Goal: Task Accomplishment & Management: Manage account settings

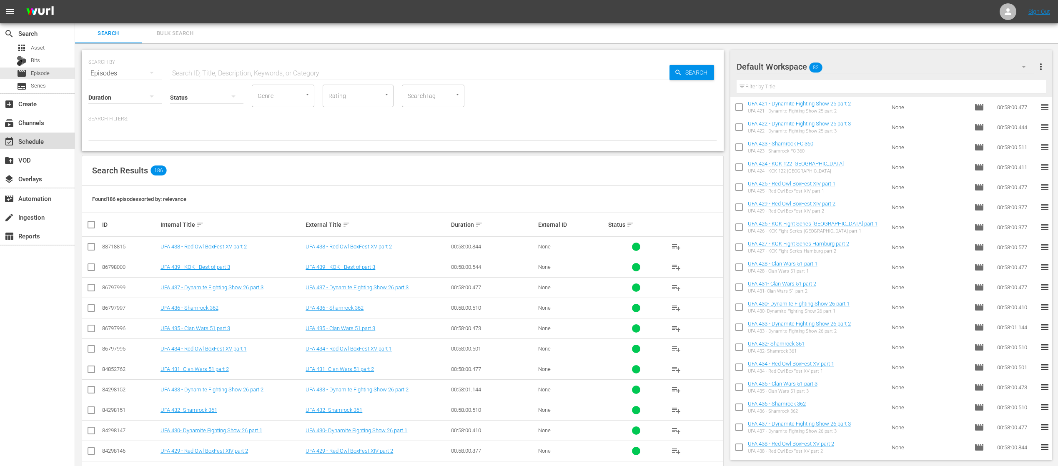
click at [46, 133] on div "event_available Schedule" at bounding box center [37, 141] width 75 height 17
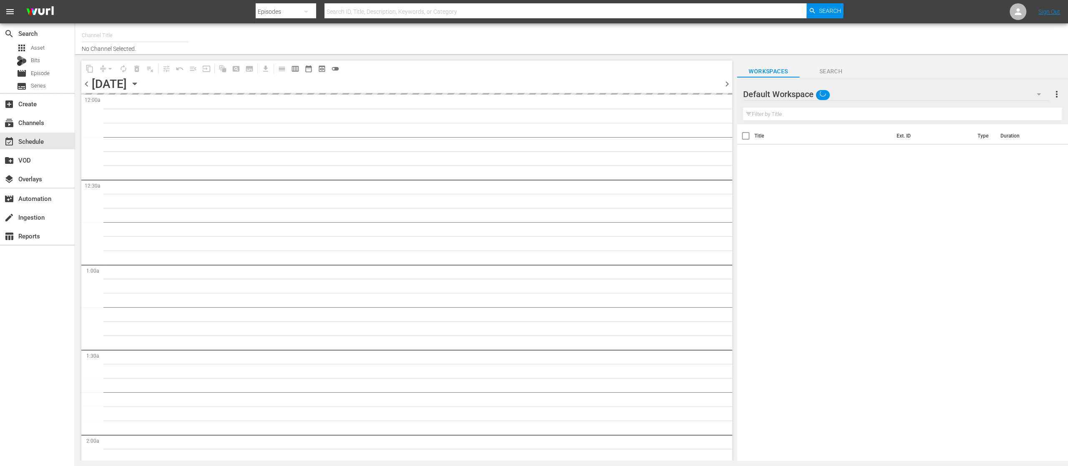
type input "United Fight Alliance (1569)"
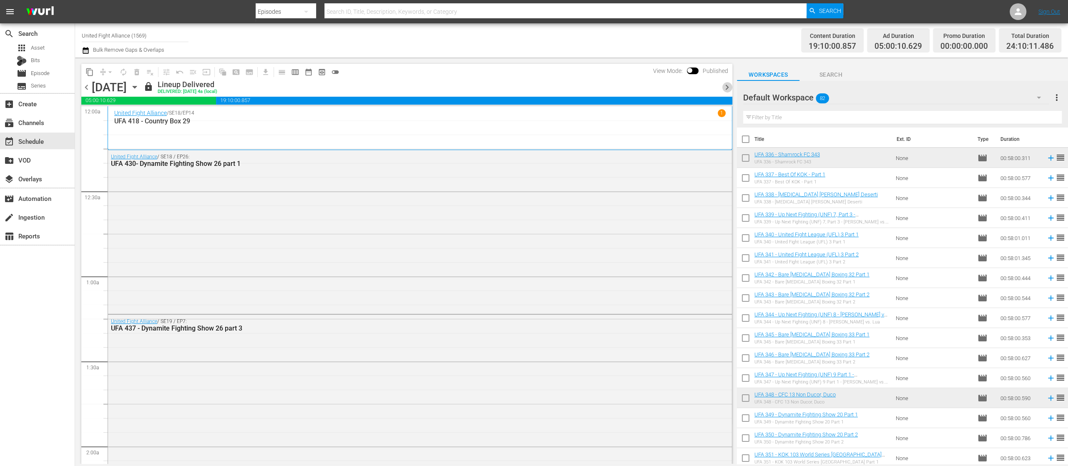
click at [726, 86] on span "chevron_right" at bounding box center [727, 87] width 10 height 10
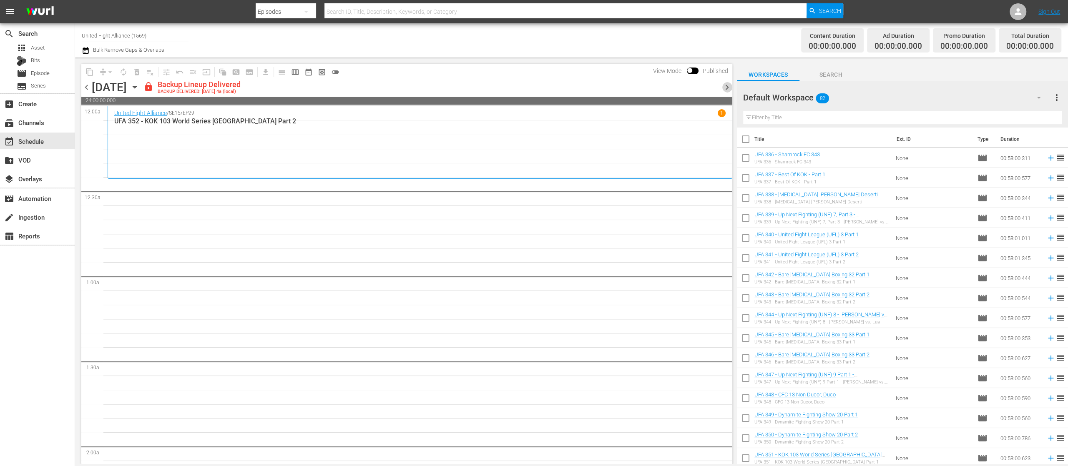
click at [726, 86] on span "chevron_right" at bounding box center [727, 87] width 10 height 10
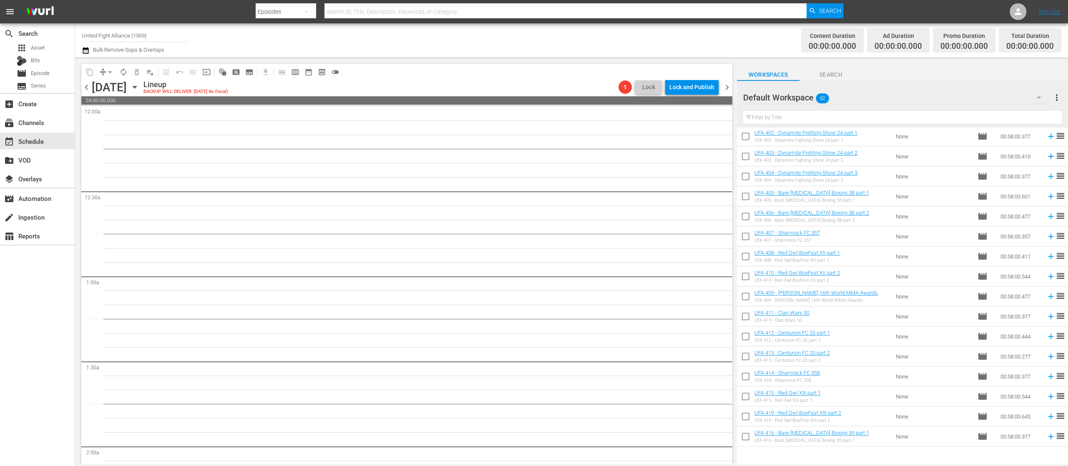
scroll to position [903, 0]
click at [1046, 357] on icon at bounding box center [1050, 355] width 9 height 9
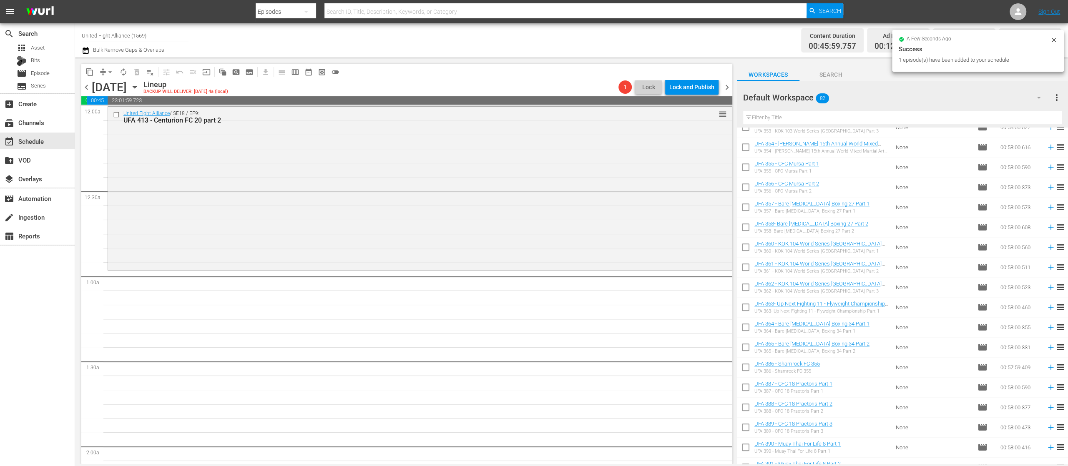
scroll to position [0, 0]
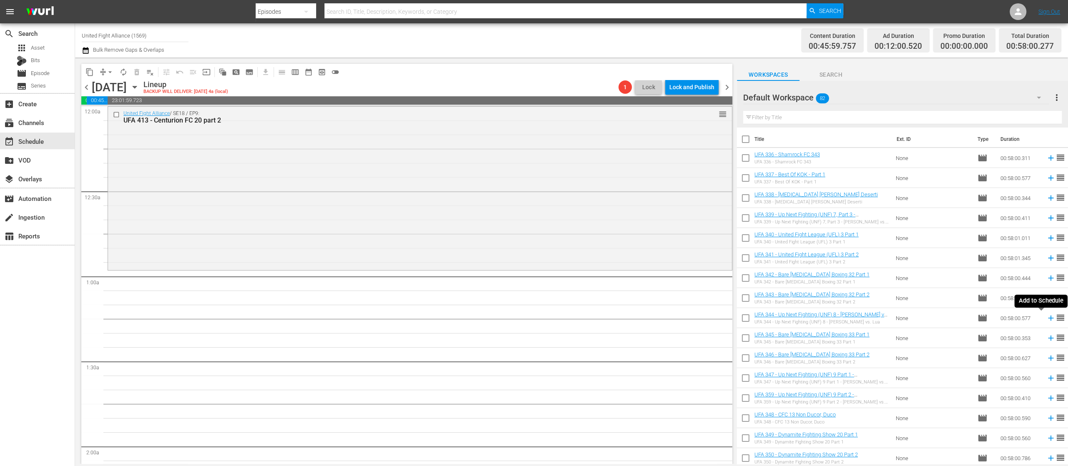
click at [1046, 319] on icon at bounding box center [1050, 318] width 9 height 9
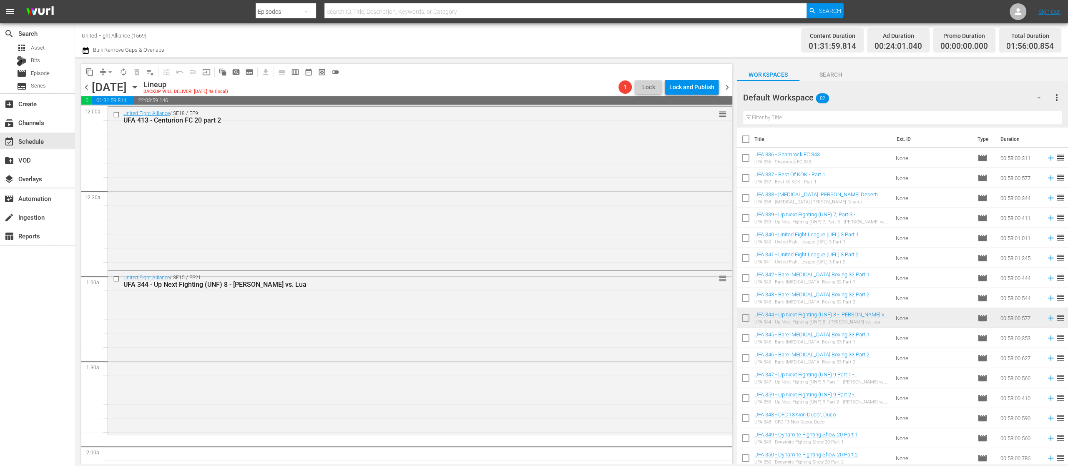
scroll to position [667, 0]
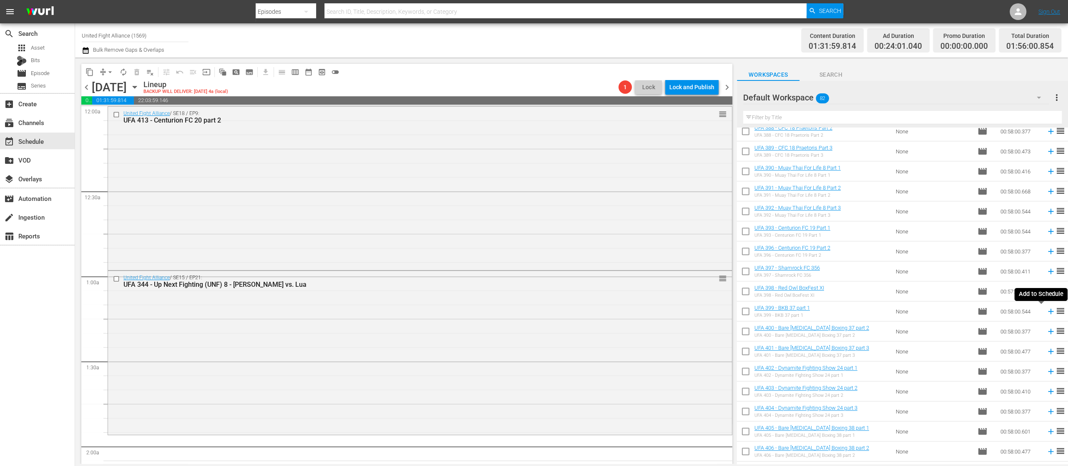
click at [1048, 310] on icon at bounding box center [1050, 311] width 5 height 5
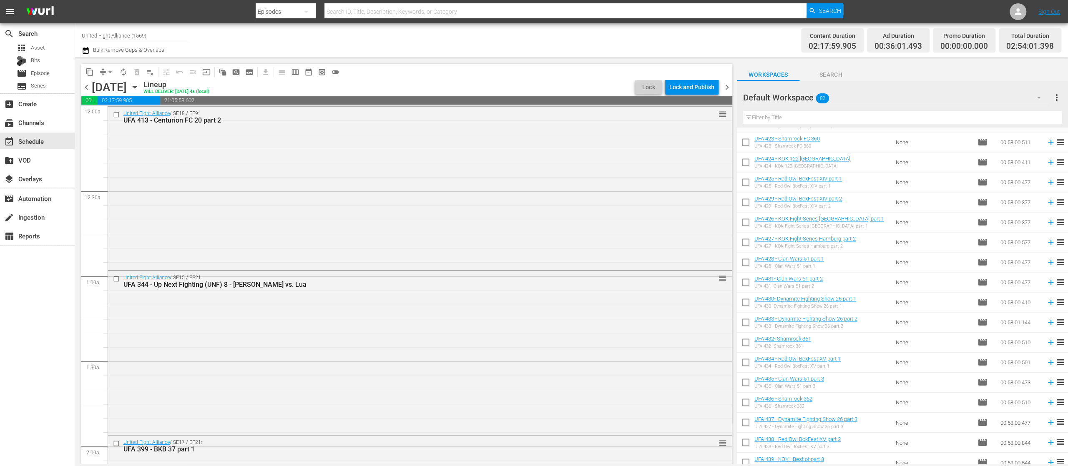
scroll to position [1324, 0]
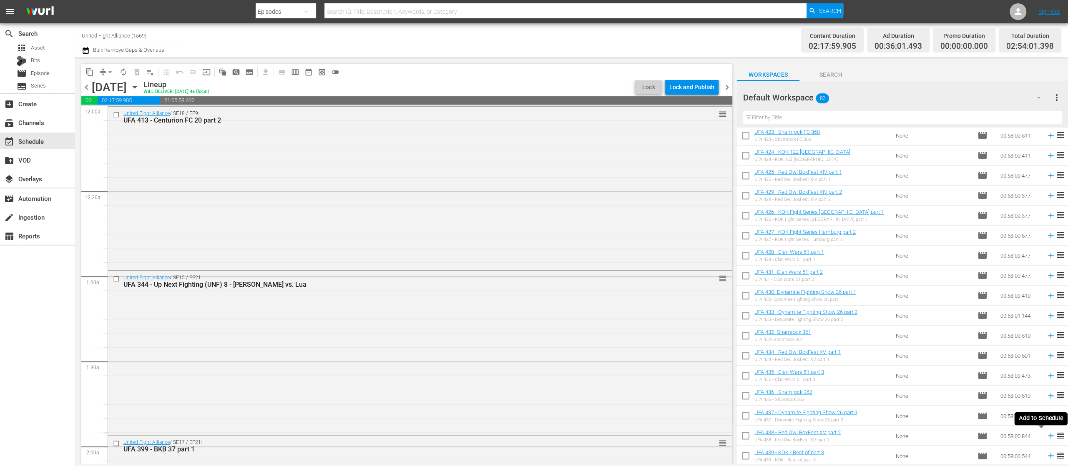
click at [1046, 435] on icon at bounding box center [1050, 435] width 9 height 9
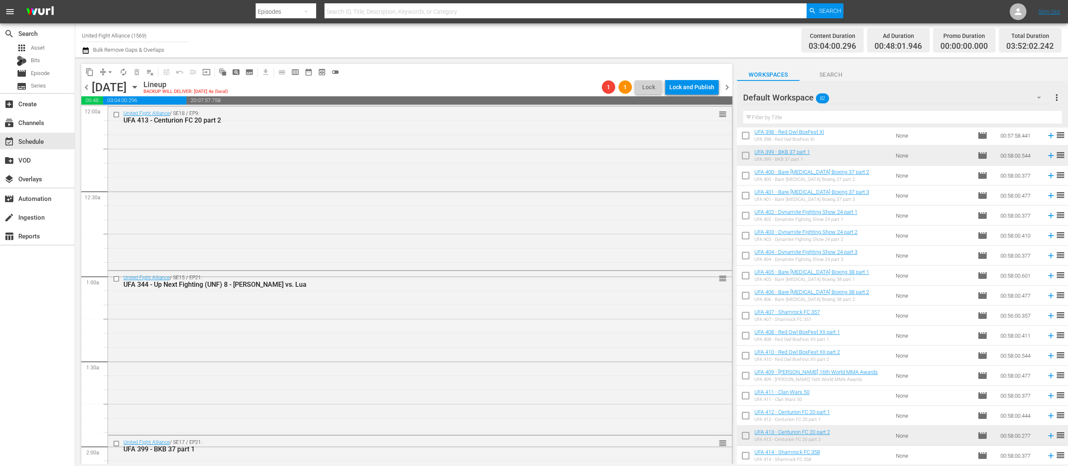
scroll to position [656, 0]
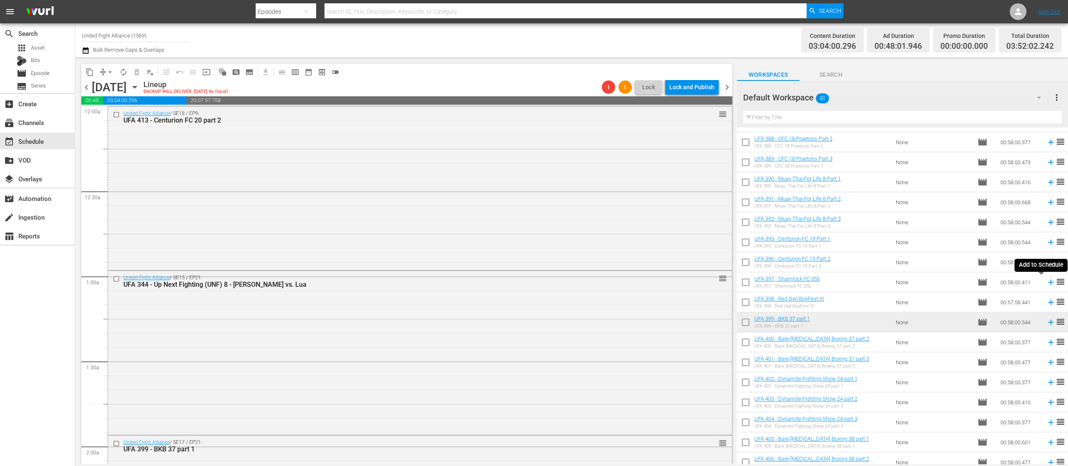
click at [1046, 285] on icon at bounding box center [1050, 282] width 9 height 9
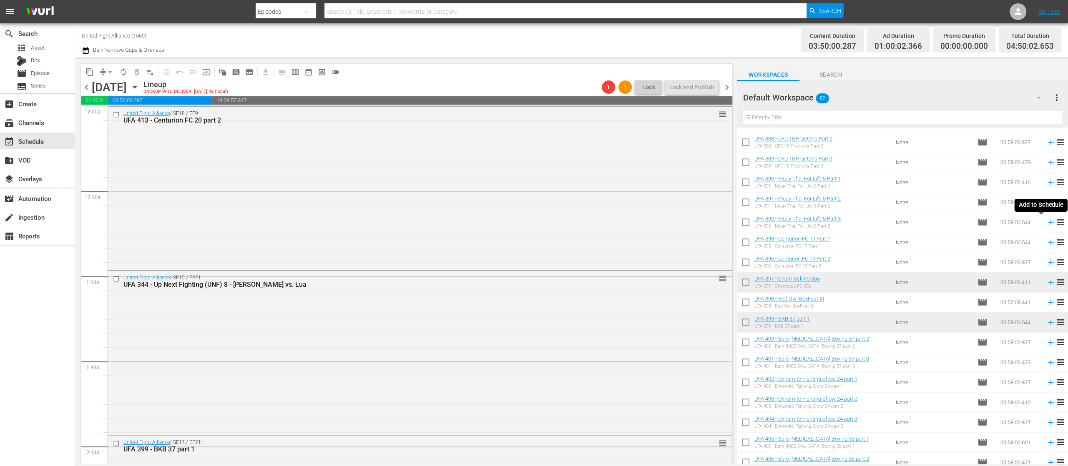
click at [1046, 220] on icon at bounding box center [1050, 222] width 9 height 9
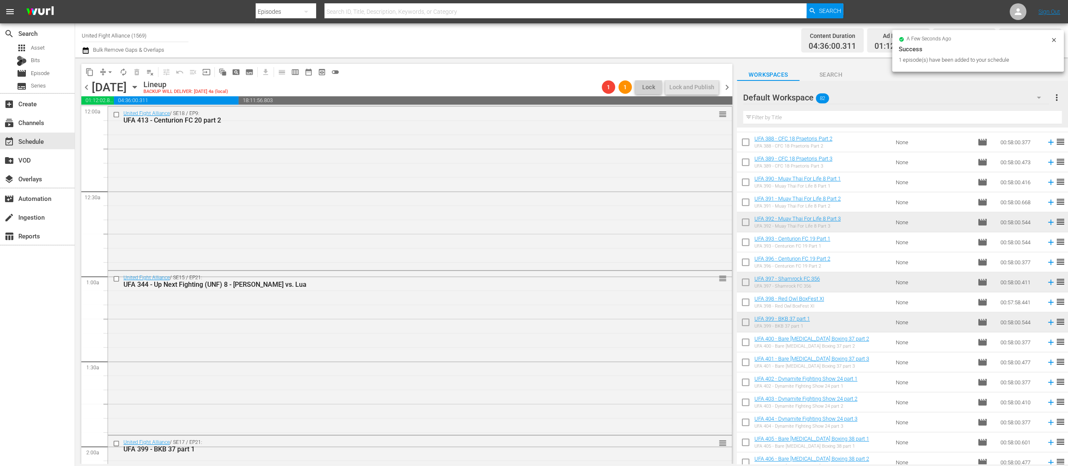
scroll to position [823, 0]
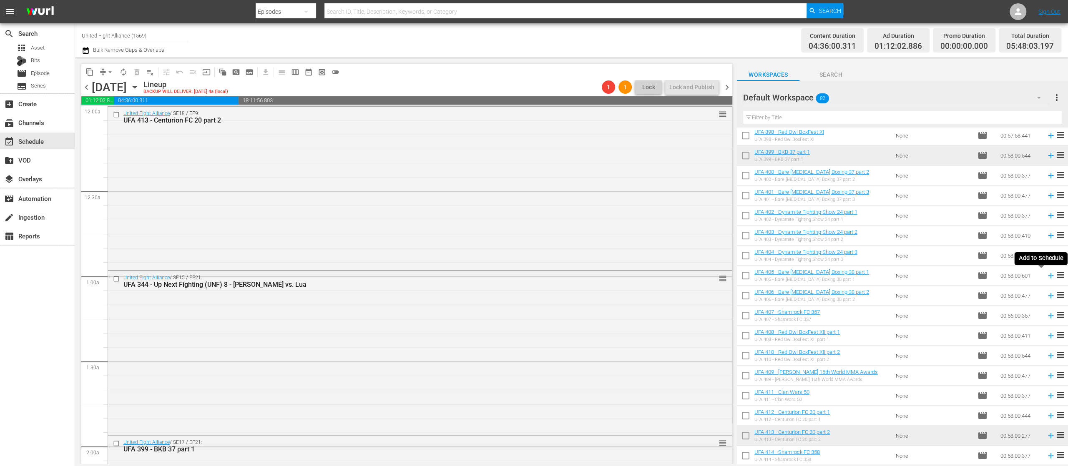
click at [1046, 276] on icon at bounding box center [1050, 275] width 9 height 9
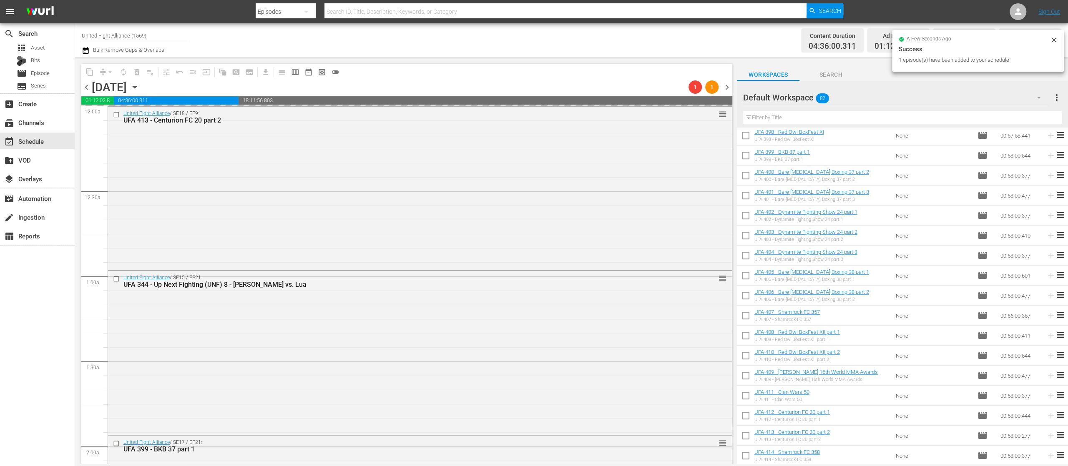
scroll to position [1157, 0]
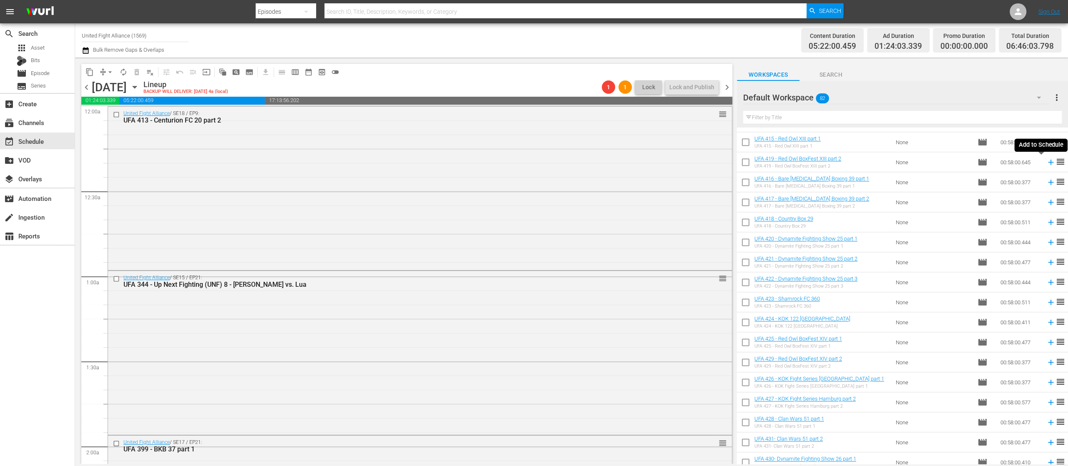
click at [1046, 163] on icon at bounding box center [1050, 162] width 9 height 9
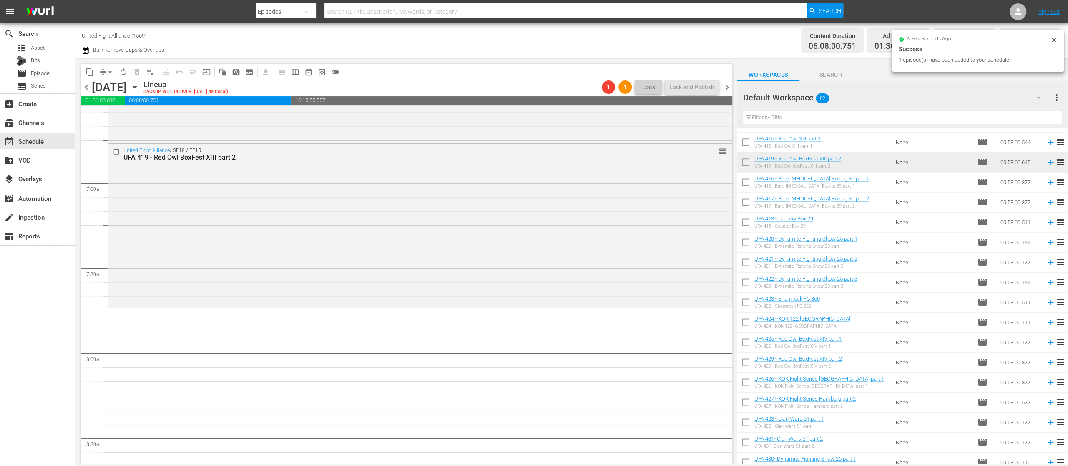
scroll to position [1001, 0]
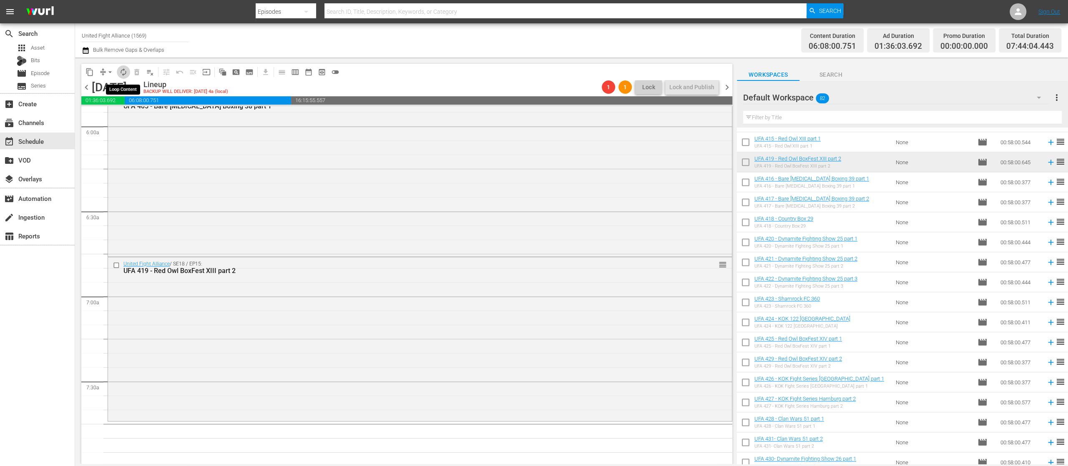
click at [128, 71] on button "autorenew_outlined" at bounding box center [123, 71] width 13 height 13
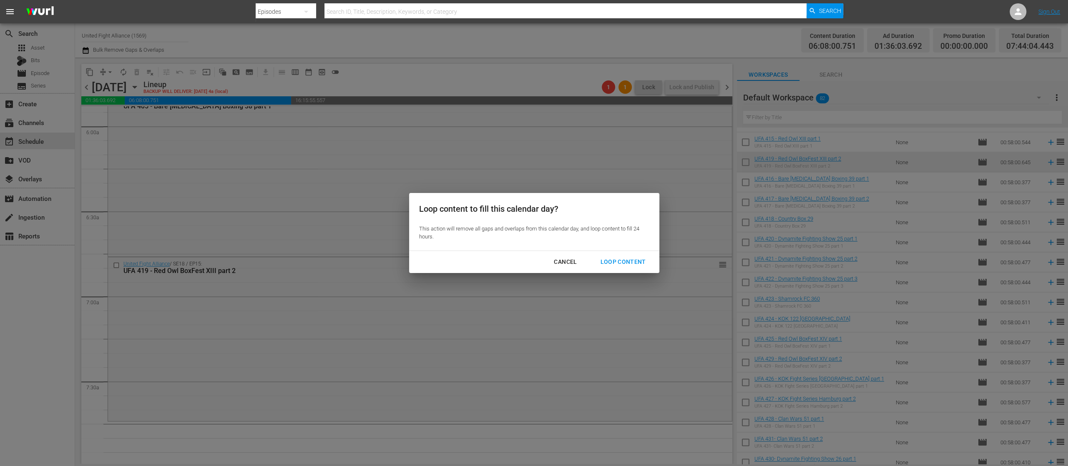
click at [627, 262] on div "Loop Content" at bounding box center [622, 262] width 59 height 10
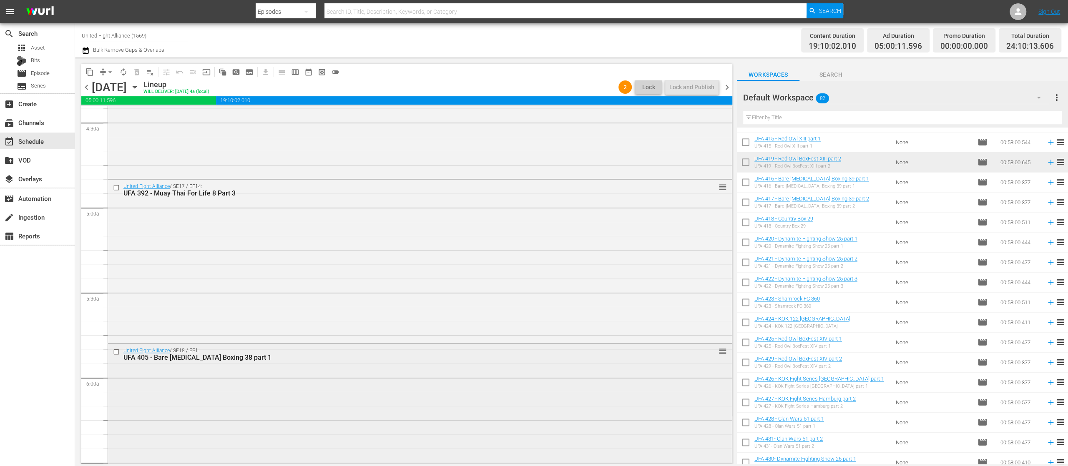
scroll to position [667, 0]
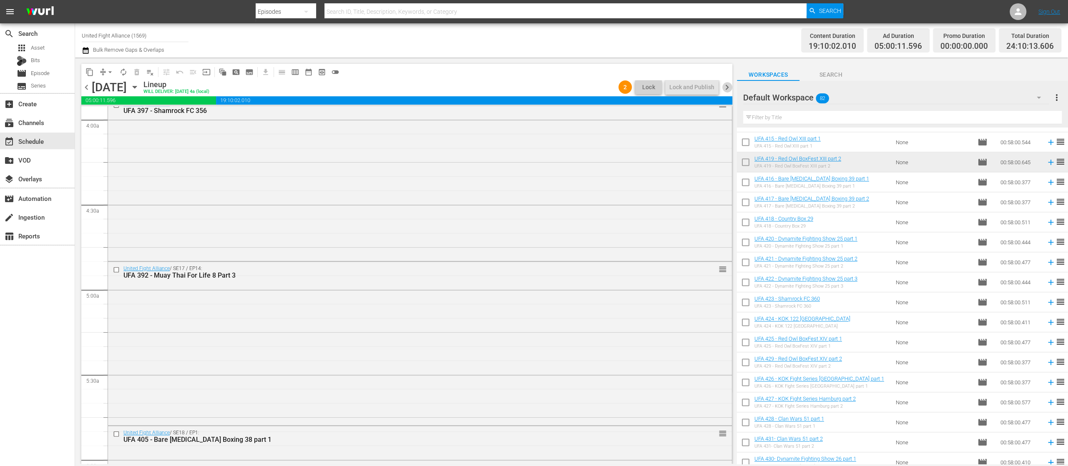
click at [726, 86] on span "chevron_right" at bounding box center [727, 87] width 10 height 10
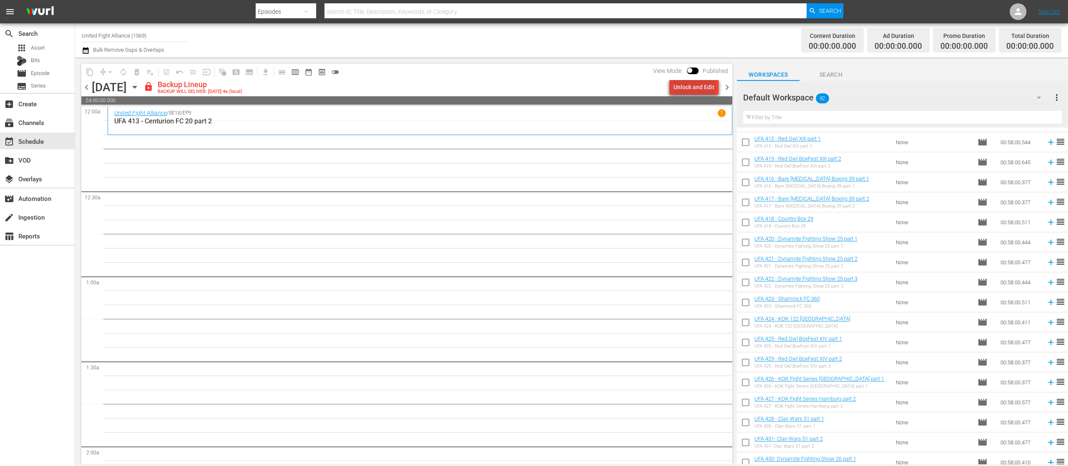
click at [696, 86] on div "Unlock and Edit" at bounding box center [693, 87] width 41 height 15
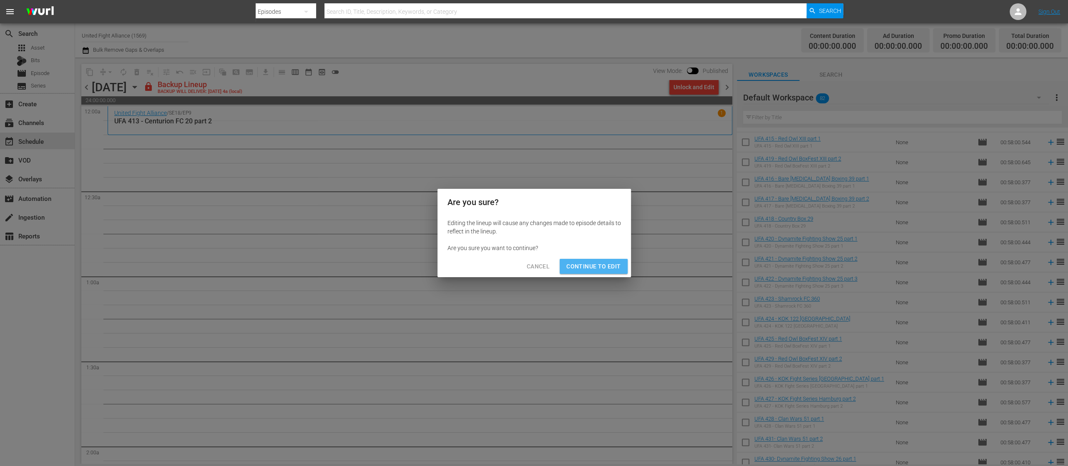
click at [596, 264] on span "Continue to Edit" at bounding box center [593, 266] width 54 height 10
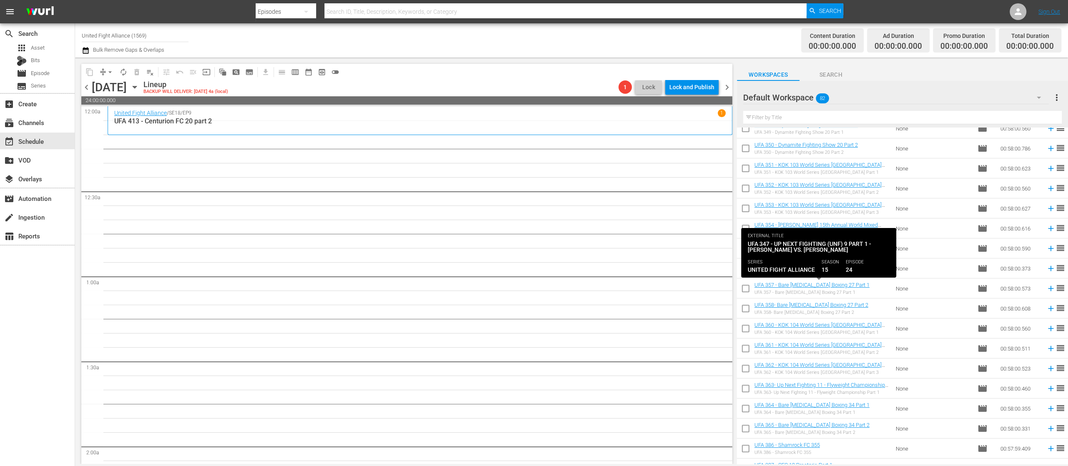
scroll to position [500, 0]
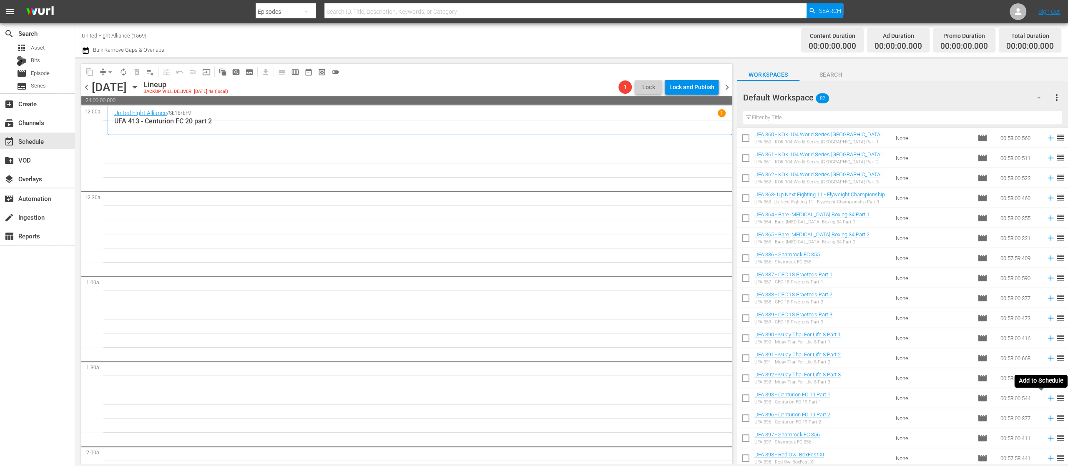
click at [1048, 398] on icon at bounding box center [1050, 398] width 5 height 5
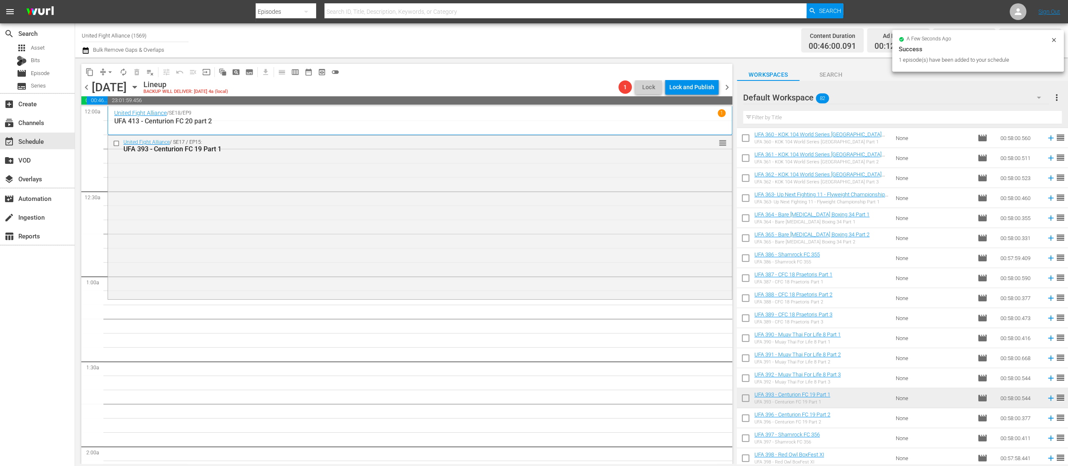
scroll to position [167, 0]
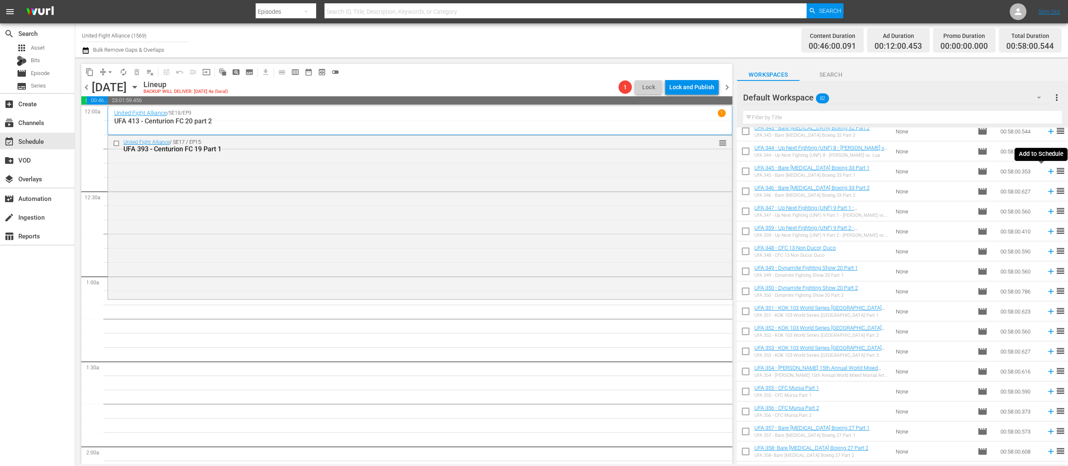
click at [1046, 168] on icon at bounding box center [1050, 171] width 9 height 9
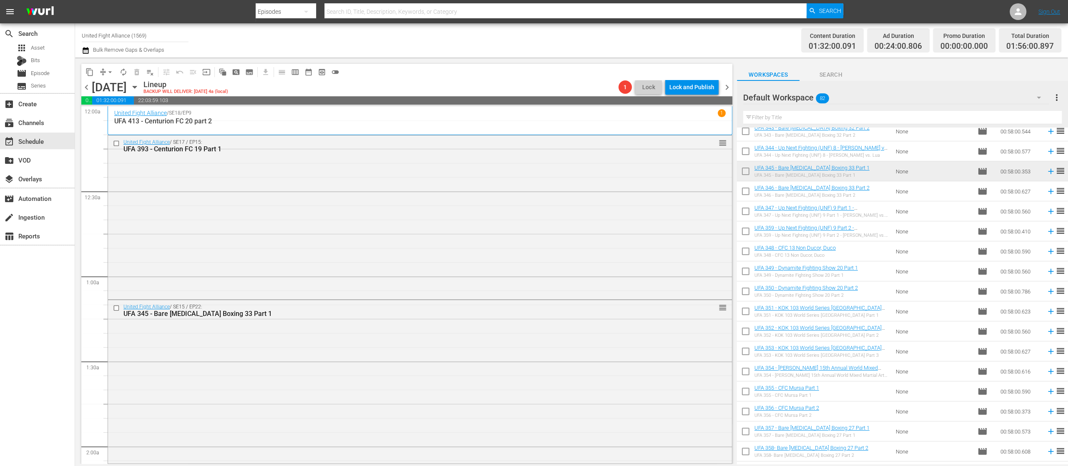
scroll to position [0, 0]
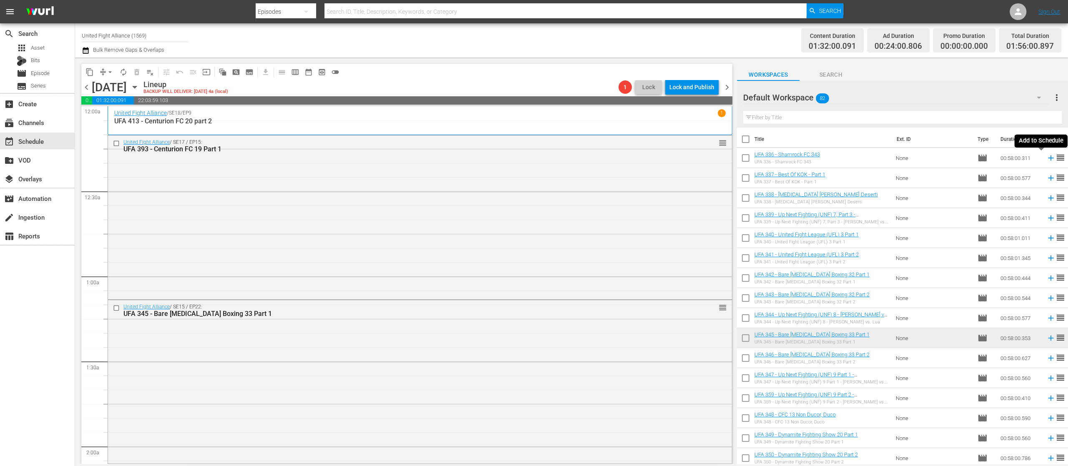
click at [1048, 157] on icon at bounding box center [1050, 158] width 5 height 5
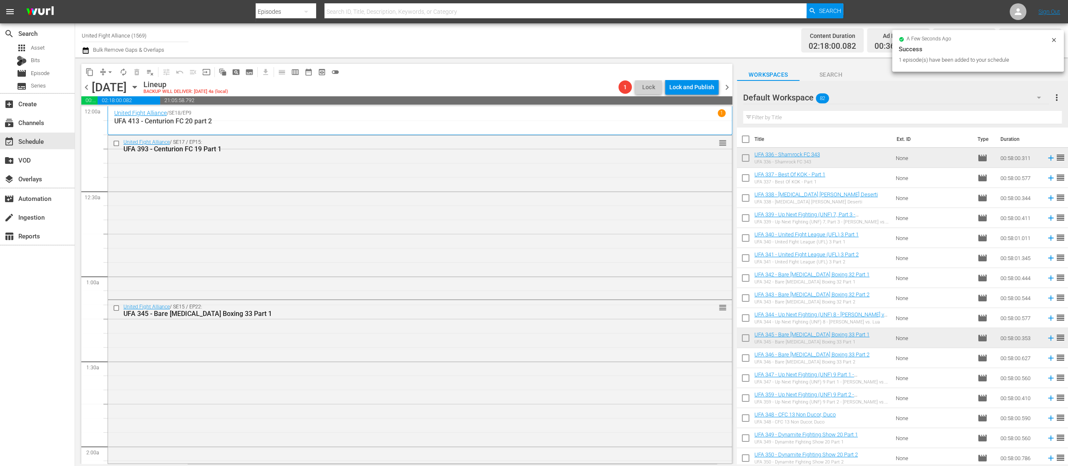
scroll to position [500, 0]
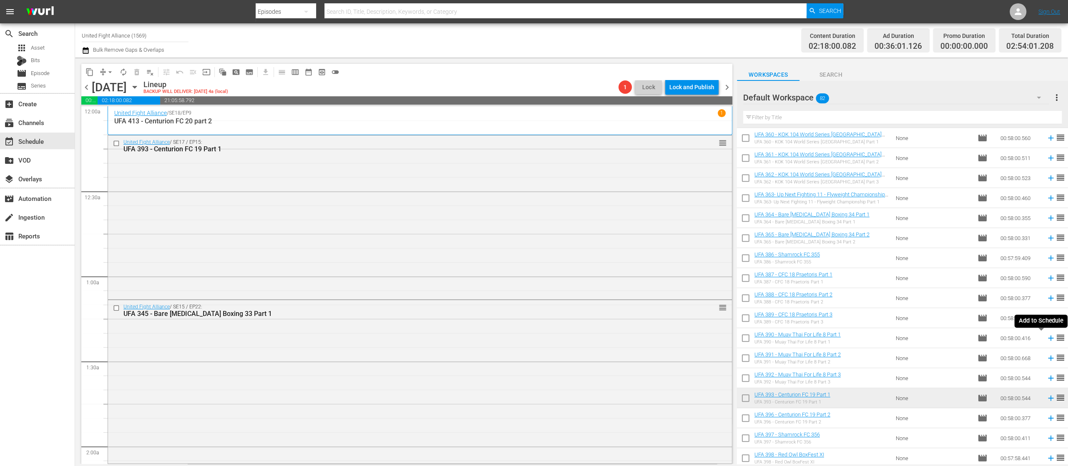
click at [1046, 335] on icon at bounding box center [1050, 338] width 9 height 9
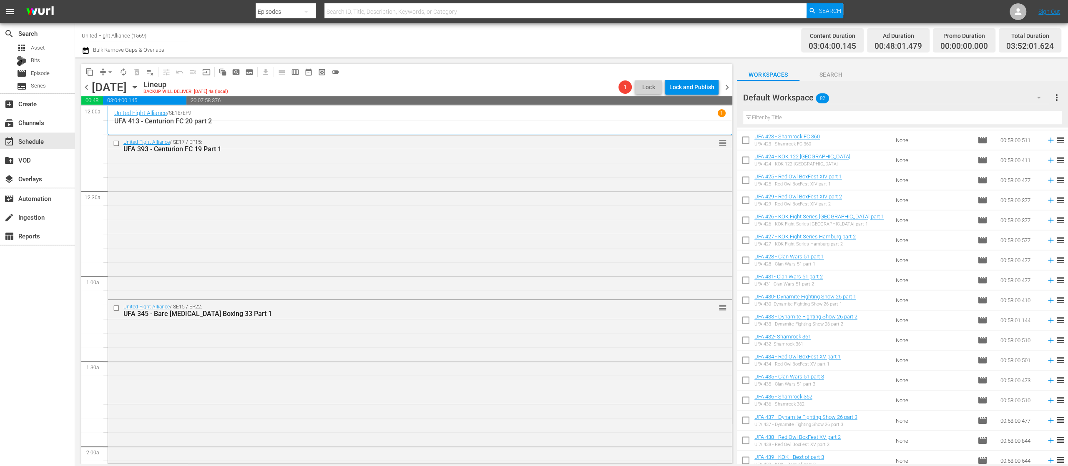
scroll to position [1324, 0]
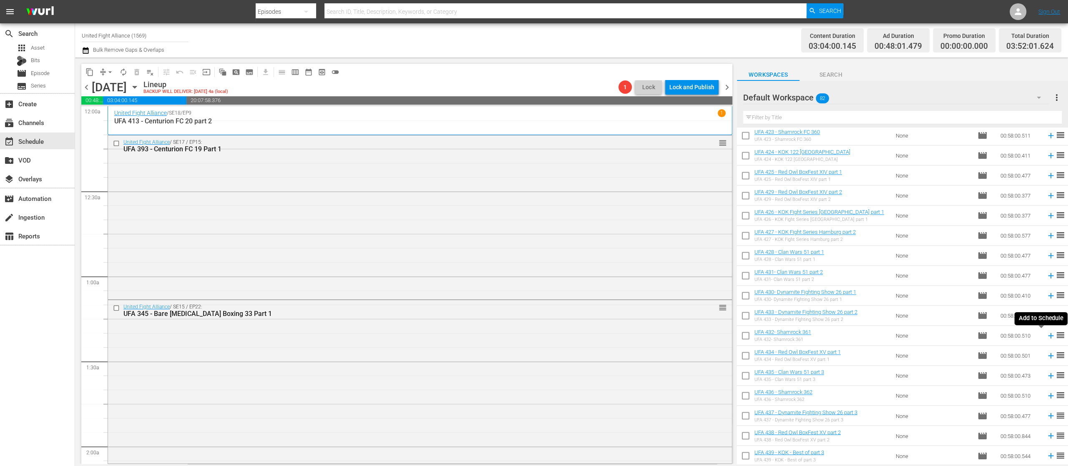
click at [1046, 336] on icon at bounding box center [1050, 335] width 9 height 9
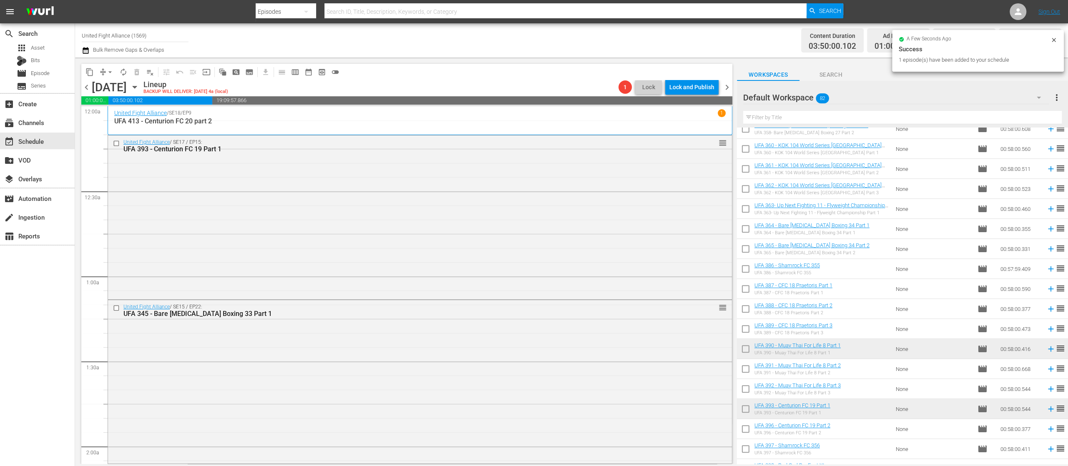
scroll to position [323, 0]
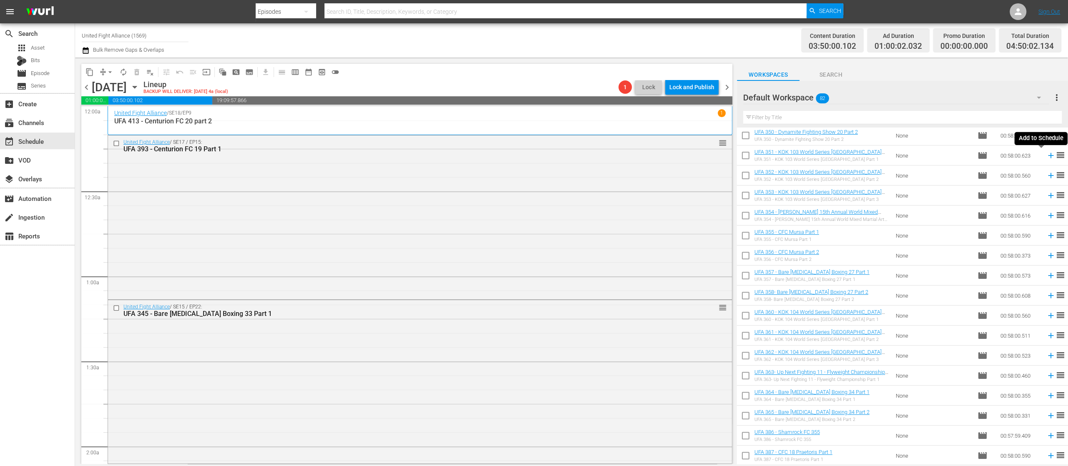
click at [1048, 155] on icon at bounding box center [1050, 155] width 5 height 5
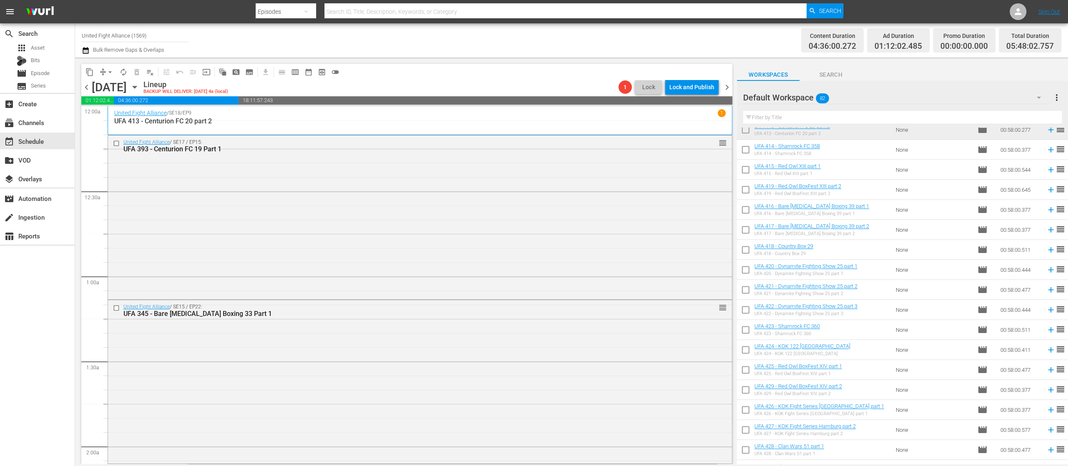
scroll to position [1324, 0]
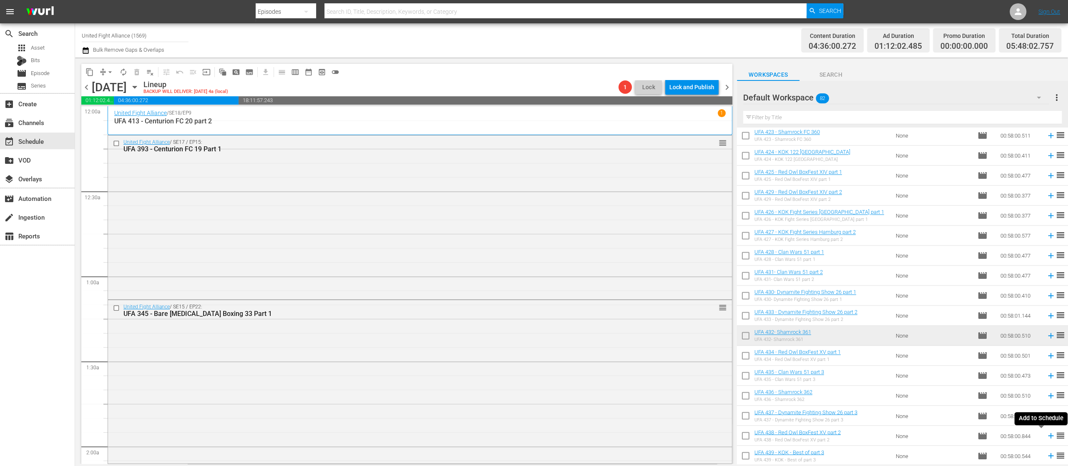
click at [1046, 435] on icon at bounding box center [1050, 435] width 9 height 9
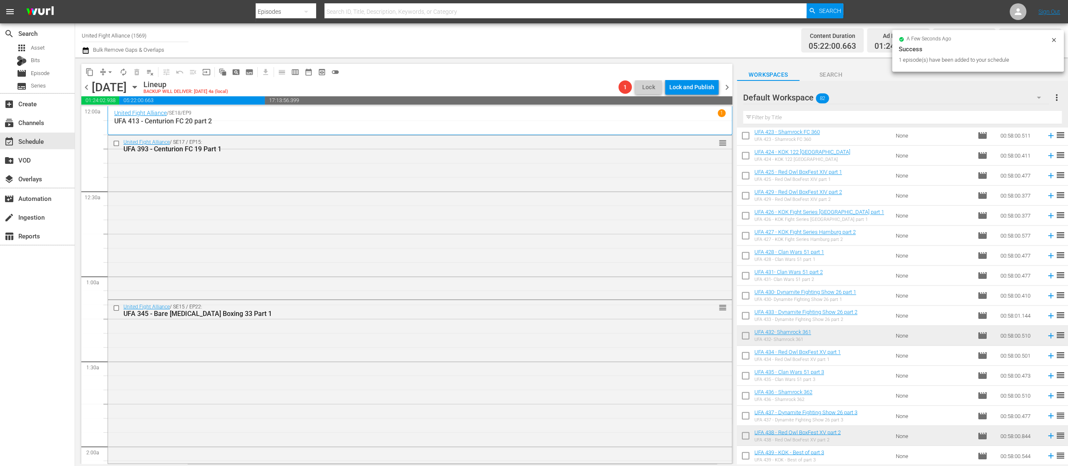
scroll to position [1157, 0]
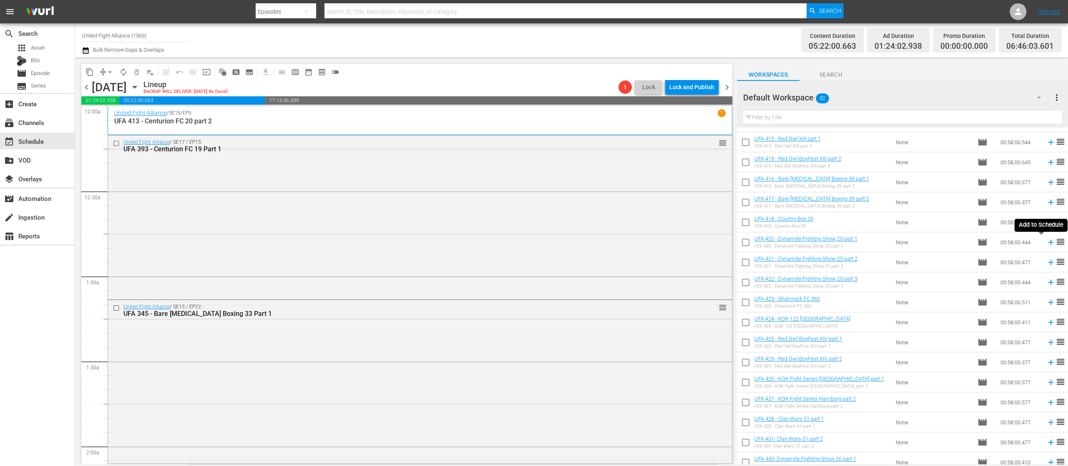
click at [1048, 243] on icon at bounding box center [1050, 242] width 5 height 5
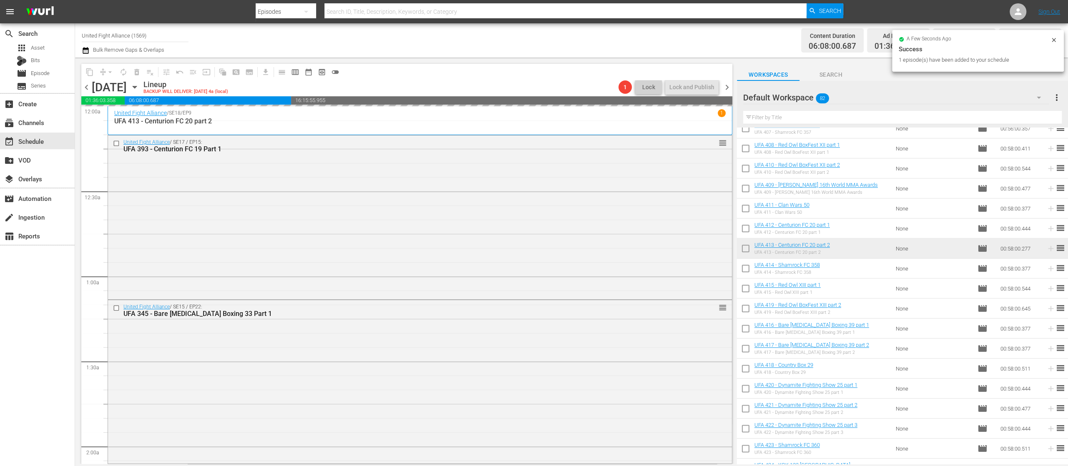
scroll to position [990, 0]
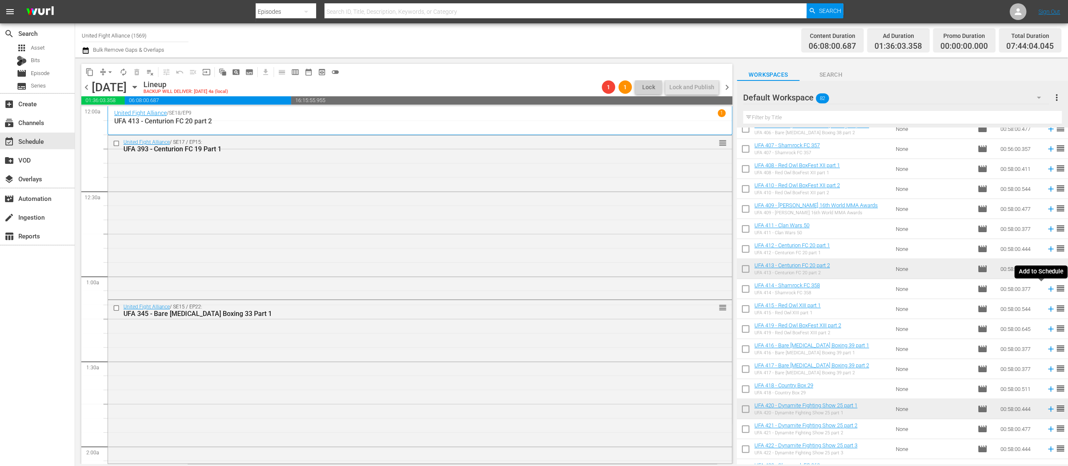
click at [1046, 291] on icon at bounding box center [1050, 288] width 9 height 9
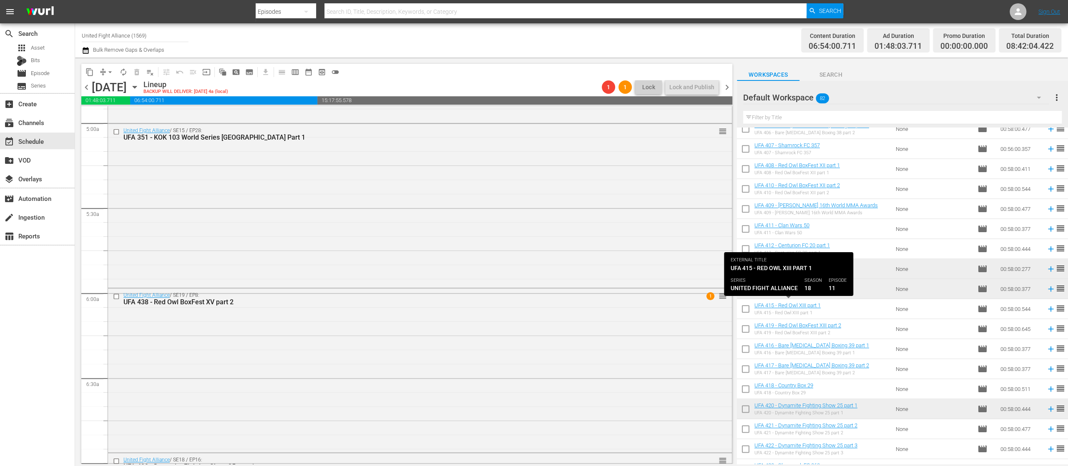
scroll to position [1324, 0]
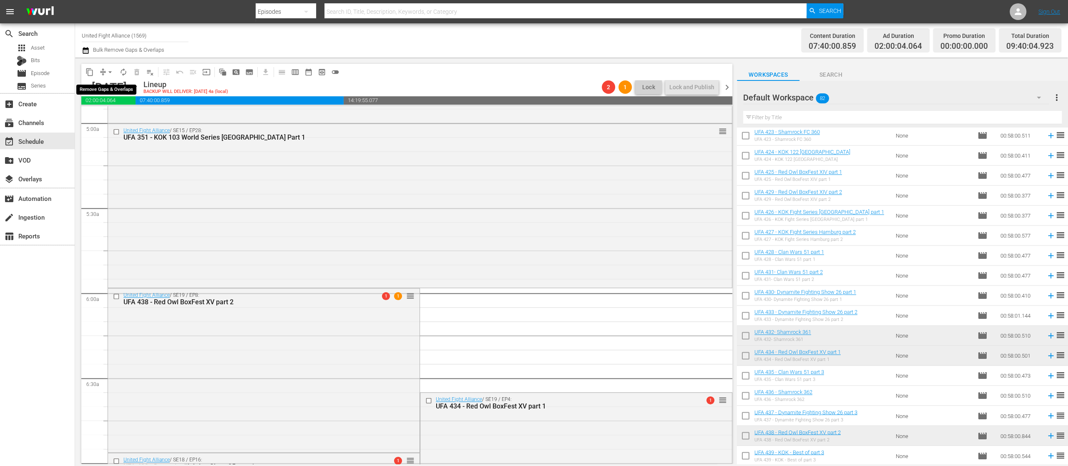
click at [110, 72] on span "arrow_drop_down" at bounding box center [110, 72] width 8 height 8
click at [112, 108] on li "Align to First Episode" at bounding box center [111, 103] width 88 height 14
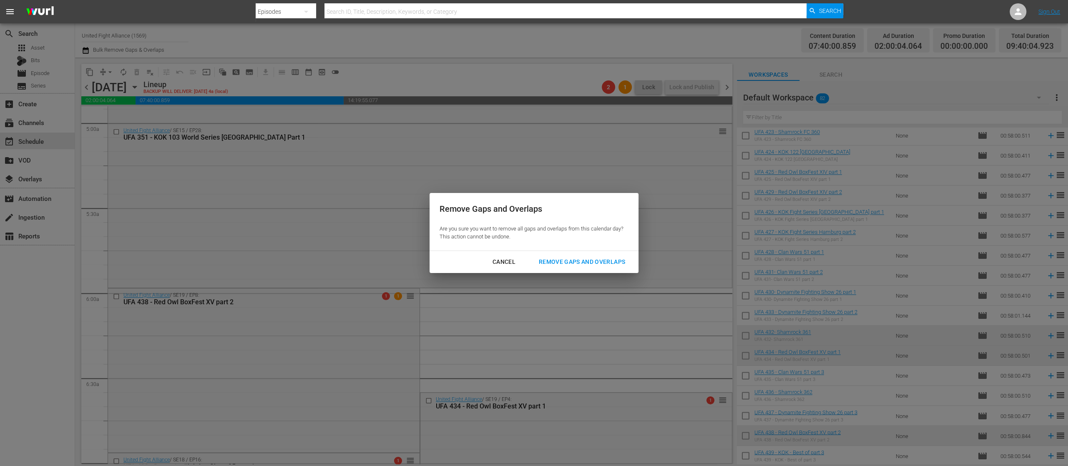
click at [598, 266] on div "Remove Gaps and Overlaps" at bounding box center [582, 262] width 100 height 10
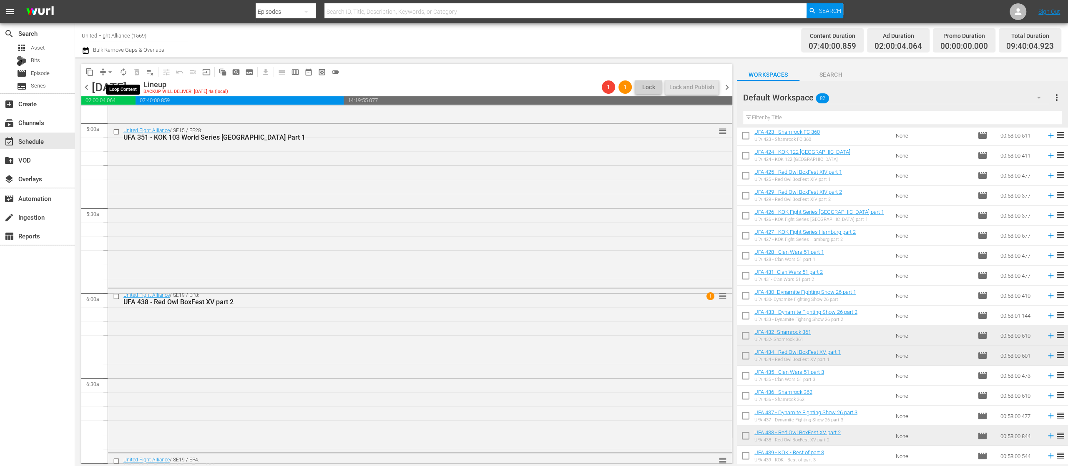
click at [123, 73] on span "autorenew_outlined" at bounding box center [123, 72] width 8 height 8
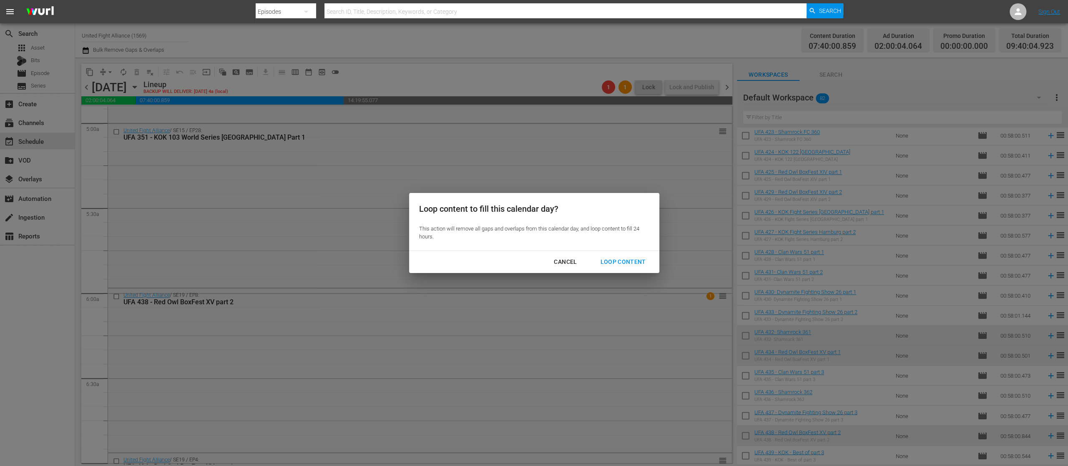
click at [625, 257] on div "Loop Content" at bounding box center [622, 262] width 59 height 10
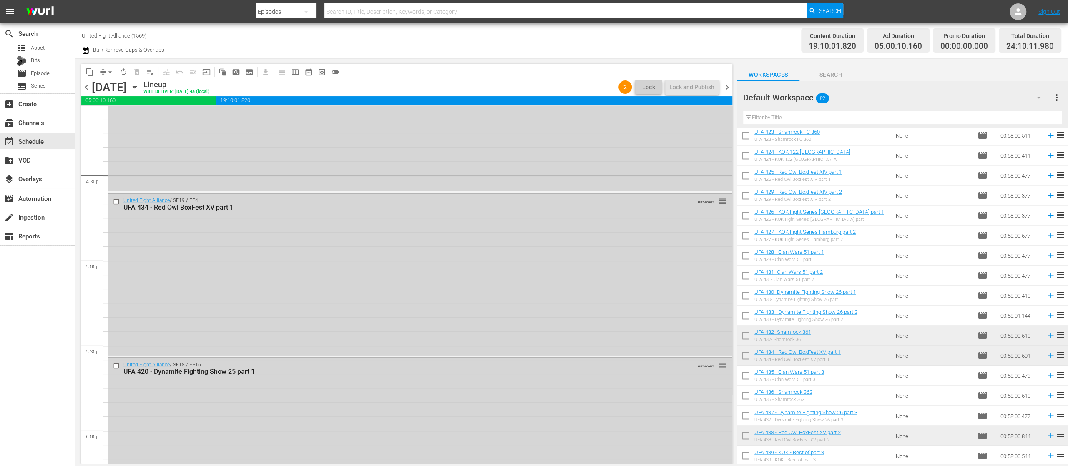
scroll to position [1448, 0]
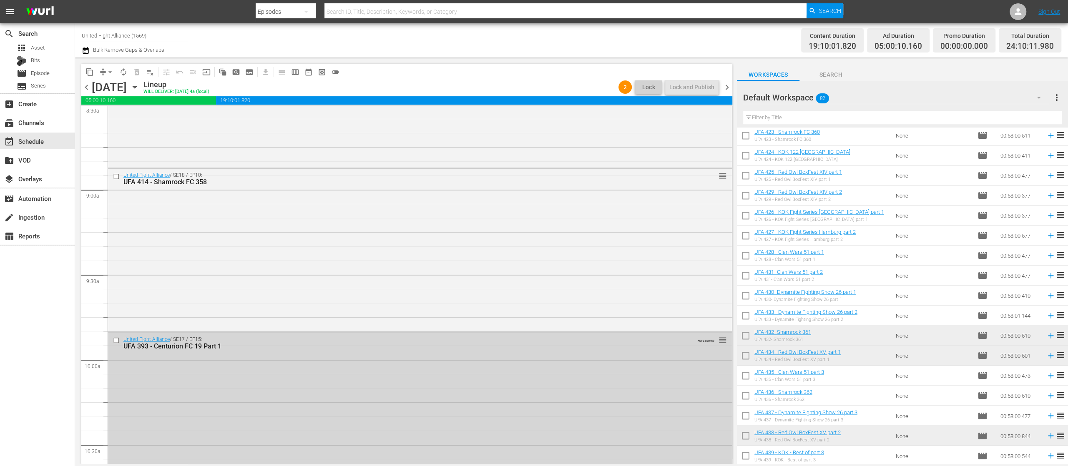
click at [727, 90] on span "chevron_right" at bounding box center [727, 87] width 10 height 10
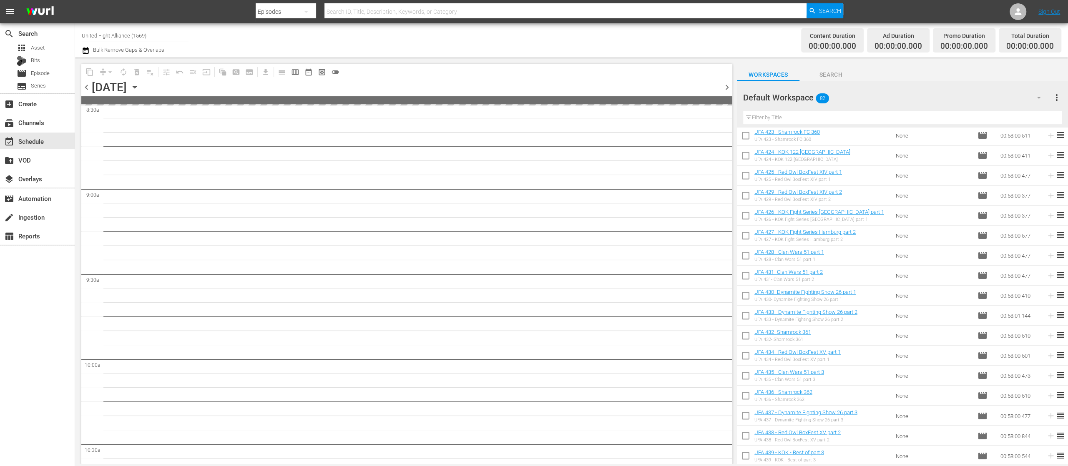
scroll to position [1519, 0]
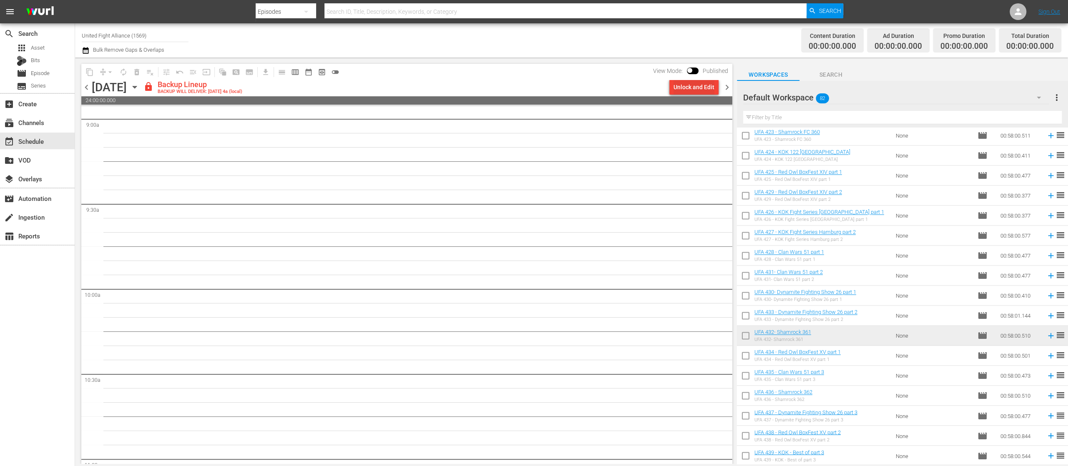
click at [704, 85] on div "Unlock and Edit" at bounding box center [693, 87] width 41 height 15
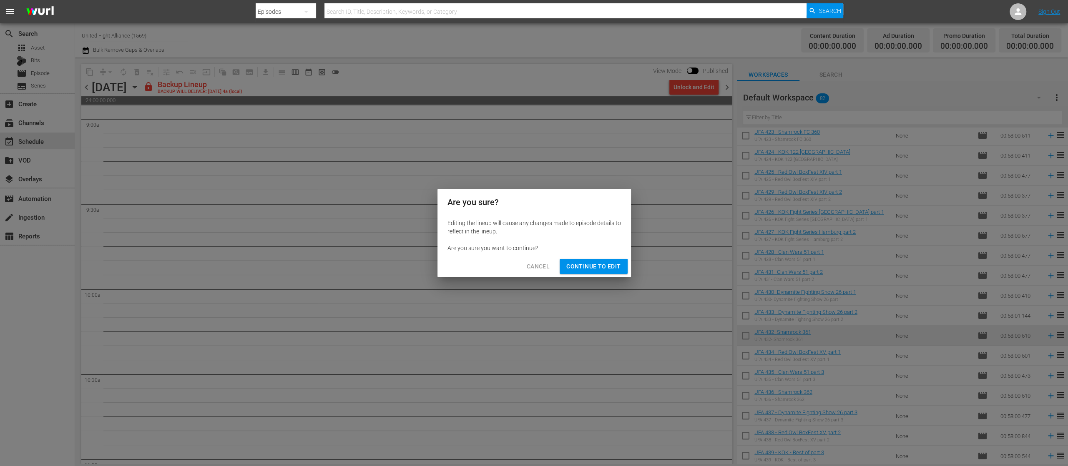
click at [618, 263] on span "Continue to Edit" at bounding box center [593, 266] width 54 height 10
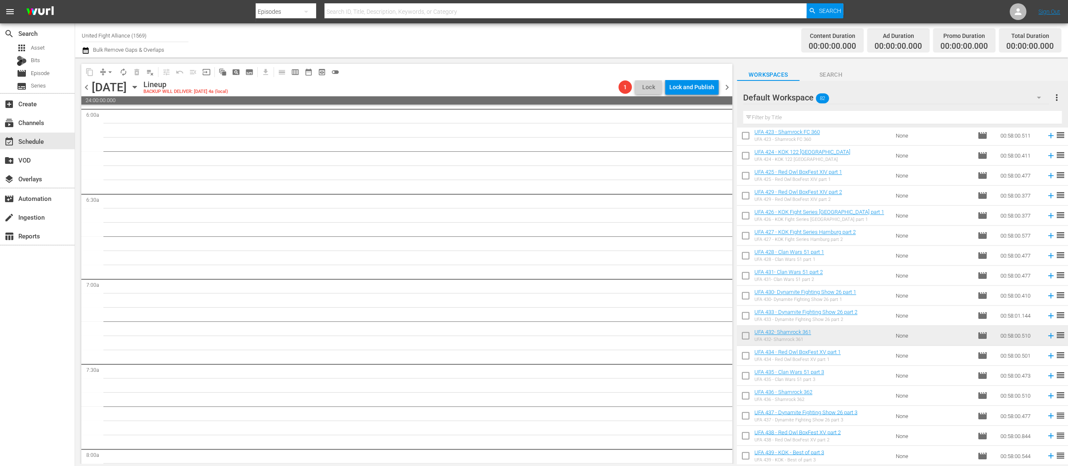
scroll to position [0, 0]
click at [1046, 437] on icon at bounding box center [1050, 435] width 9 height 9
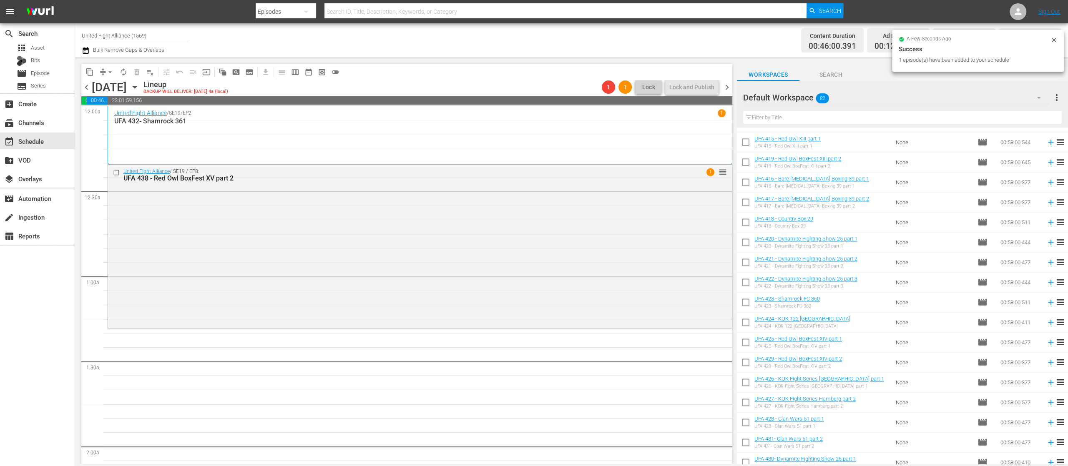
scroll to position [990, 0]
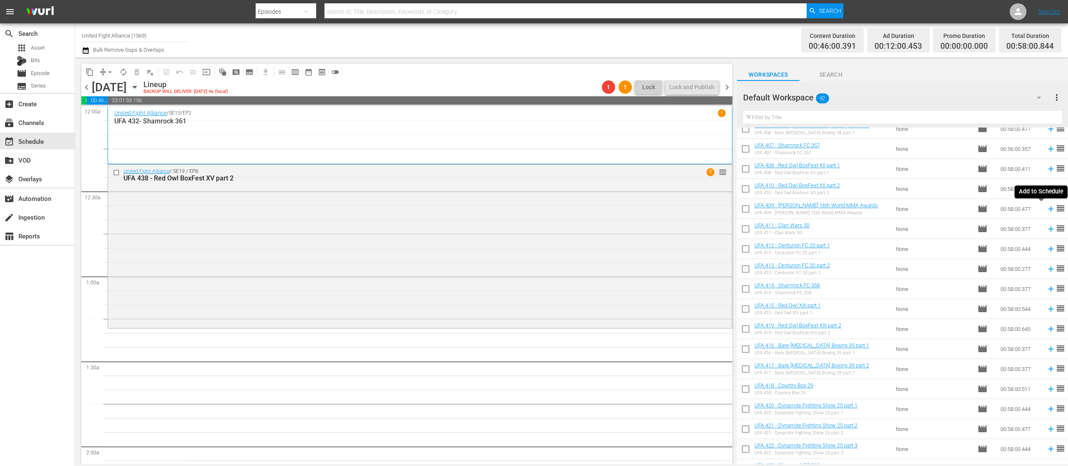
click at [1046, 210] on icon at bounding box center [1050, 208] width 9 height 9
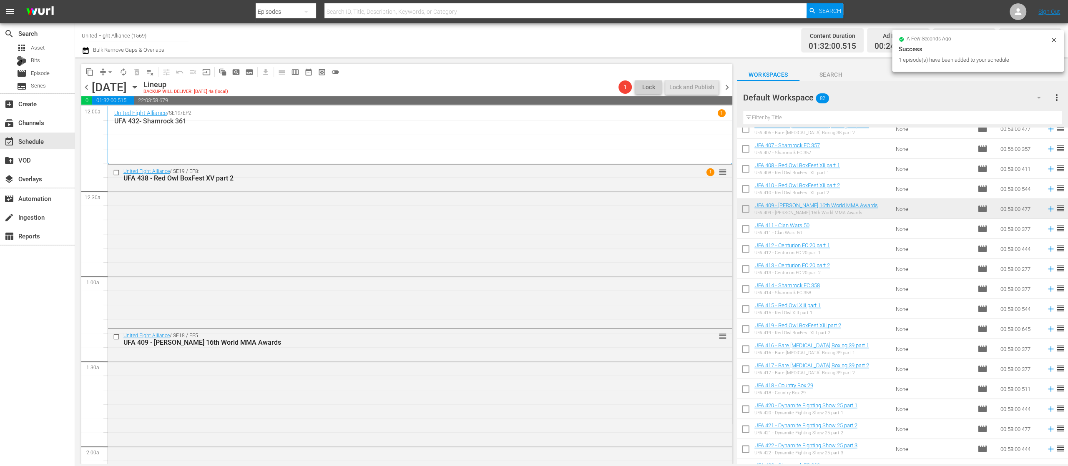
scroll to position [1324, 0]
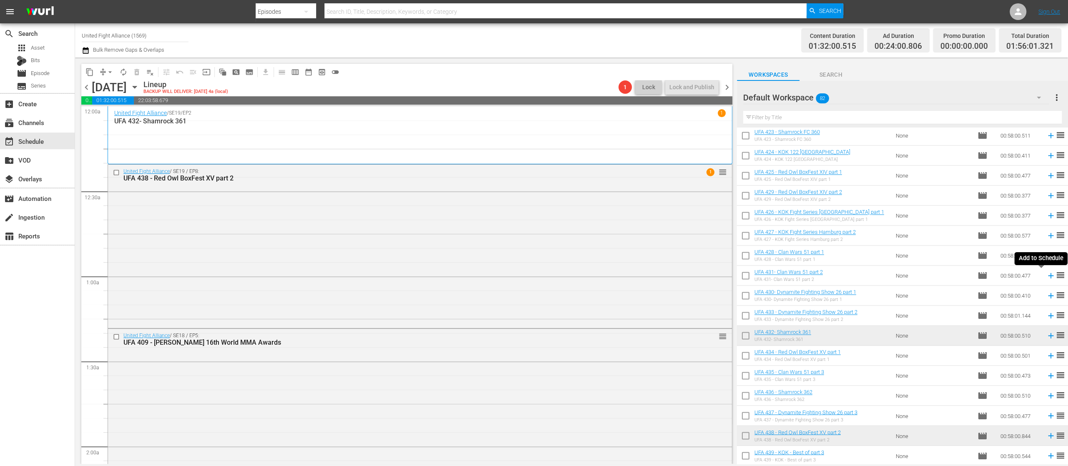
click at [1046, 275] on icon at bounding box center [1050, 275] width 9 height 9
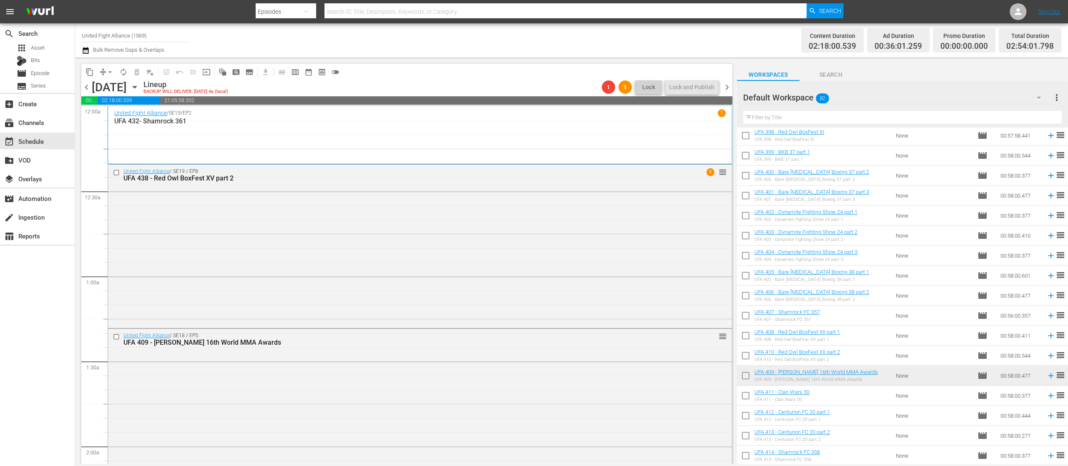
scroll to position [656, 0]
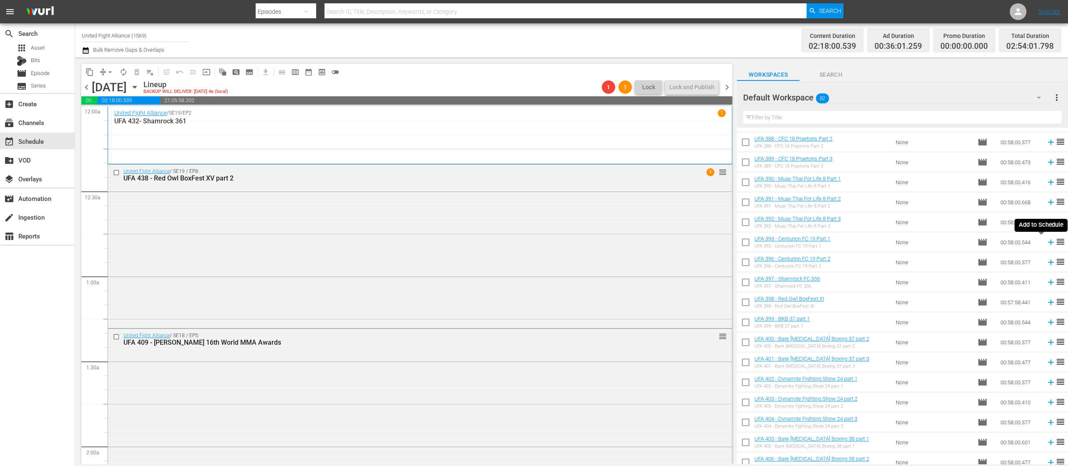
click at [1046, 243] on icon at bounding box center [1050, 242] width 9 height 9
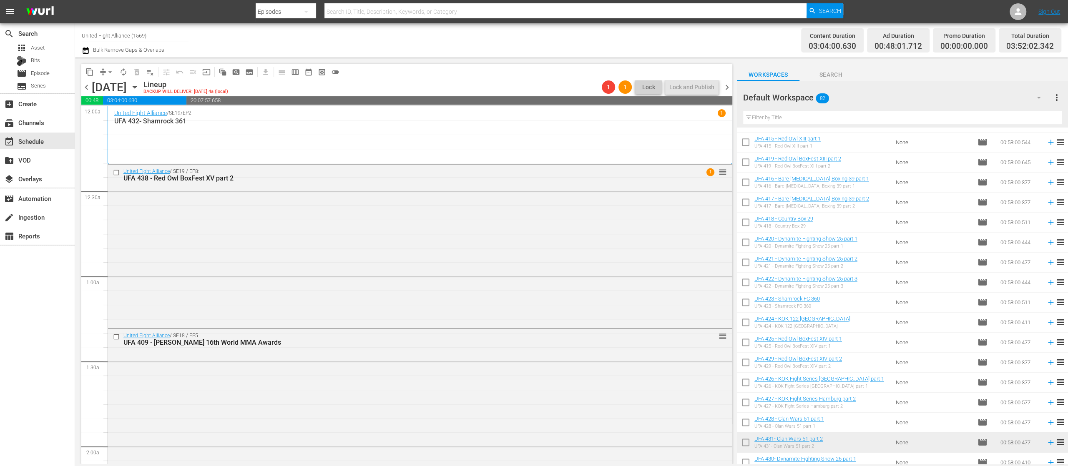
scroll to position [1324, 0]
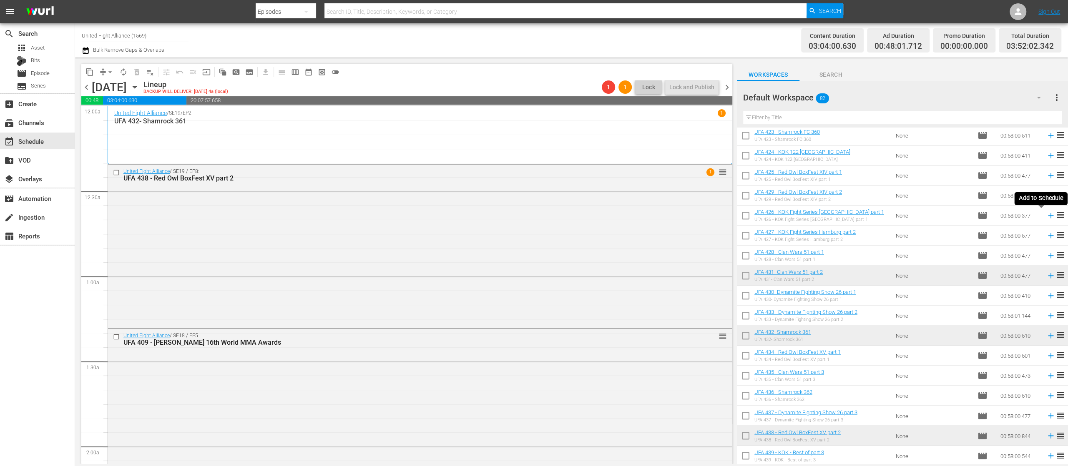
click at [1046, 219] on icon at bounding box center [1050, 215] width 9 height 9
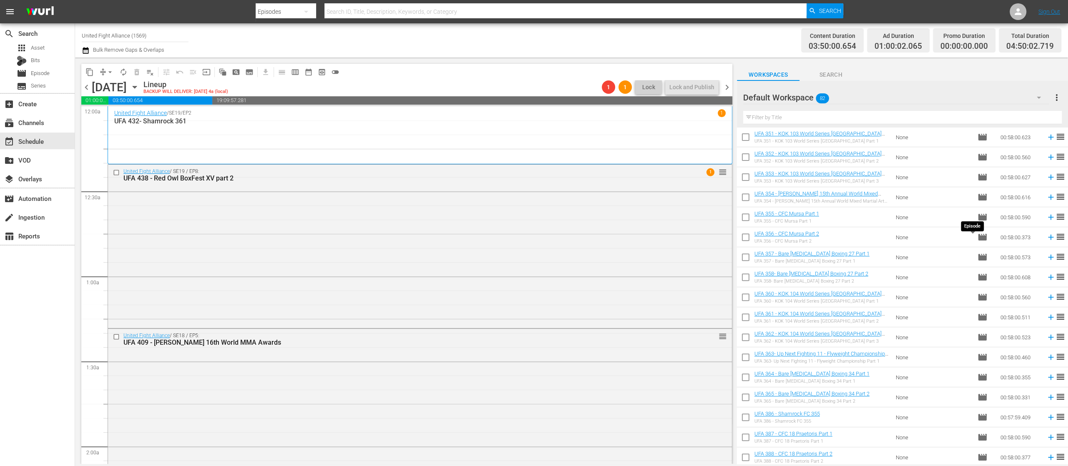
scroll to position [323, 0]
click at [1048, 135] on icon at bounding box center [1050, 135] width 5 height 5
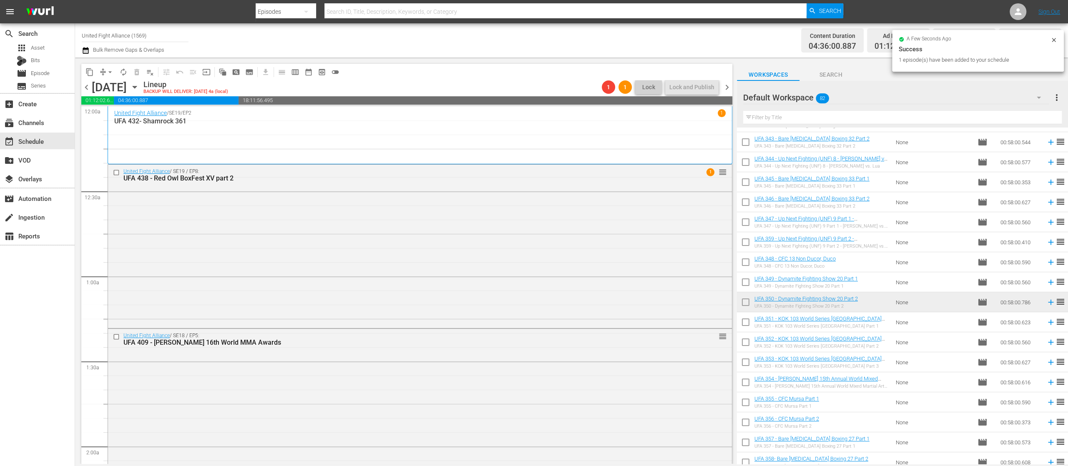
scroll to position [0, 0]
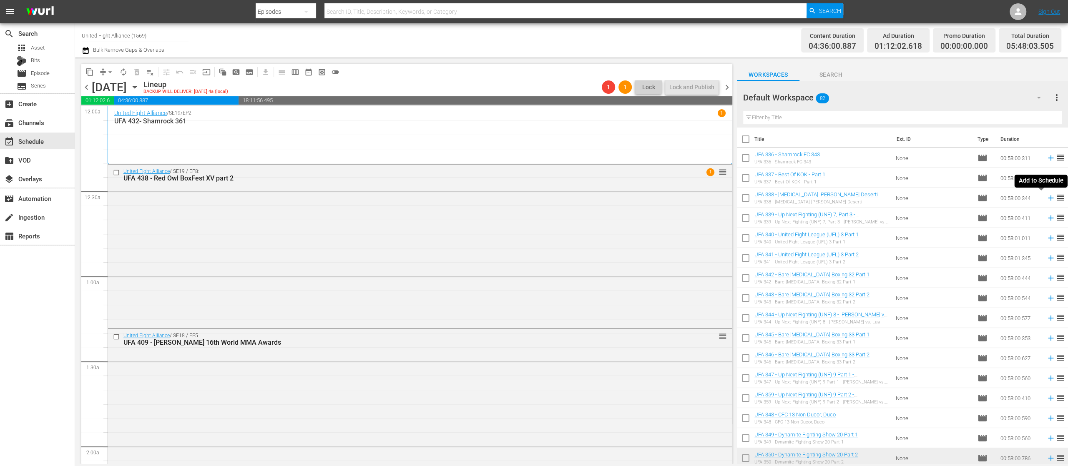
click at [1046, 199] on icon at bounding box center [1050, 197] width 9 height 9
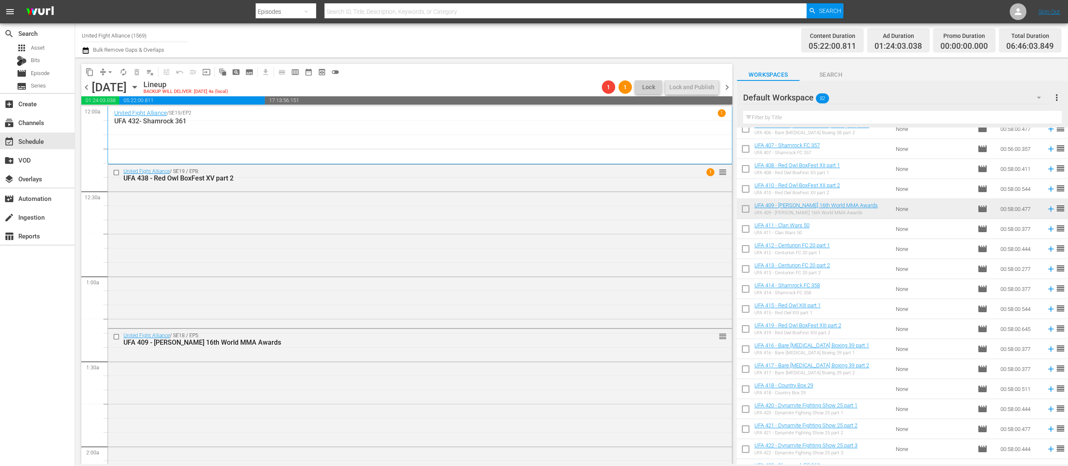
scroll to position [823, 0]
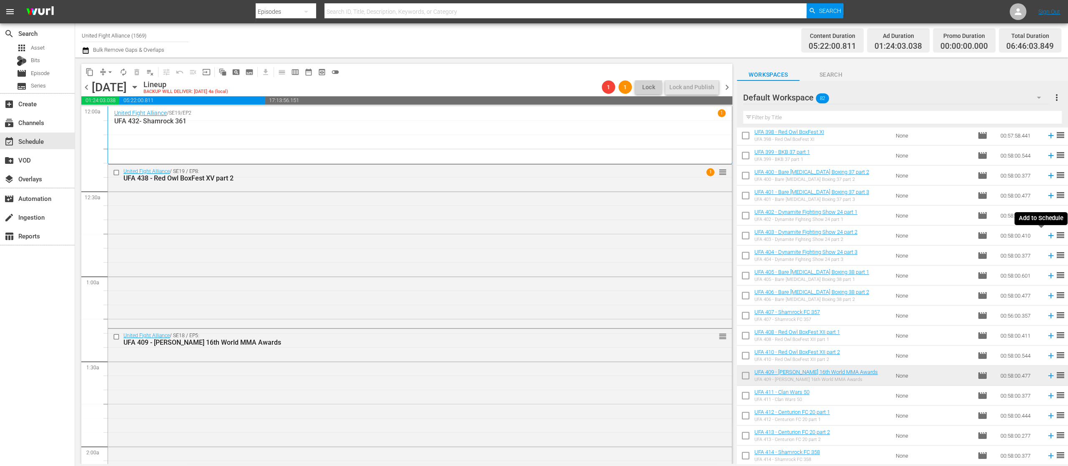
click at [1048, 235] on icon at bounding box center [1050, 235] width 5 height 5
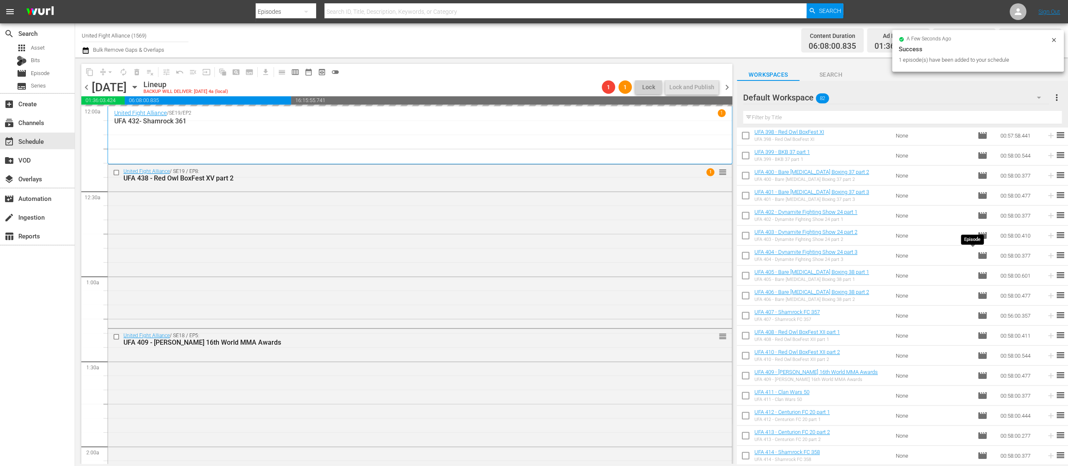
scroll to position [1324, 0]
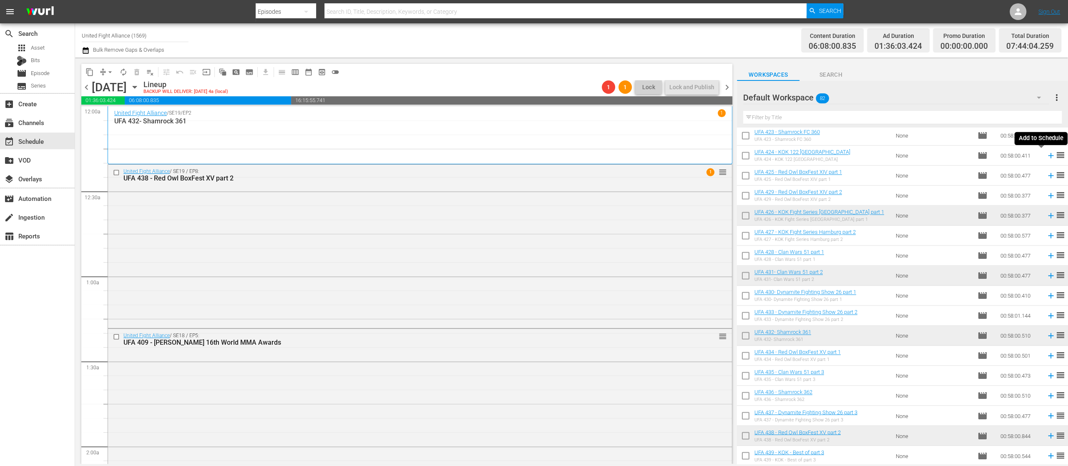
click at [1046, 154] on icon at bounding box center [1050, 155] width 9 height 9
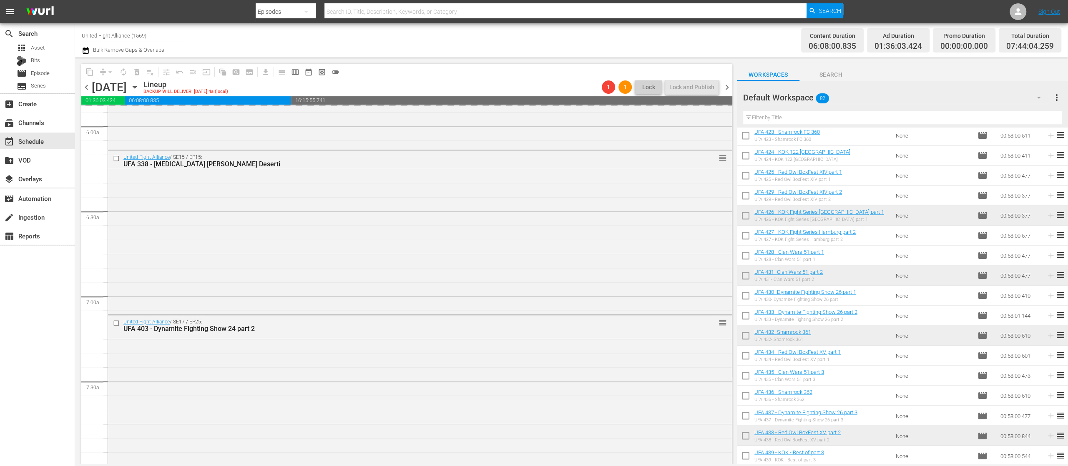
scroll to position [1334, 0]
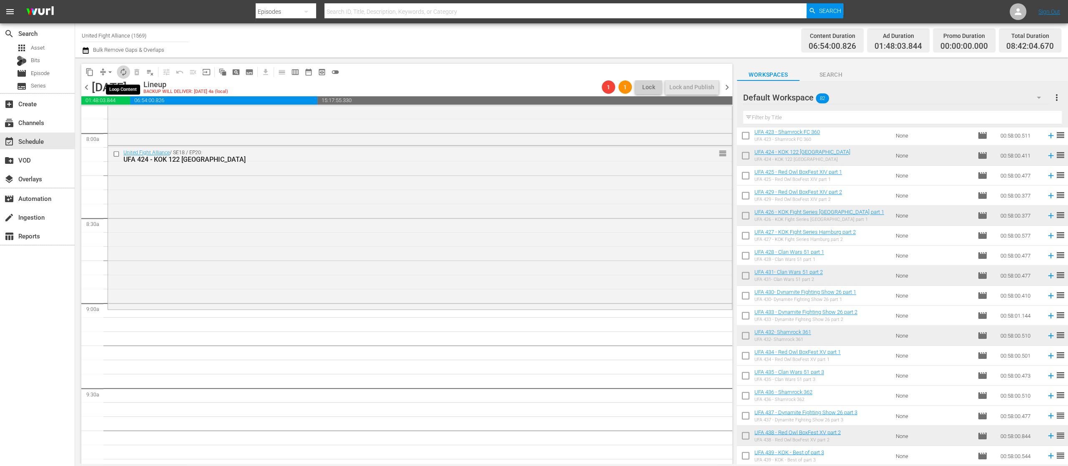
click at [123, 70] on span "autorenew_outlined" at bounding box center [123, 72] width 8 height 8
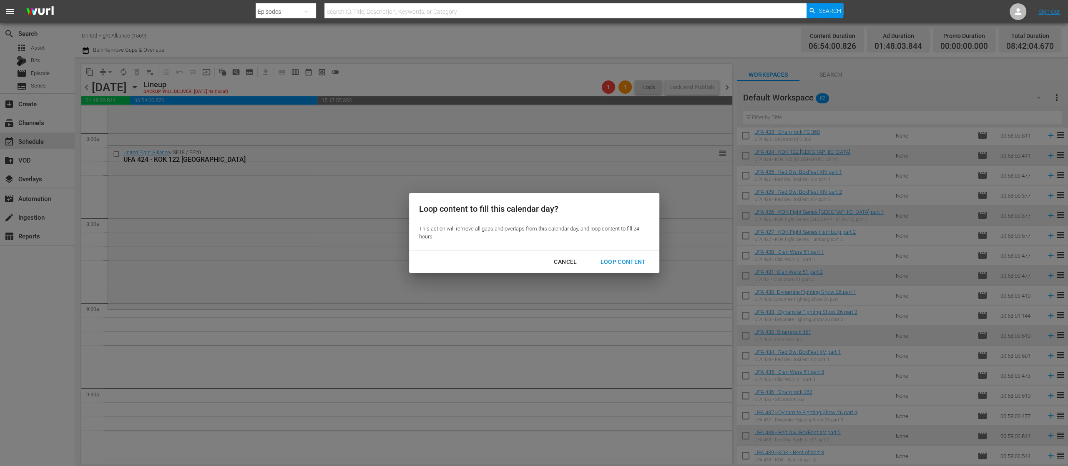
click at [633, 260] on div "Loop Content" at bounding box center [622, 262] width 59 height 10
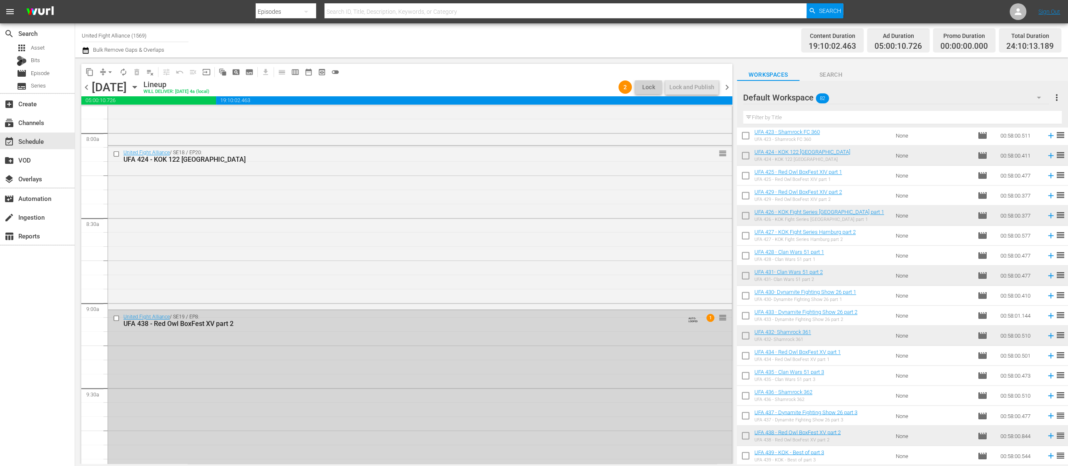
click at [86, 87] on span "chevron_left" at bounding box center [86, 87] width 10 height 10
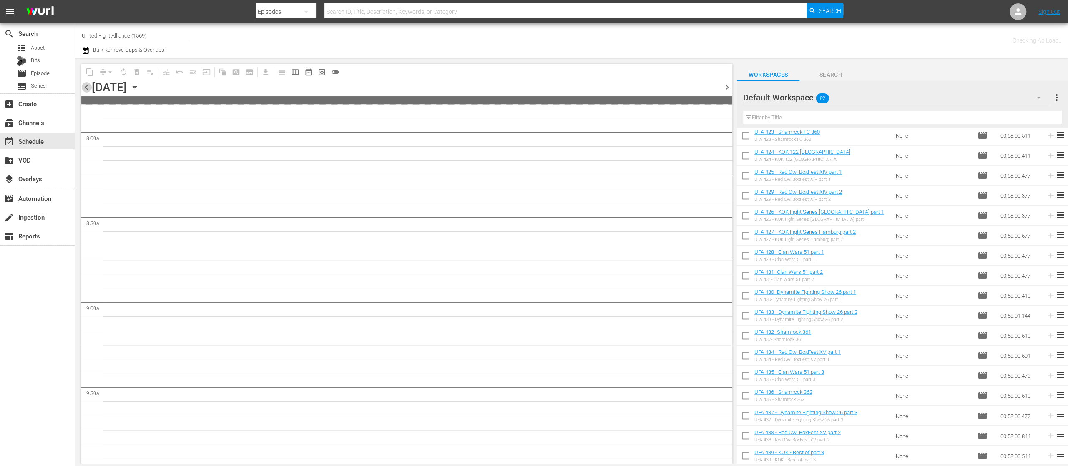
click at [86, 87] on span "chevron_left" at bounding box center [86, 87] width 10 height 10
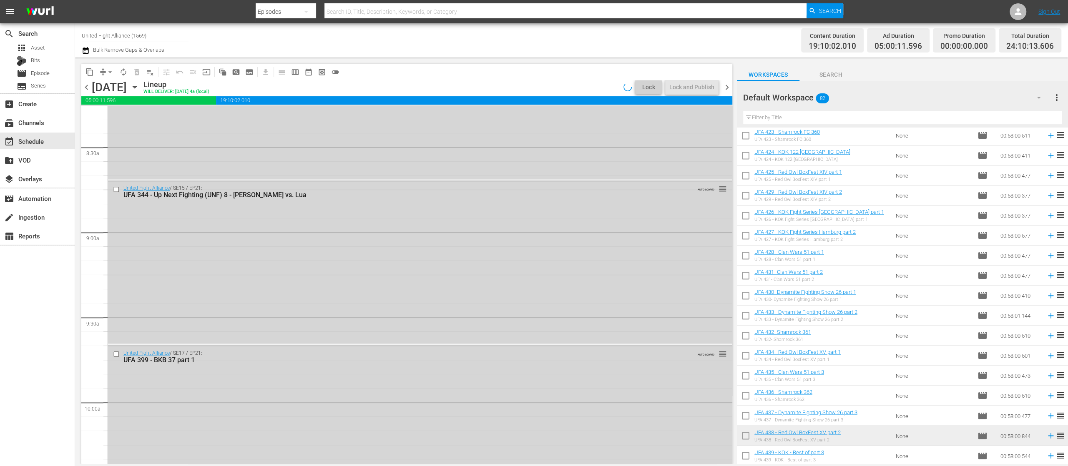
scroll to position [1334, 0]
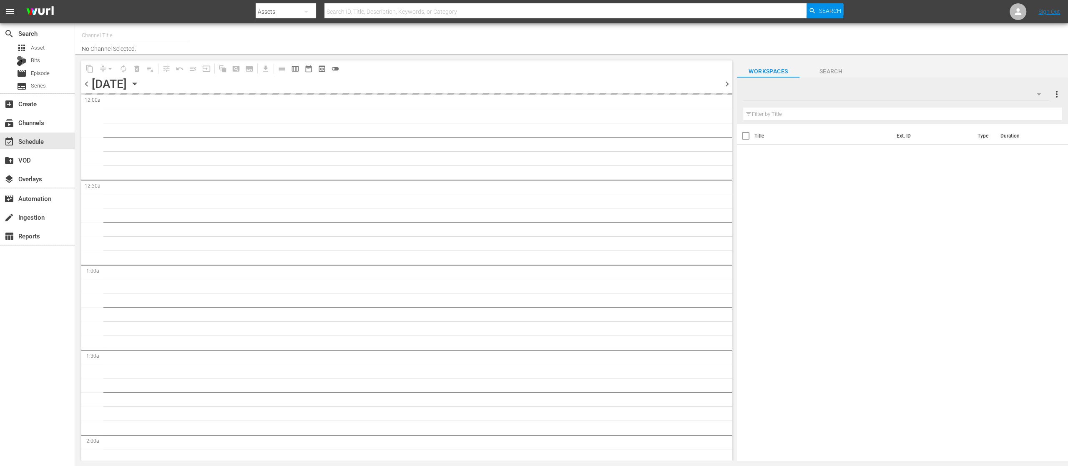
type input "United Fight Alliance (1569)"
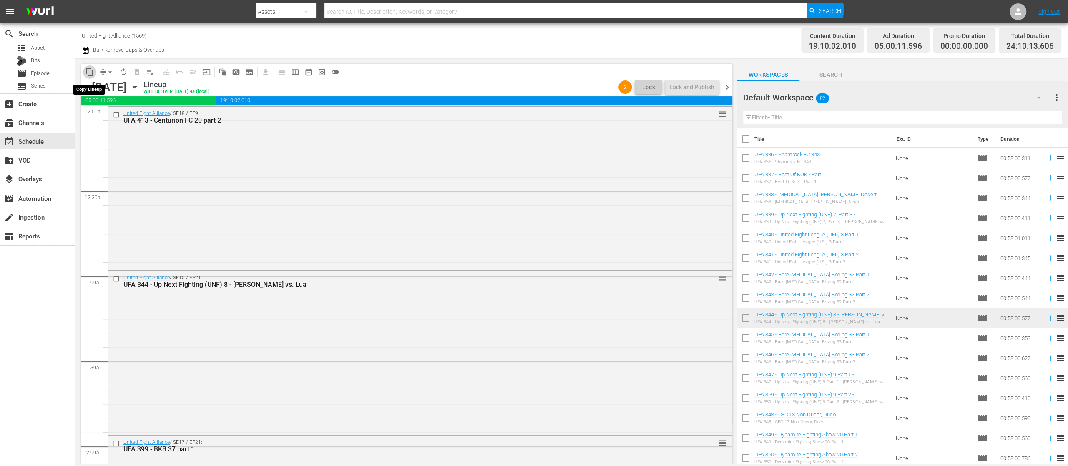
click at [90, 73] on span "content_copy" at bounding box center [89, 72] width 8 height 8
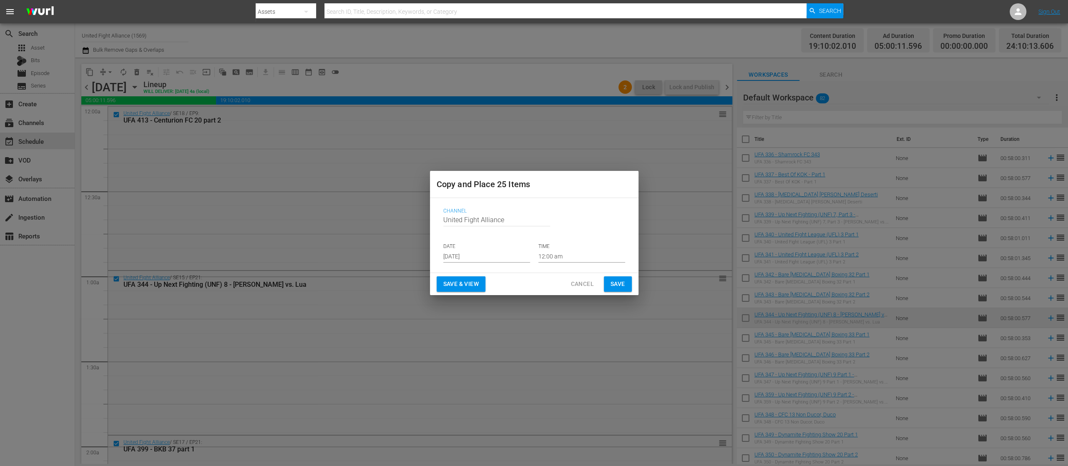
click at [496, 250] on input "[DATE]" at bounding box center [486, 256] width 87 height 13
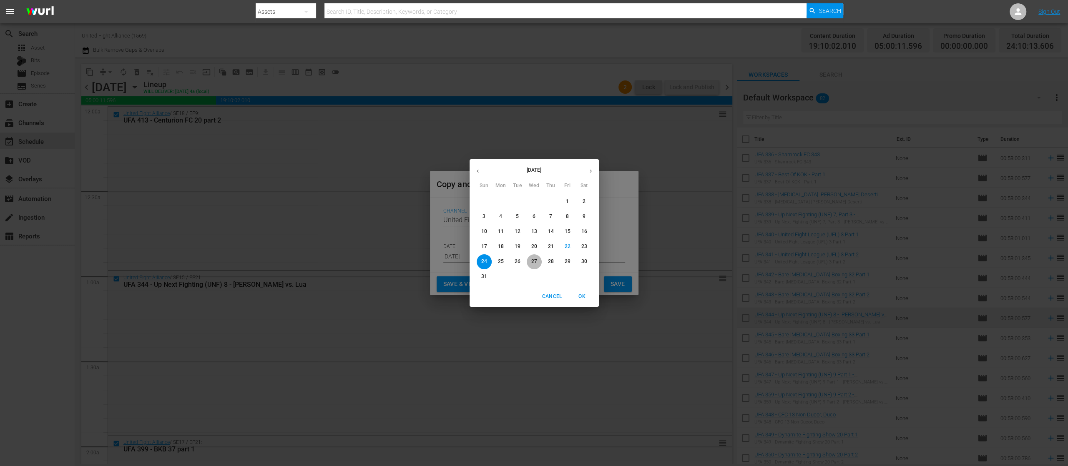
click at [534, 261] on p "27" at bounding box center [534, 261] width 6 height 7
type input "[DATE]"
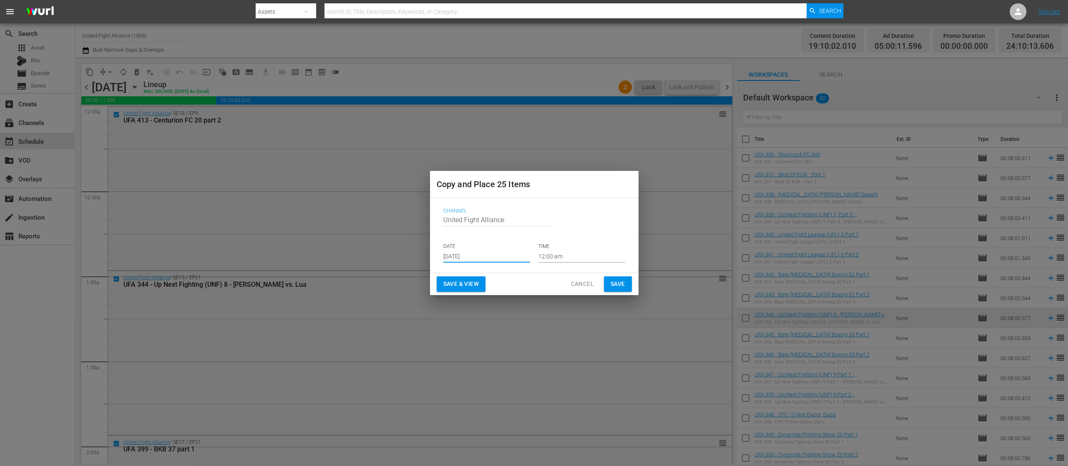
click at [619, 279] on span "Save" at bounding box center [618, 284] width 15 height 10
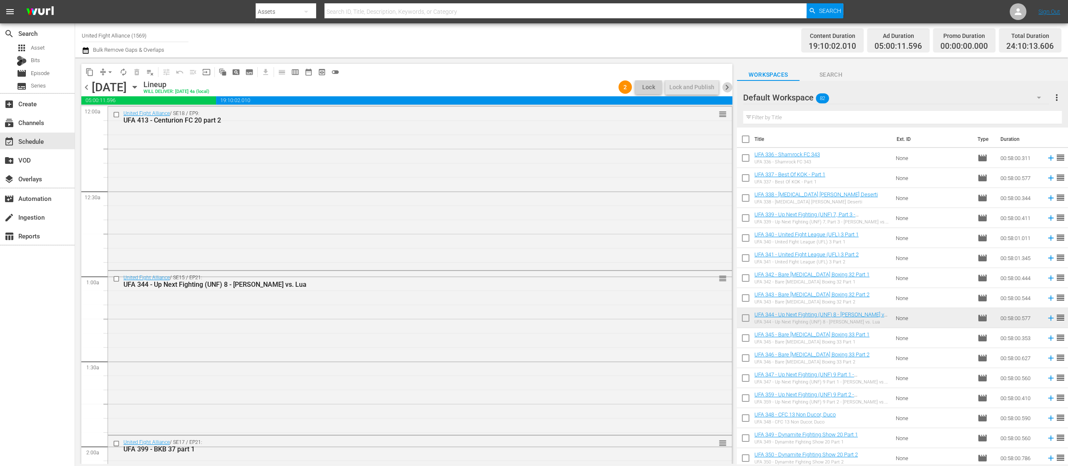
click at [728, 85] on span "chevron_right" at bounding box center [727, 87] width 10 height 10
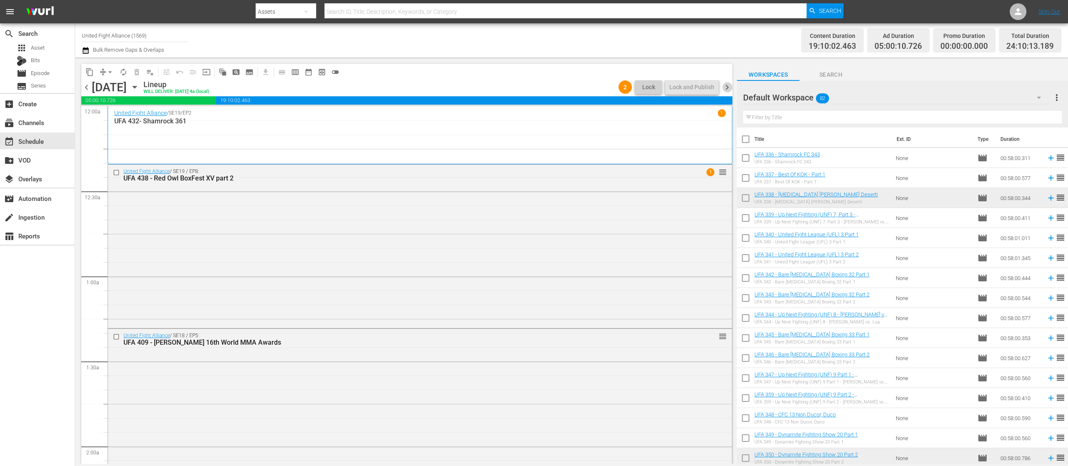
click at [728, 85] on span "chevron_right" at bounding box center [727, 87] width 10 height 10
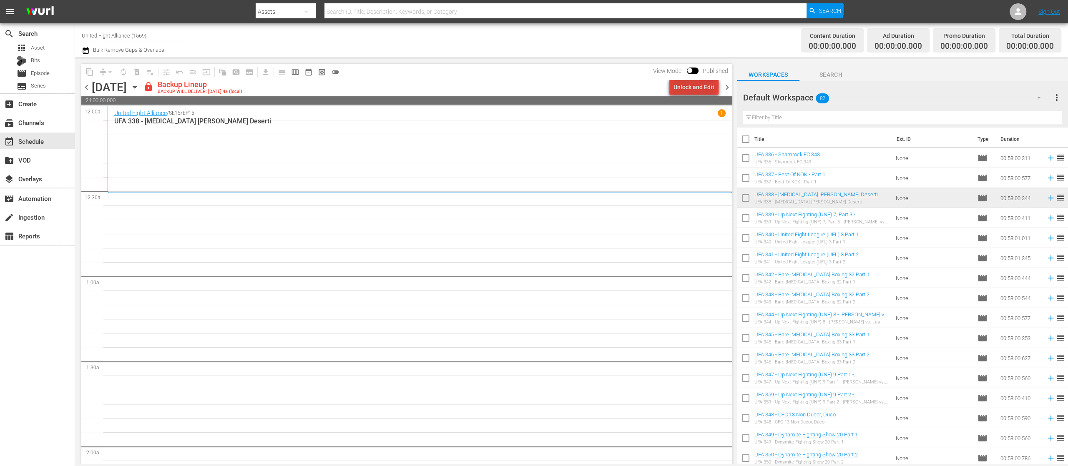
click at [697, 80] on div "Unlock and Edit" at bounding box center [693, 87] width 41 height 15
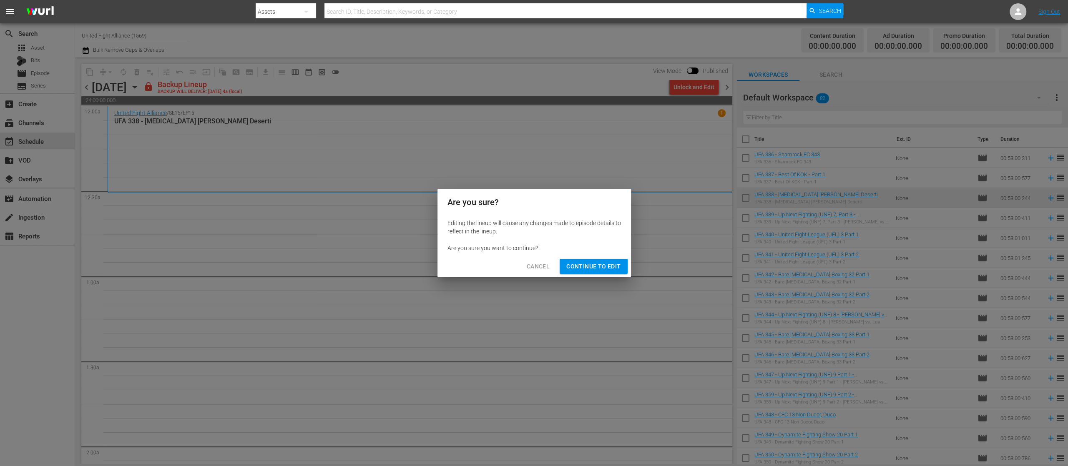
click at [606, 259] on button "Continue to Edit" at bounding box center [594, 266] width 68 height 15
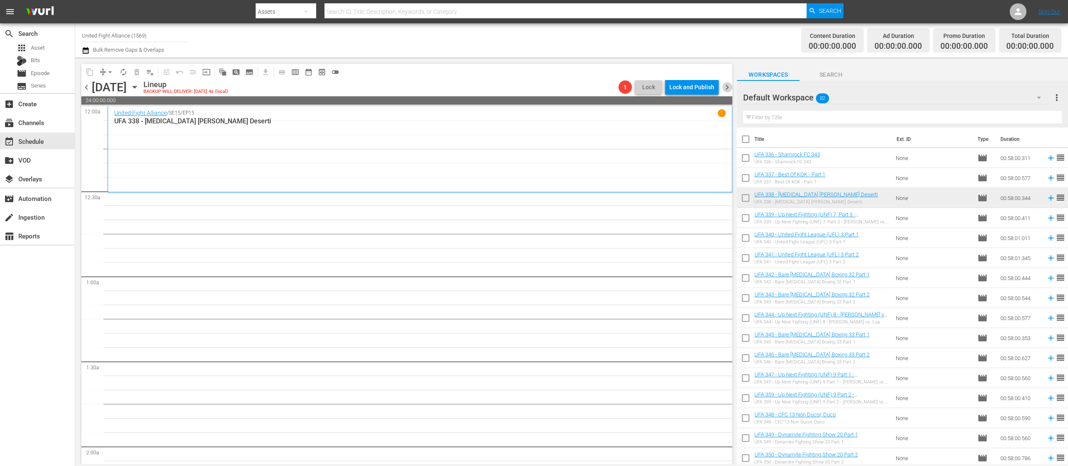
click at [728, 89] on span "chevron_right" at bounding box center [727, 87] width 10 height 10
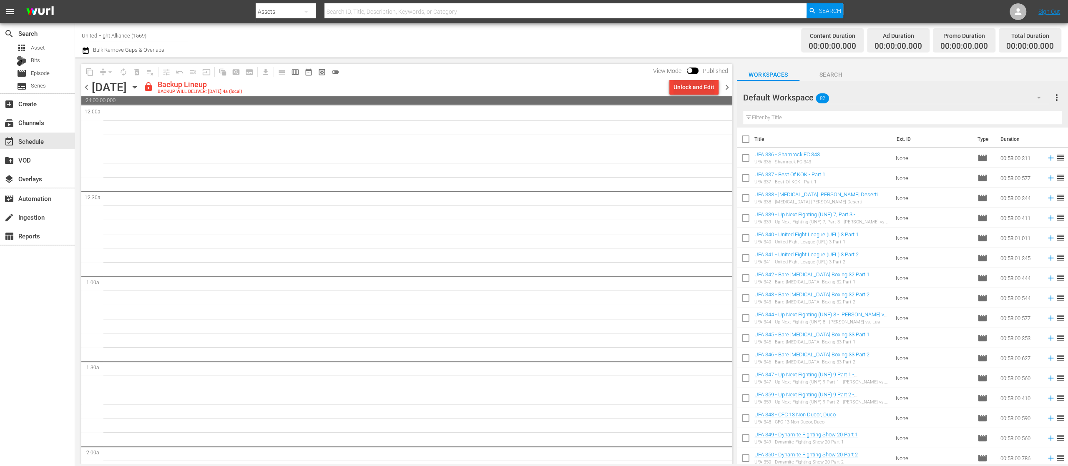
click at [703, 84] on div "Unlock and Edit" at bounding box center [693, 87] width 41 height 15
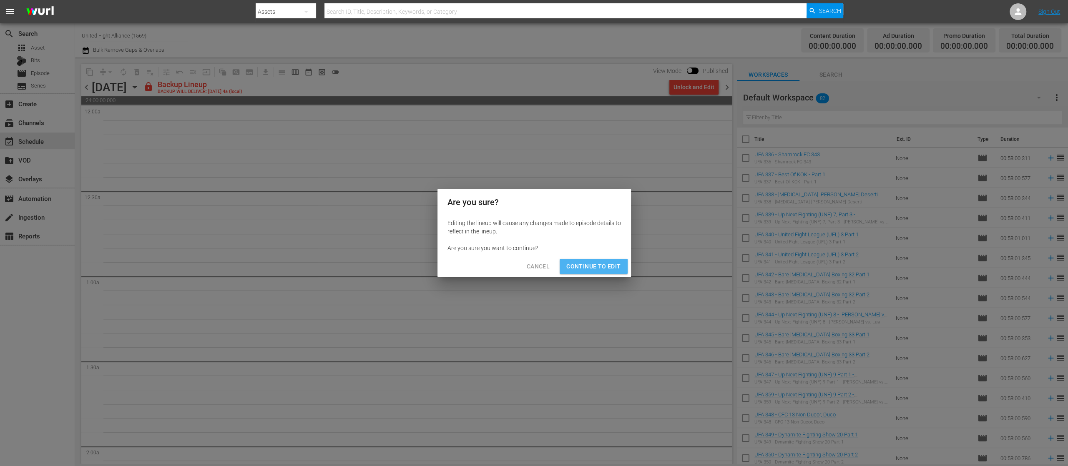
click at [599, 264] on span "Continue to Edit" at bounding box center [593, 266] width 54 height 10
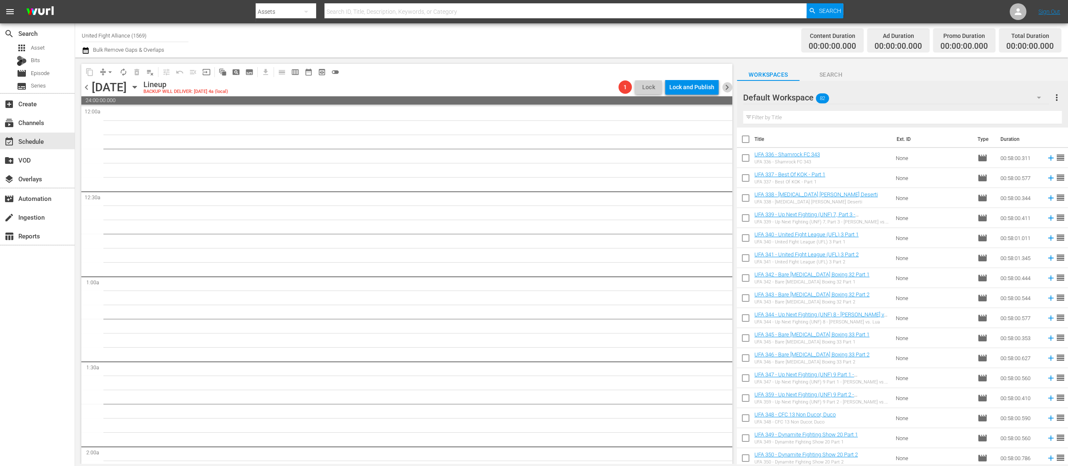
click at [726, 86] on span "chevron_right" at bounding box center [727, 87] width 10 height 10
click at [87, 87] on span "chevron_left" at bounding box center [86, 87] width 10 height 10
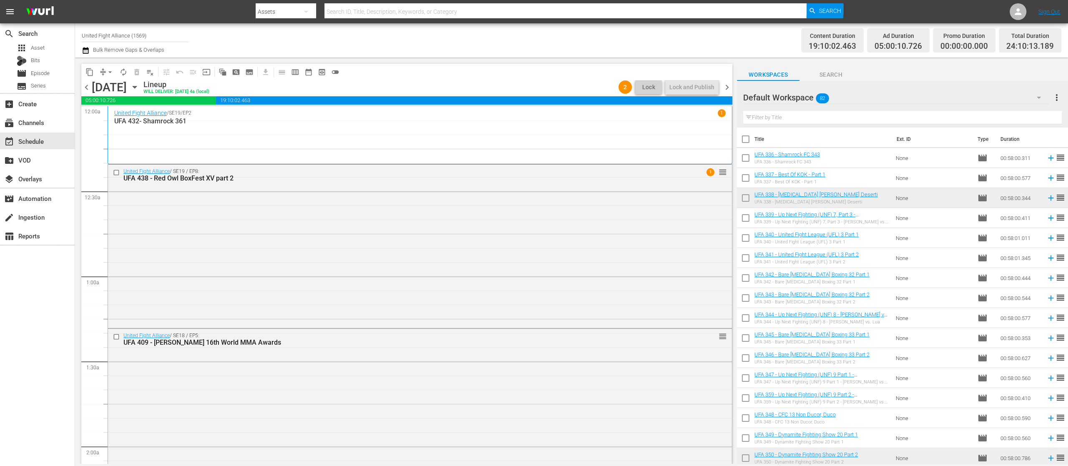
click at [87, 87] on span "chevron_left" at bounding box center [86, 87] width 10 height 10
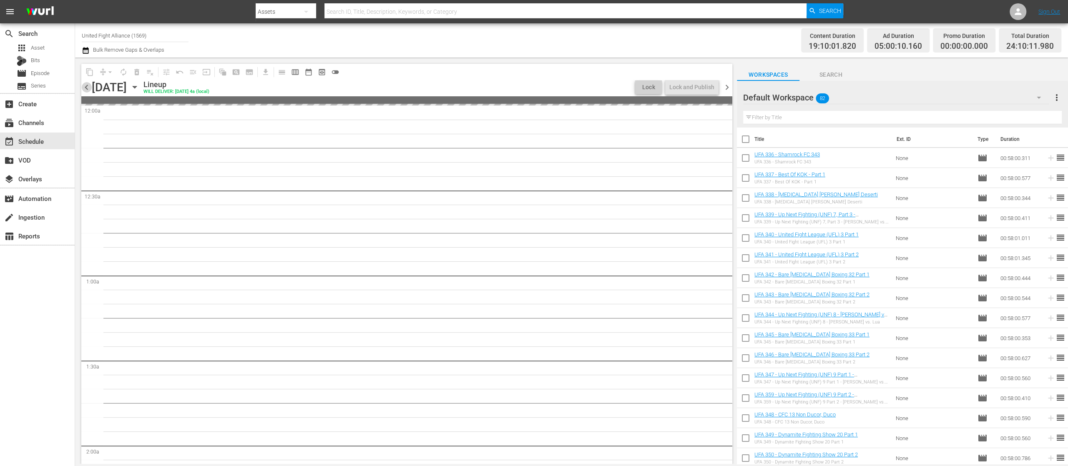
click at [87, 87] on span "chevron_left" at bounding box center [86, 87] width 10 height 10
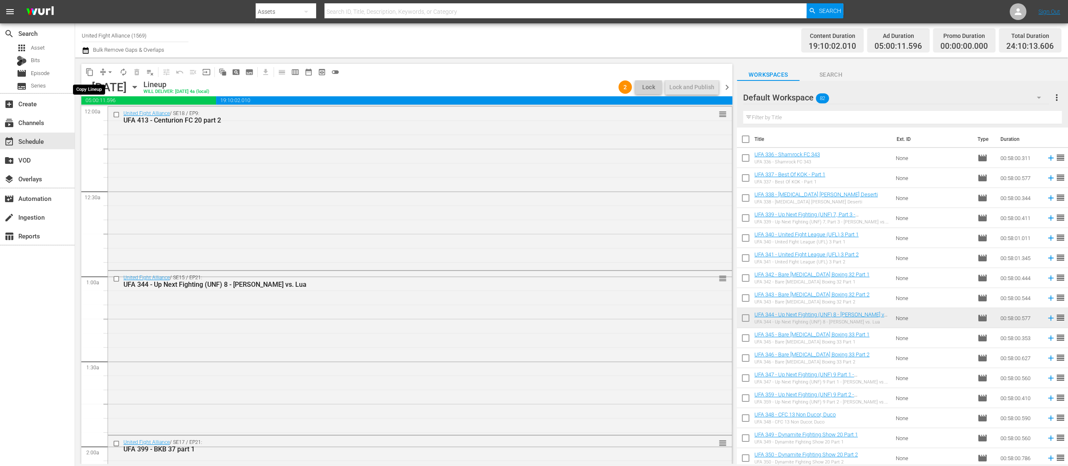
click at [92, 72] on span "content_copy" at bounding box center [89, 72] width 8 height 8
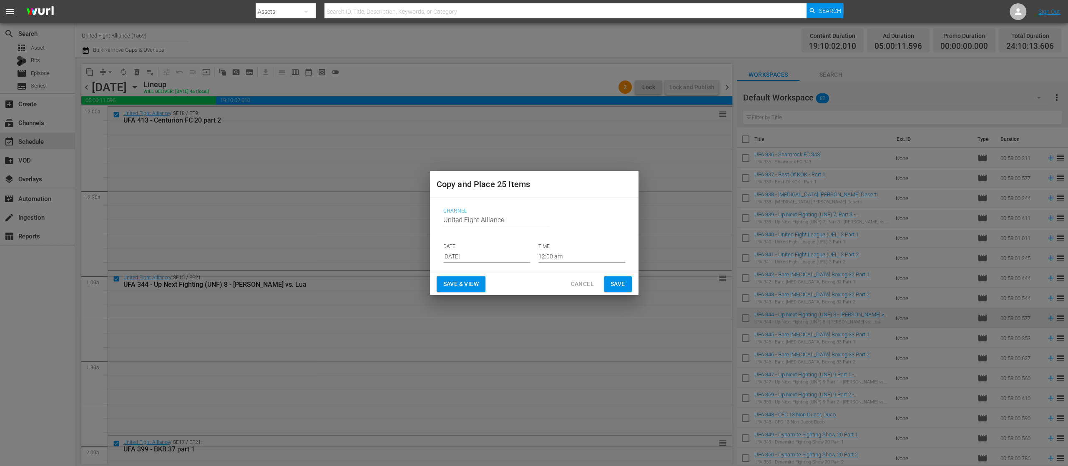
click at [480, 252] on input "[DATE]" at bounding box center [486, 256] width 87 height 13
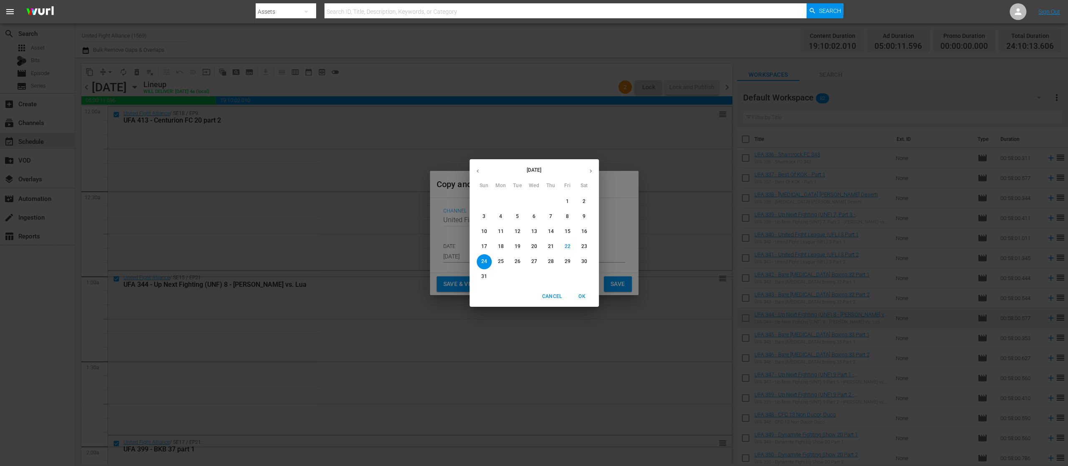
click at [530, 259] on span "27" at bounding box center [534, 261] width 15 height 7
type input "[DATE]"
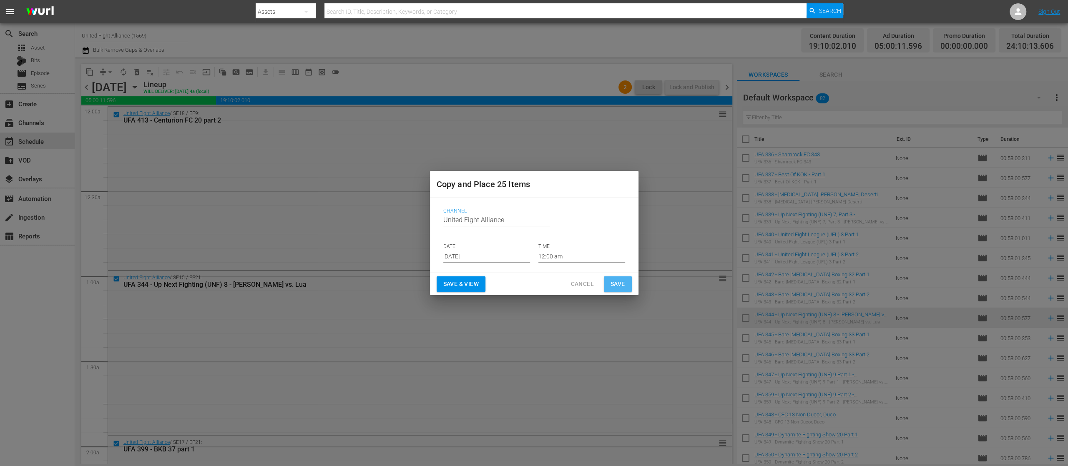
click at [614, 285] on span "Save" at bounding box center [618, 284] width 15 height 10
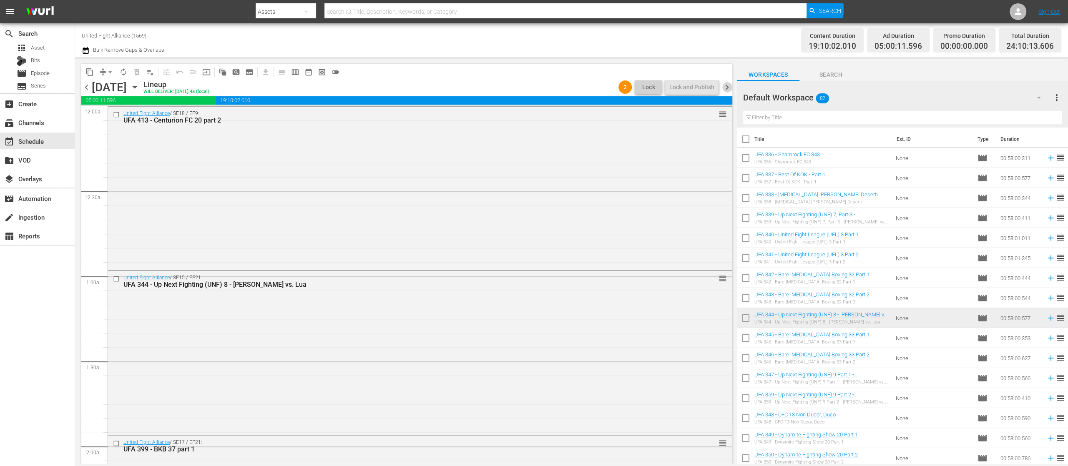
click at [730, 83] on span "chevron_right" at bounding box center [727, 87] width 10 height 10
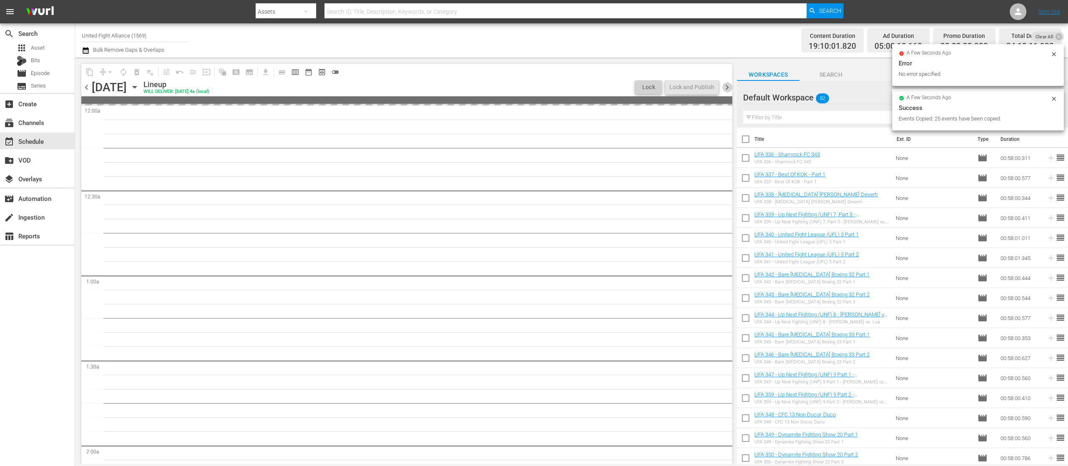
click at [730, 83] on span "chevron_right" at bounding box center [727, 87] width 10 height 10
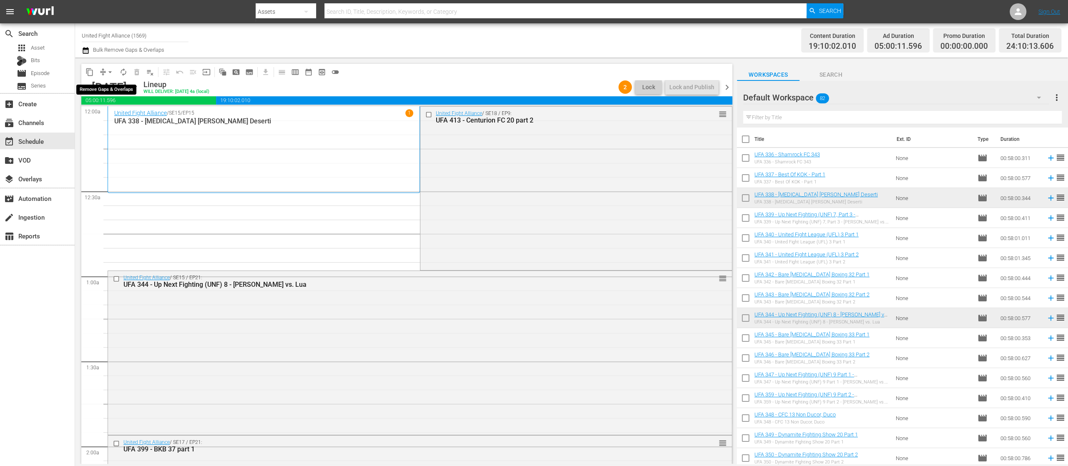
click at [106, 75] on span "arrow_drop_down" at bounding box center [110, 72] width 8 height 8
click at [109, 118] on li "Align to End of Previous Day" at bounding box center [111, 117] width 88 height 14
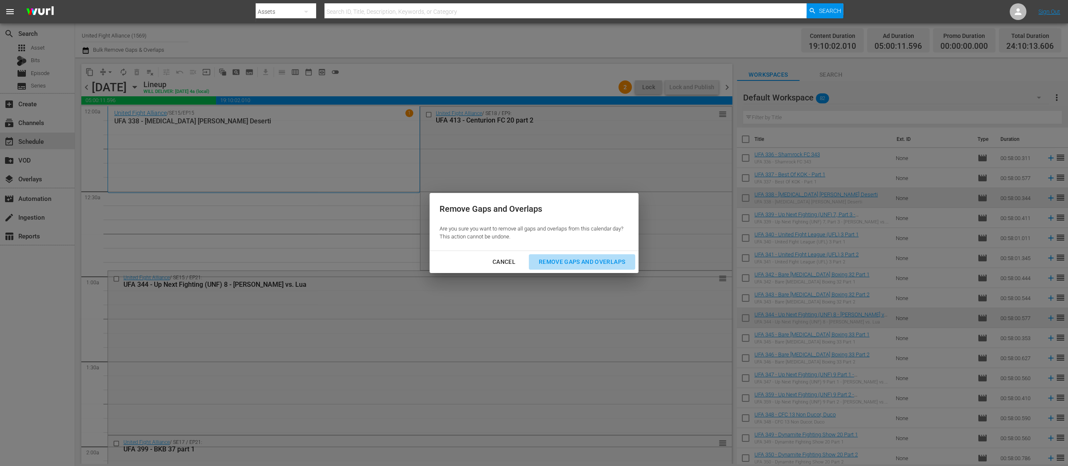
click at [555, 263] on div "Remove Gaps and Overlaps" at bounding box center [582, 262] width 100 height 10
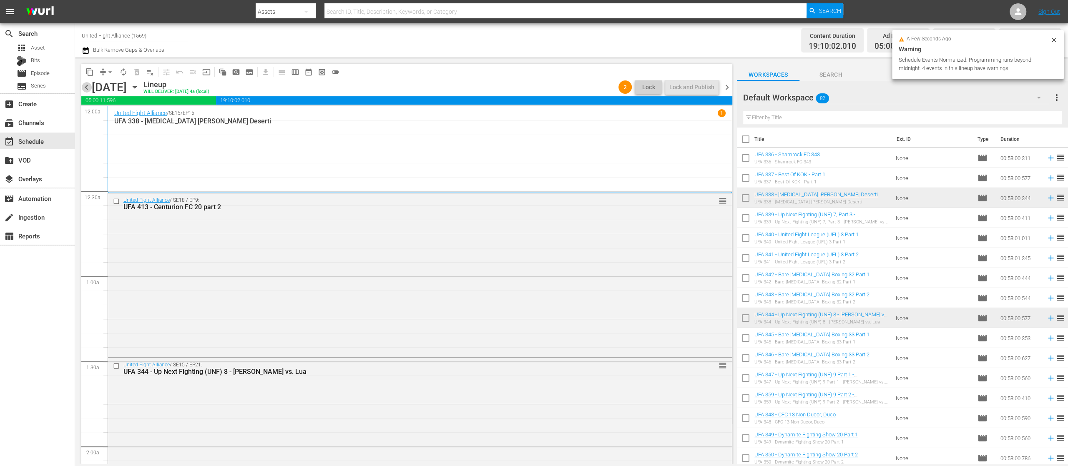
click at [86, 88] on span "chevron_left" at bounding box center [86, 87] width 10 height 10
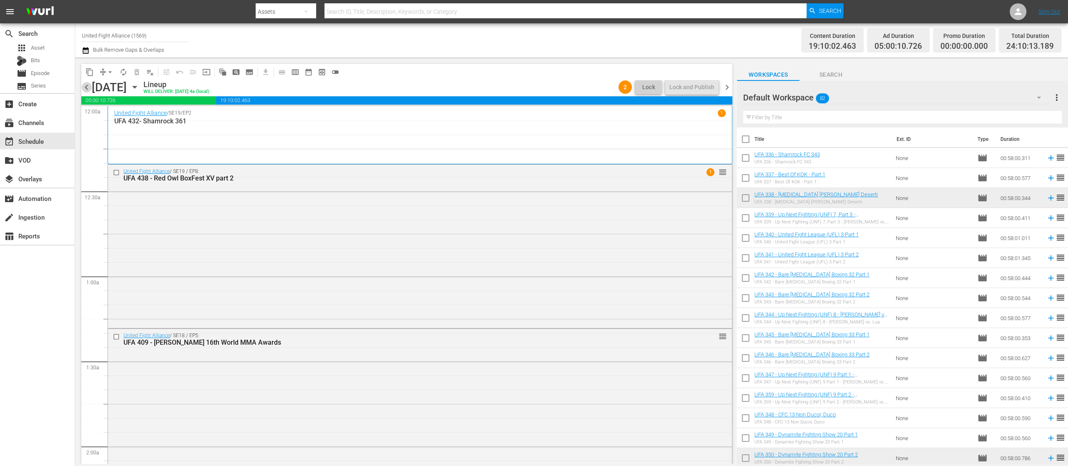
click at [86, 88] on span "chevron_left" at bounding box center [86, 87] width 10 height 10
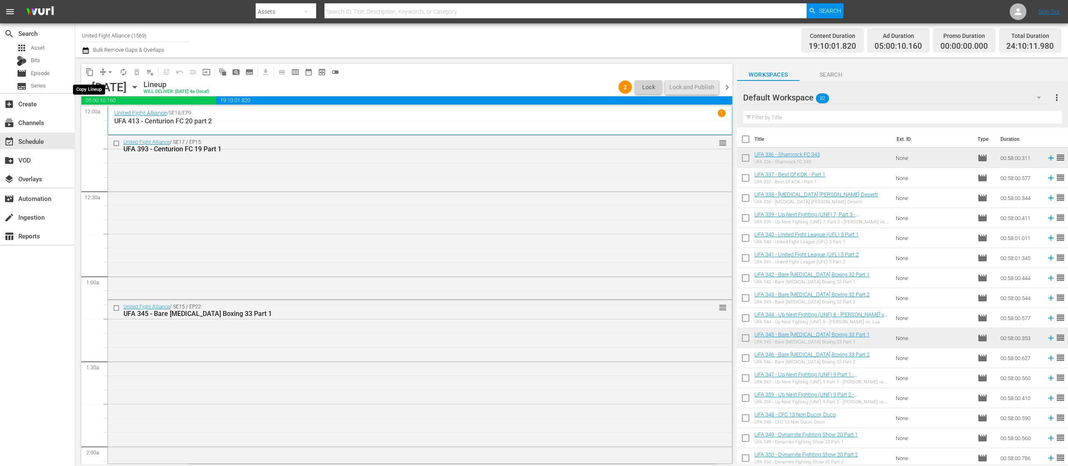
click at [87, 69] on span "content_copy" at bounding box center [89, 72] width 8 height 8
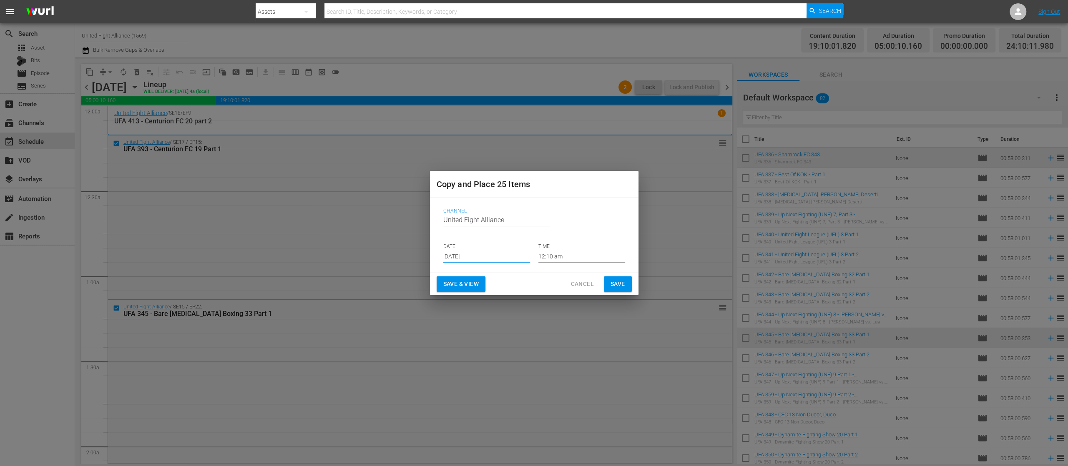
click at [487, 250] on input "[DATE]" at bounding box center [486, 256] width 87 height 13
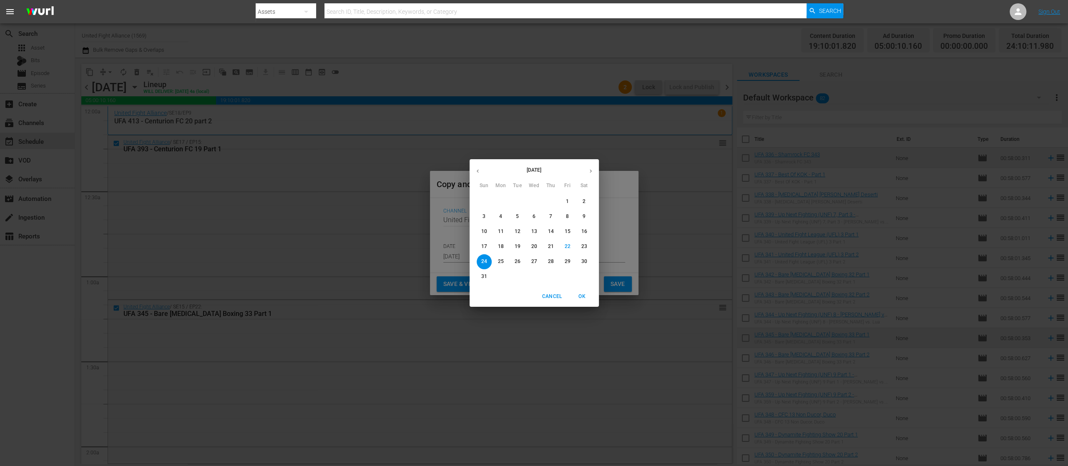
click at [546, 256] on button "28" at bounding box center [550, 261] width 15 height 15
type input "[DATE]"
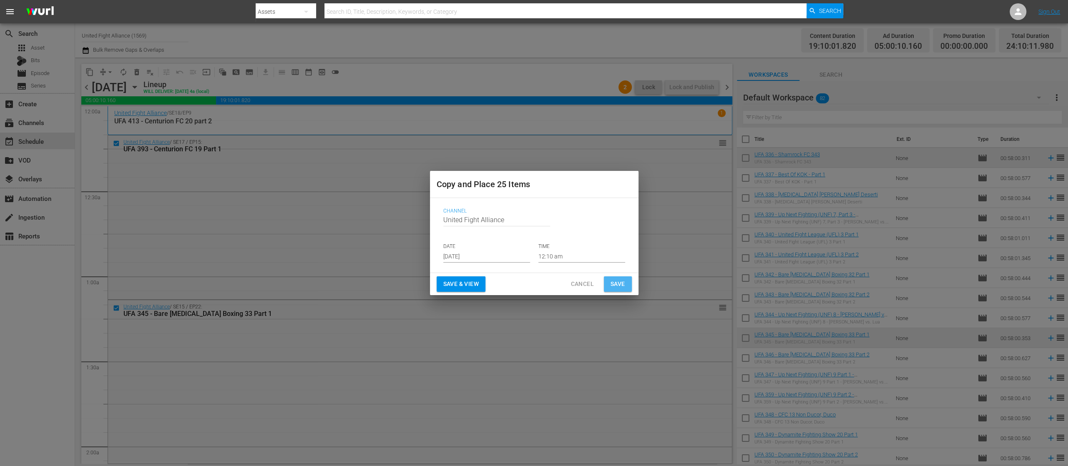
click at [612, 279] on span "Save" at bounding box center [618, 284] width 15 height 10
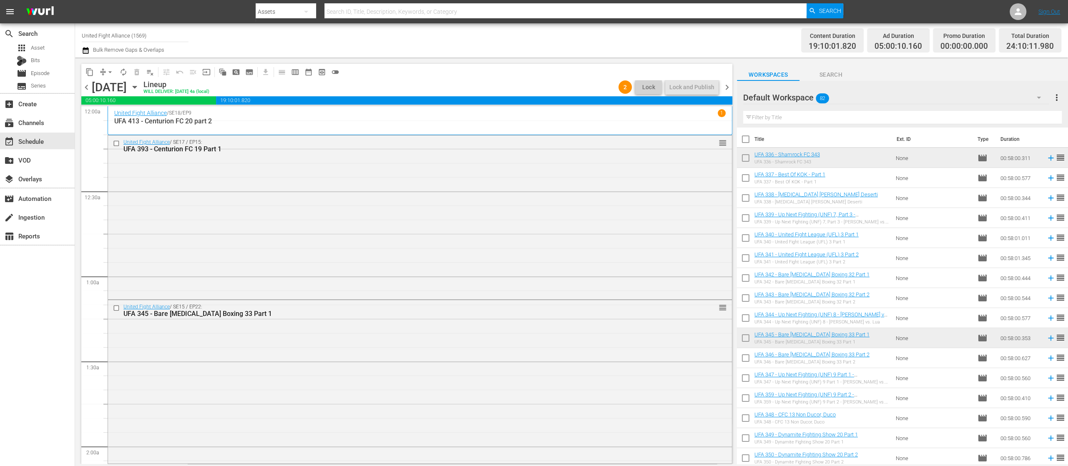
click at [722, 86] on span "chevron_right" at bounding box center [727, 87] width 10 height 10
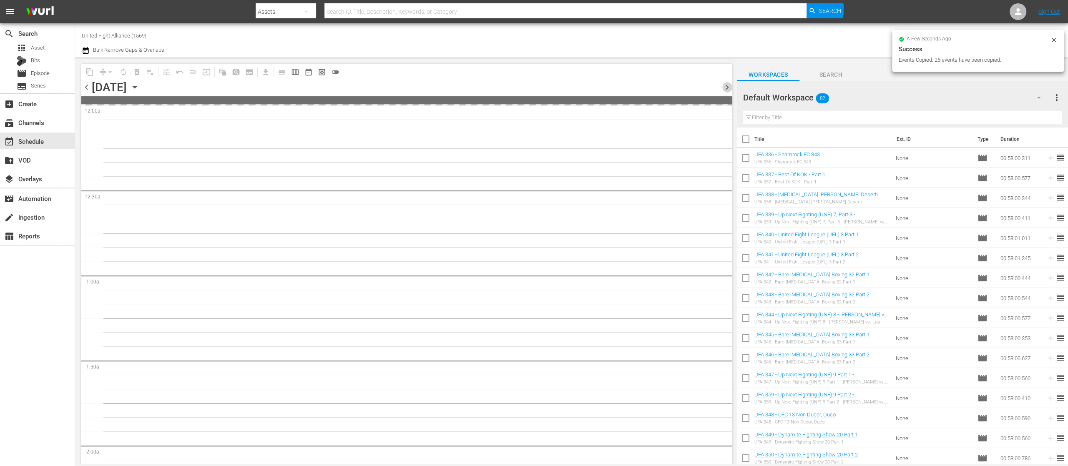
click at [722, 86] on span "chevron_right" at bounding box center [727, 87] width 10 height 10
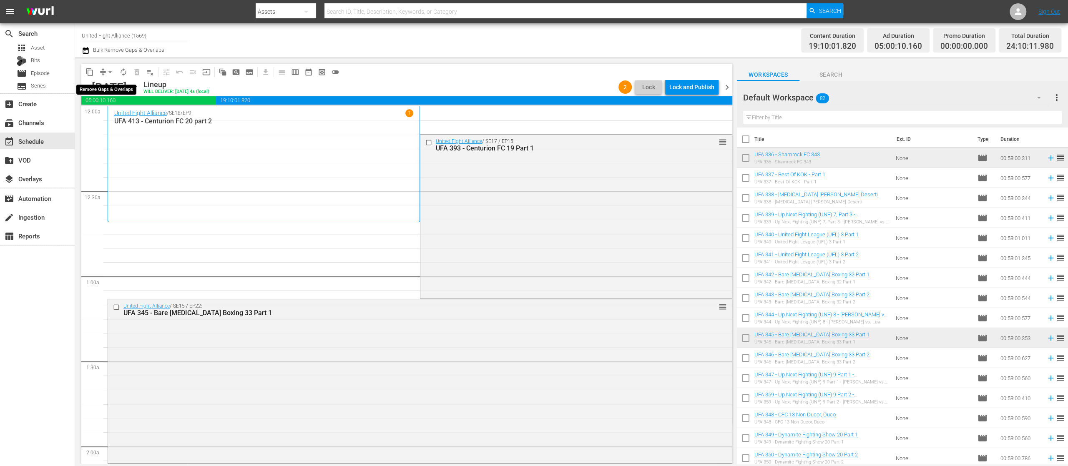
click at [111, 72] on span "arrow_drop_down" at bounding box center [110, 72] width 8 height 8
click at [118, 116] on li "Align to End of Previous Day" at bounding box center [111, 117] width 88 height 14
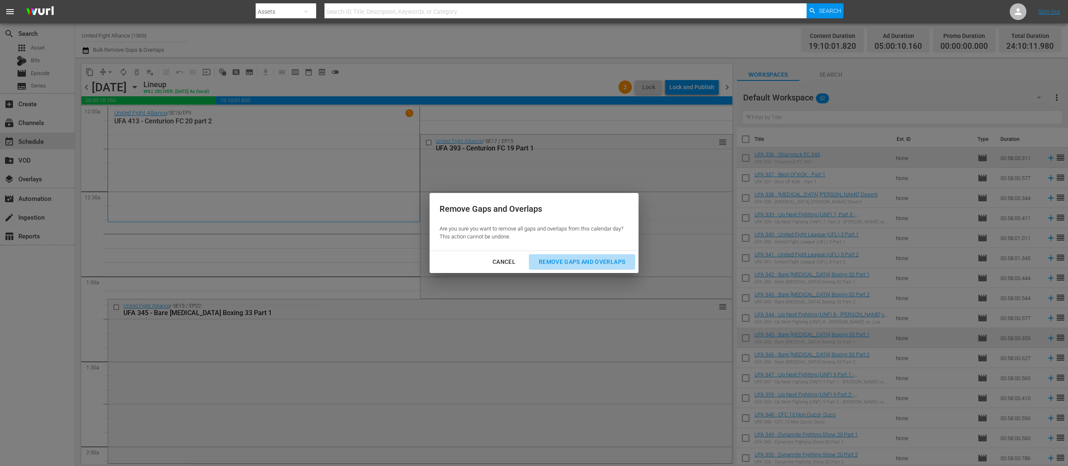
click at [604, 255] on button "Remove Gaps and Overlaps" at bounding box center [582, 261] width 106 height 15
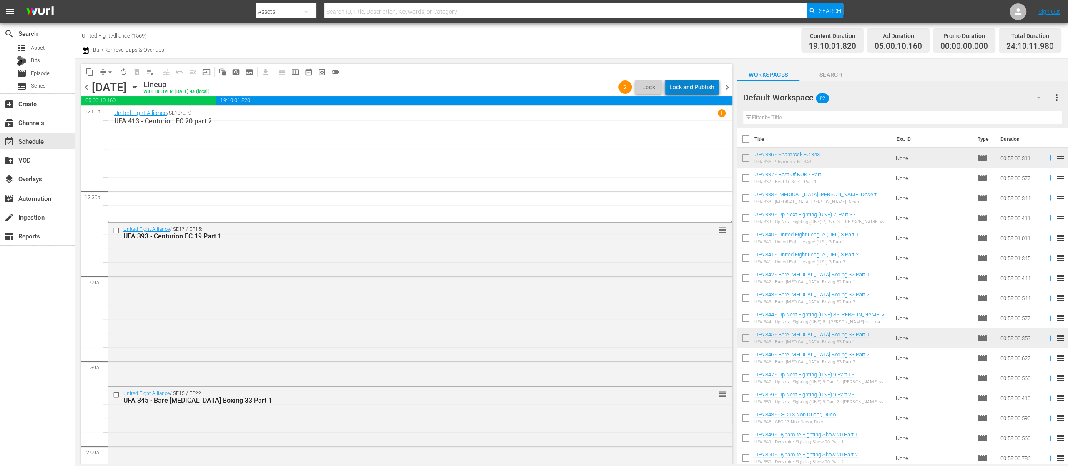
click at [701, 83] on div "Lock and Publish" at bounding box center [691, 87] width 45 height 15
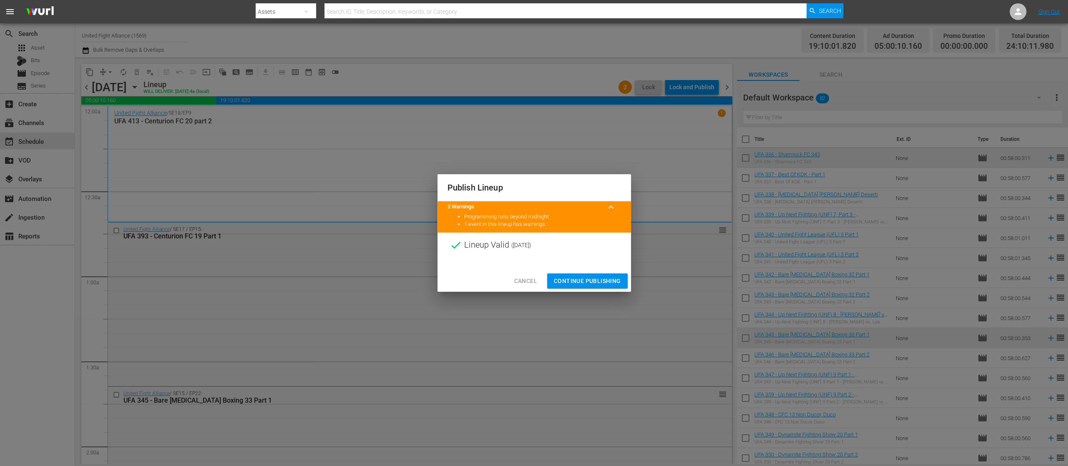
click at [577, 279] on span "Continue Publishing" at bounding box center [587, 281] width 67 height 10
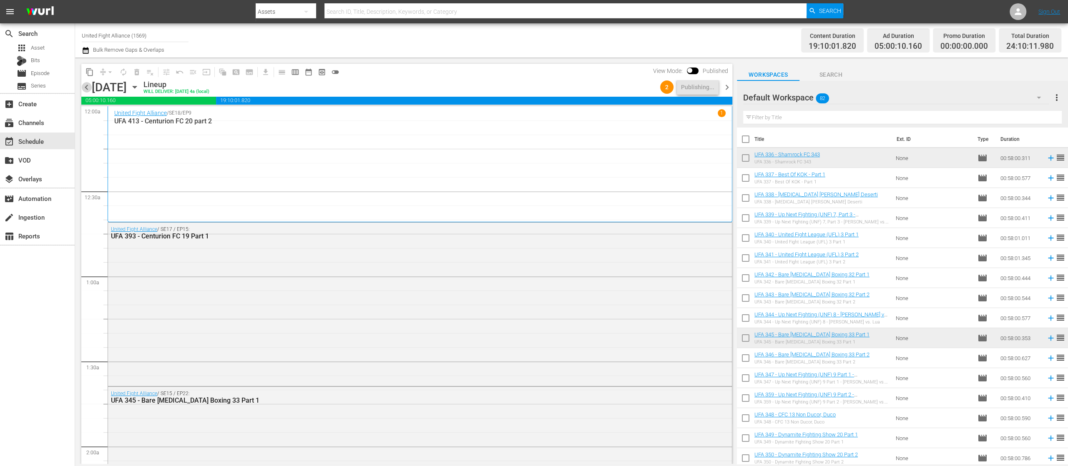
click at [87, 89] on span "chevron_left" at bounding box center [86, 87] width 10 height 10
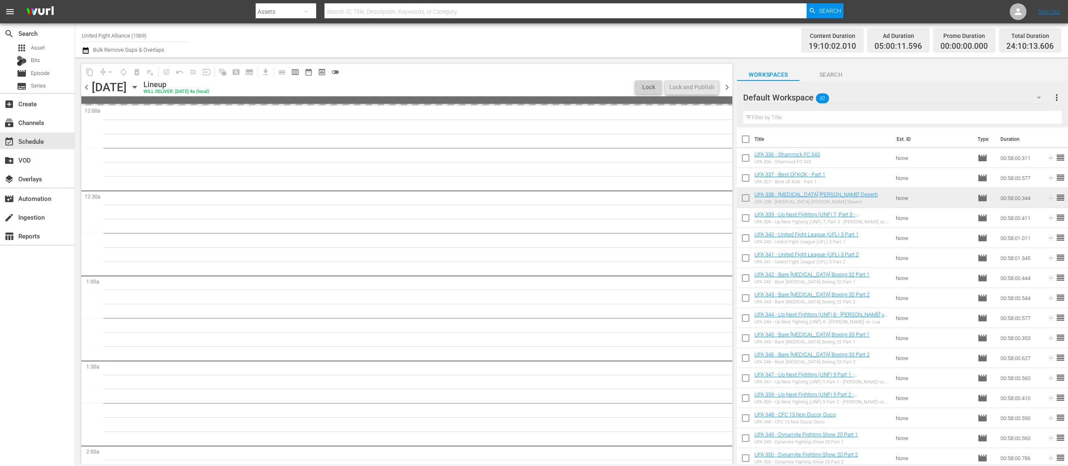
click at [87, 89] on span "chevron_left" at bounding box center [86, 87] width 10 height 10
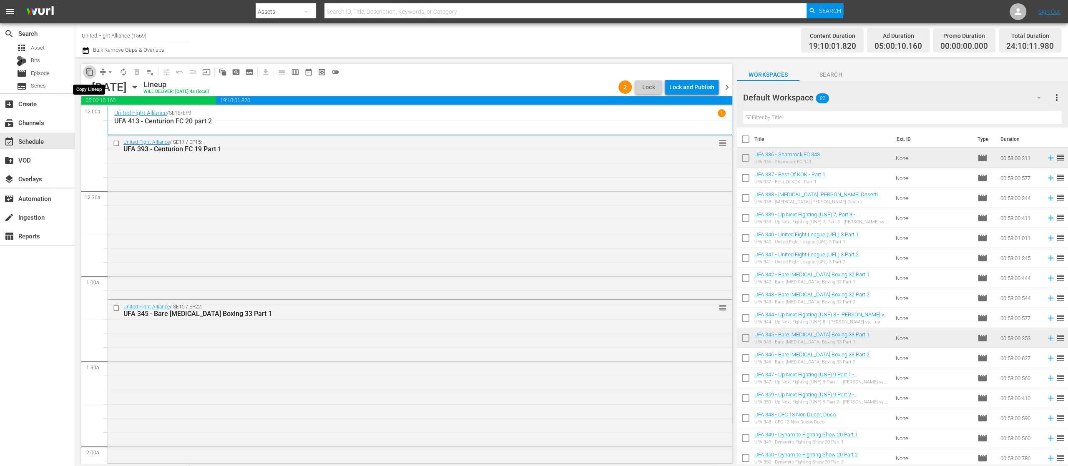
click at [88, 68] on span "content_copy" at bounding box center [89, 72] width 8 height 8
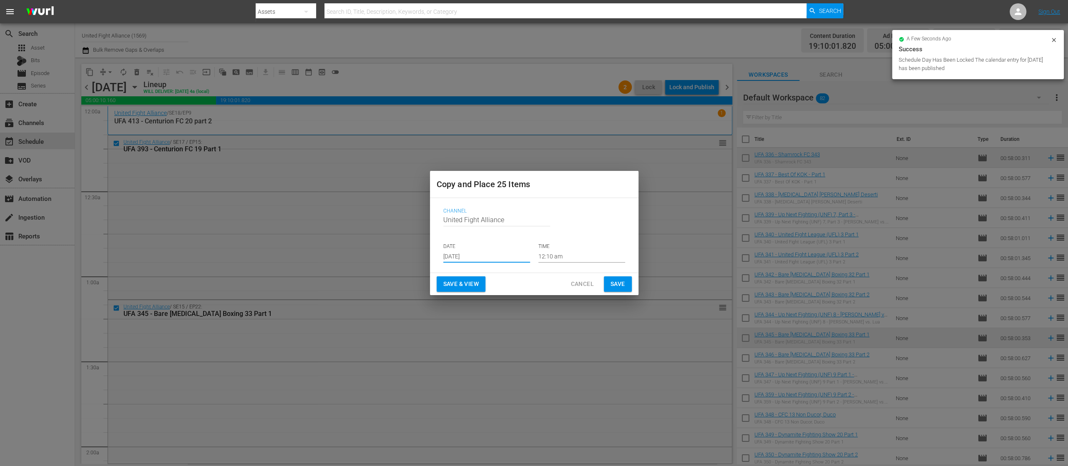
click at [512, 259] on input "[DATE]" at bounding box center [486, 256] width 87 height 13
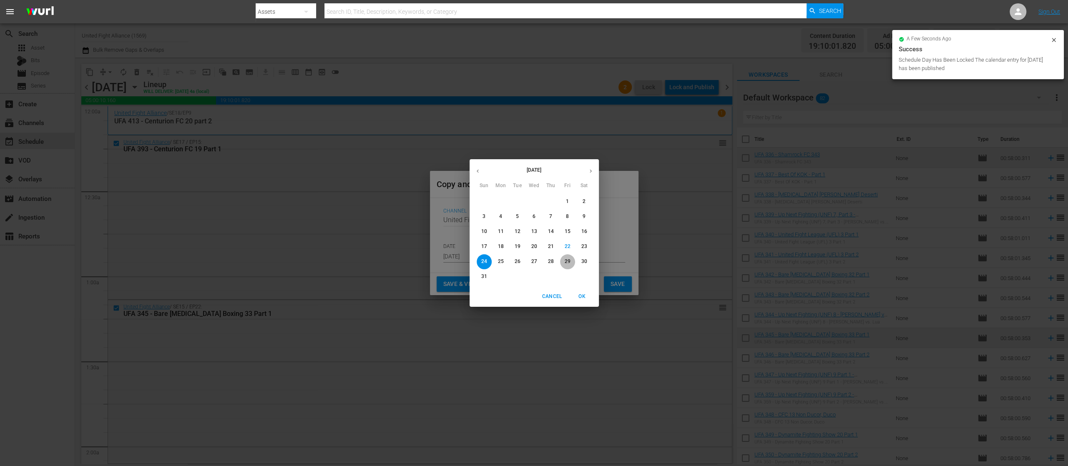
click at [567, 259] on p "29" at bounding box center [567, 261] width 6 height 7
type input "[DATE]"
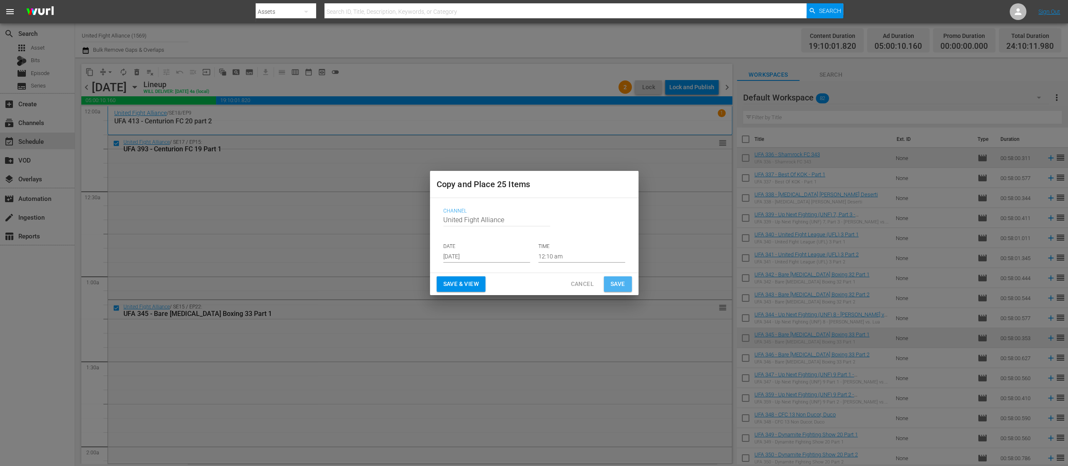
click at [616, 281] on span "Save" at bounding box center [618, 284] width 15 height 10
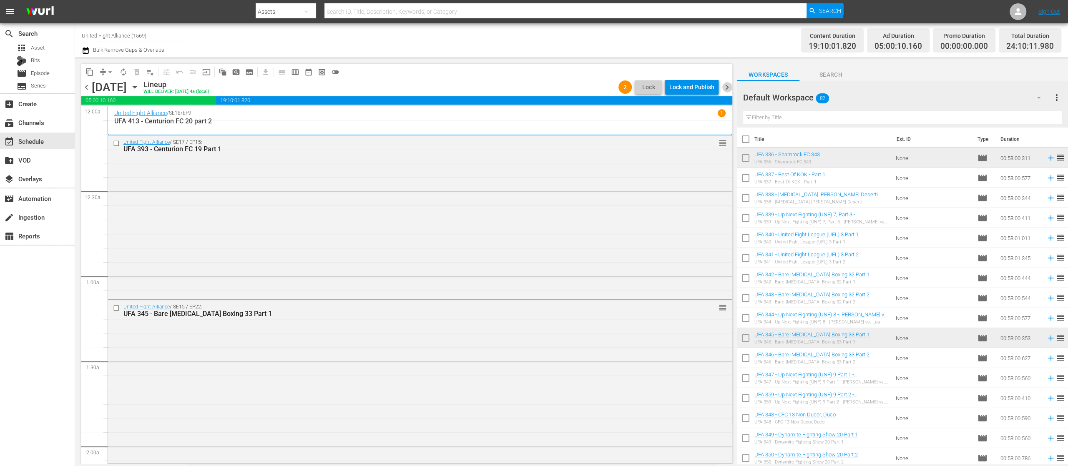
click at [724, 85] on span "chevron_right" at bounding box center [727, 87] width 10 height 10
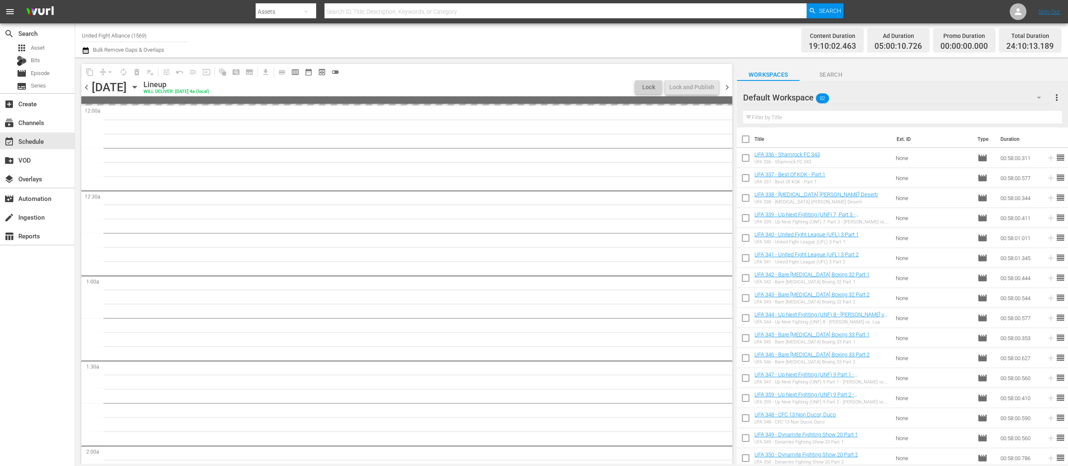
click at [724, 85] on span "chevron_right" at bounding box center [727, 87] width 10 height 10
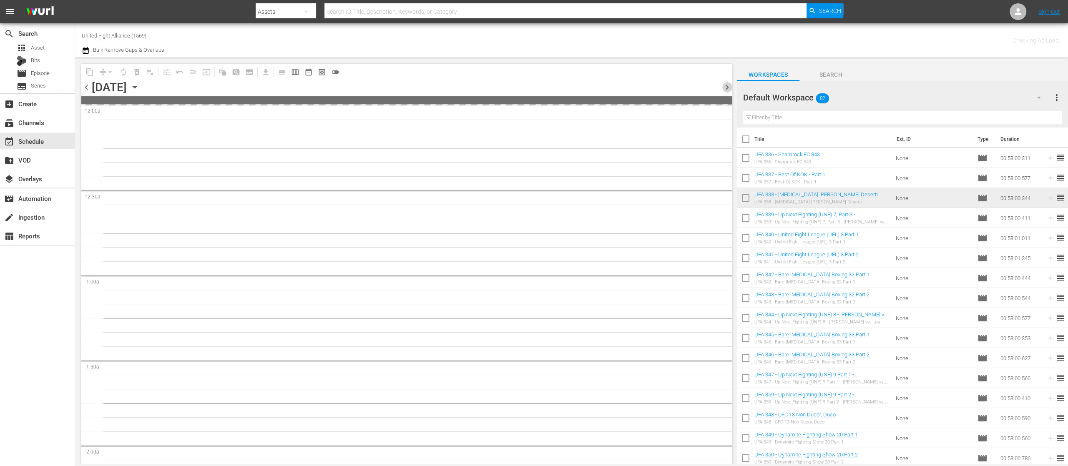
click at [724, 85] on span "chevron_right" at bounding box center [727, 87] width 10 height 10
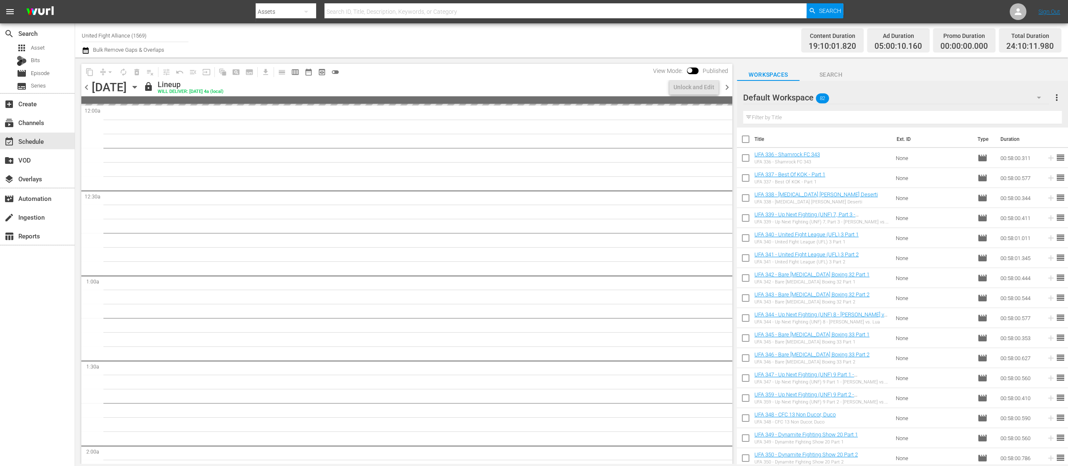
click at [724, 85] on span "chevron_right" at bounding box center [727, 87] width 10 height 10
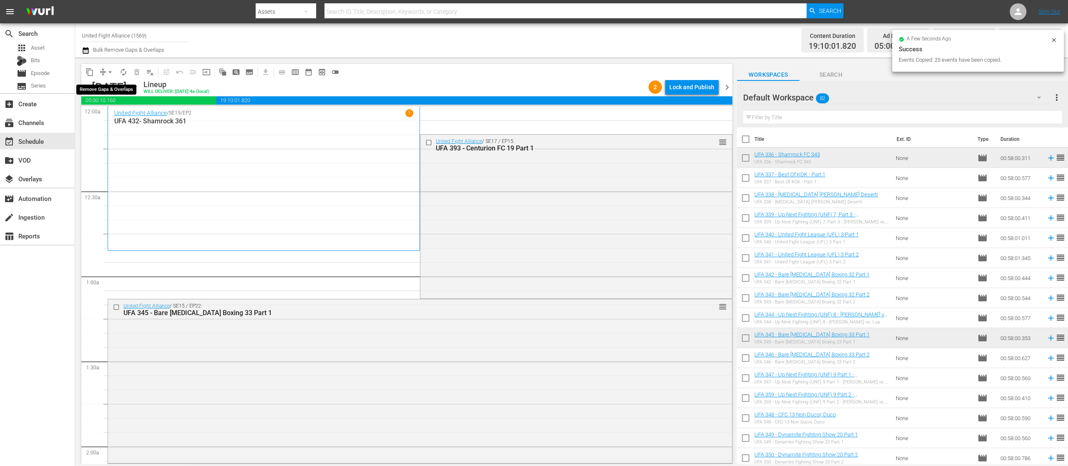
click at [106, 73] on span "arrow_drop_down" at bounding box center [110, 72] width 8 height 8
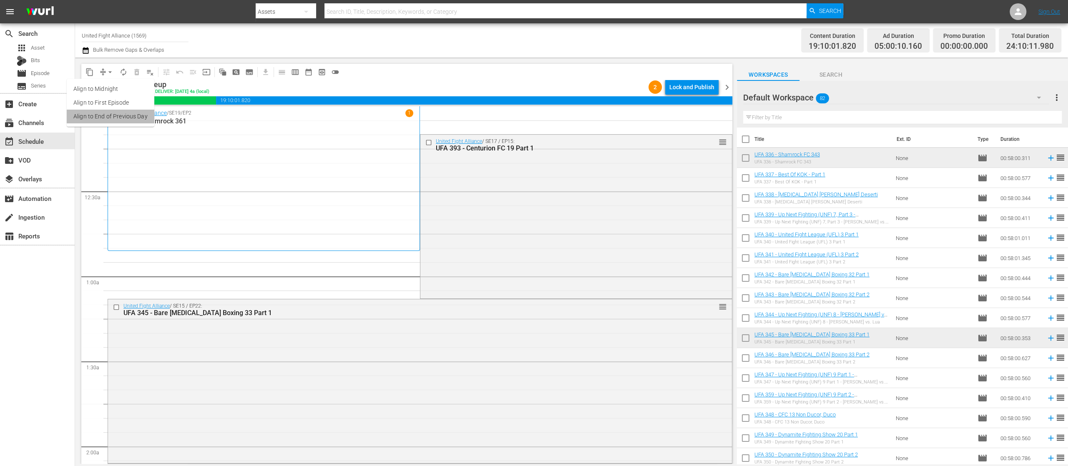
click at [123, 118] on li "Align to End of Previous Day" at bounding box center [111, 117] width 88 height 14
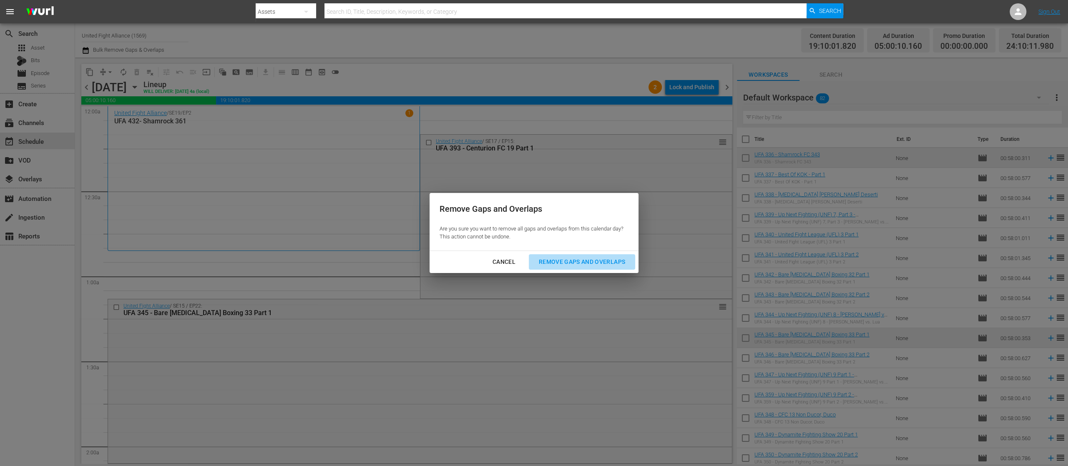
click at [583, 259] on div "Remove Gaps and Overlaps" at bounding box center [582, 262] width 100 height 10
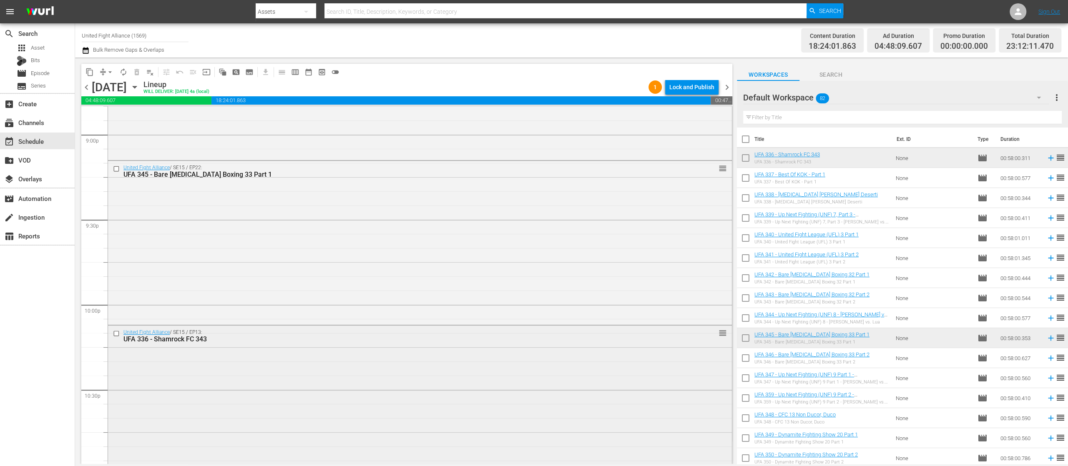
scroll to position [3735, 0]
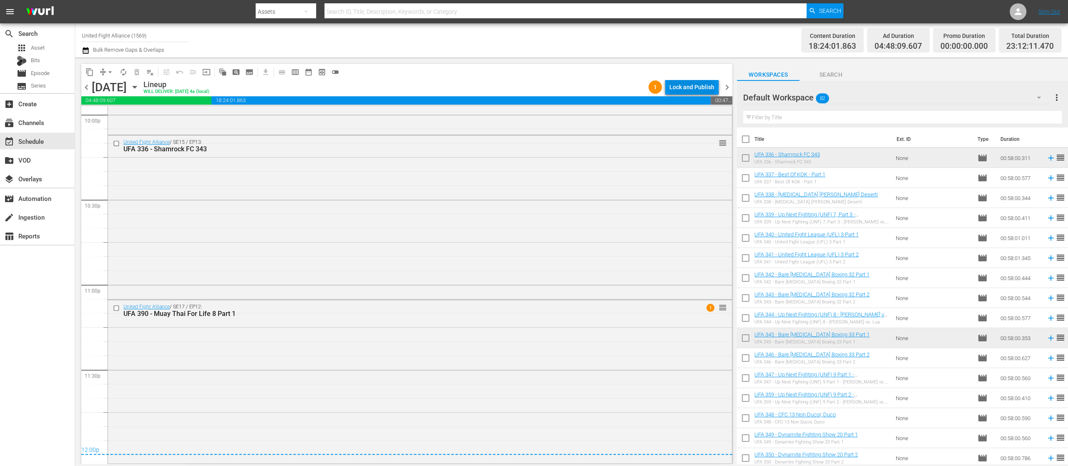
click at [697, 83] on div "Lock and Publish" at bounding box center [691, 87] width 45 height 15
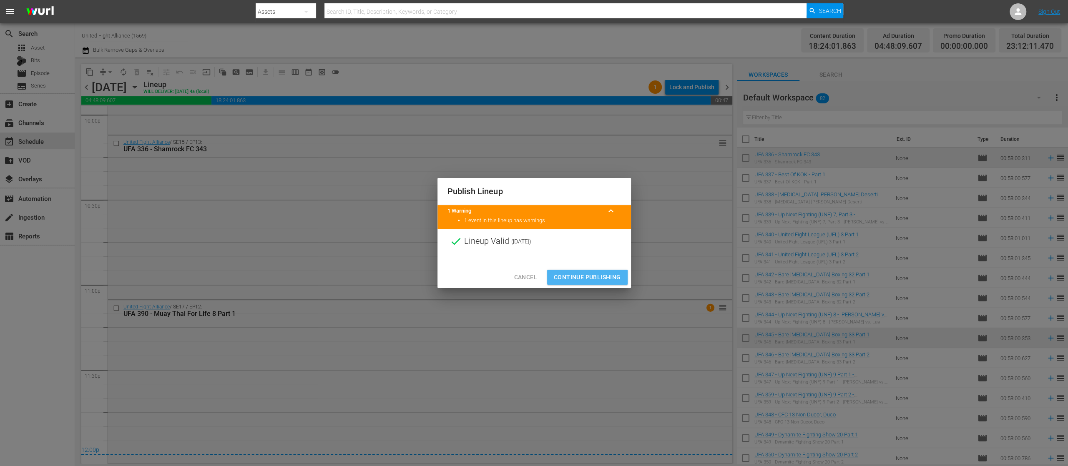
click at [618, 270] on button "Continue Publishing" at bounding box center [587, 277] width 80 height 15
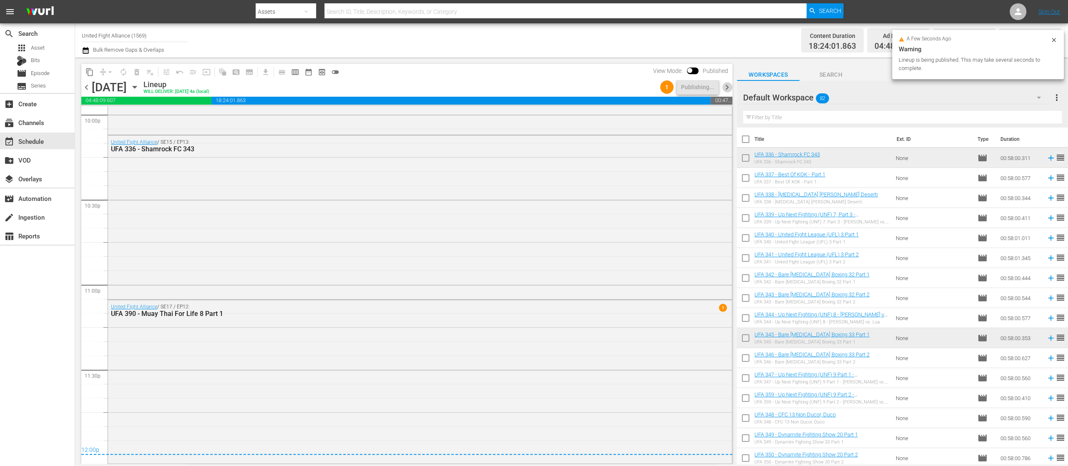
click at [727, 86] on span "chevron_right" at bounding box center [727, 87] width 10 height 10
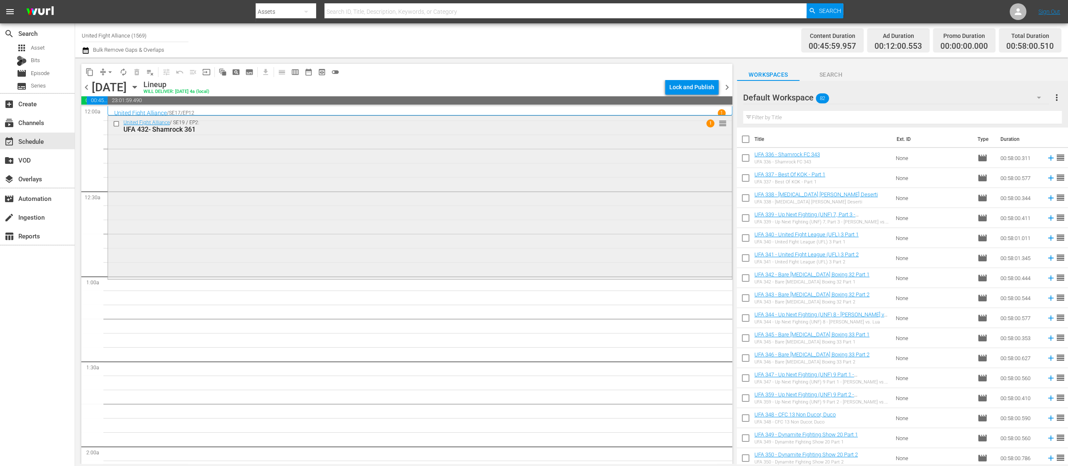
click at [325, 249] on div "United Fight Alliance / SE19 / EP2: UFA 432- Shamrock 361 1 reorder" at bounding box center [420, 197] width 624 height 162
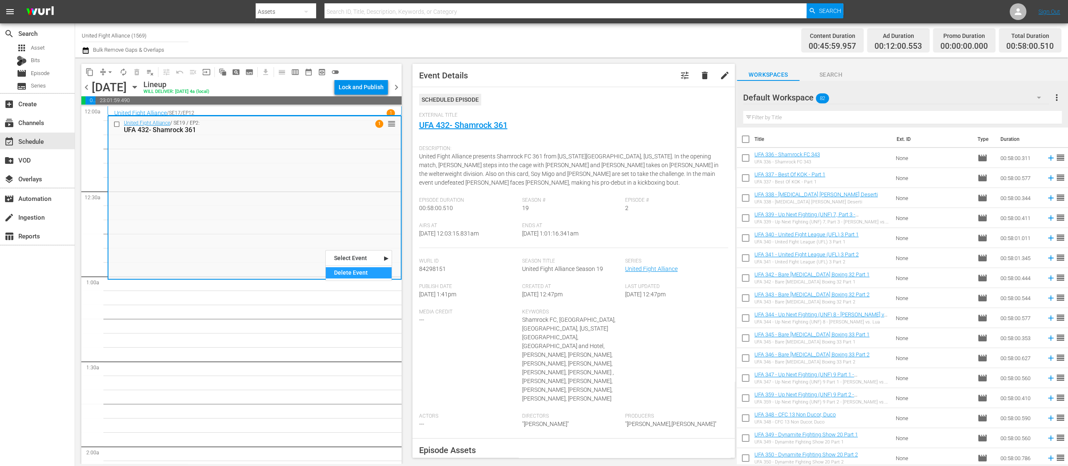
click at [341, 275] on div "Delete Event" at bounding box center [359, 272] width 66 height 11
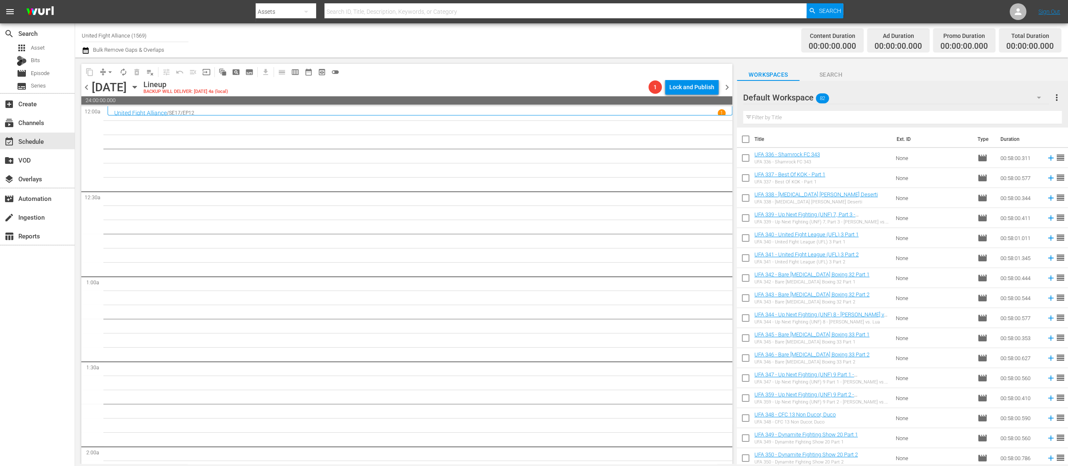
click at [87, 86] on span "chevron_left" at bounding box center [86, 87] width 10 height 10
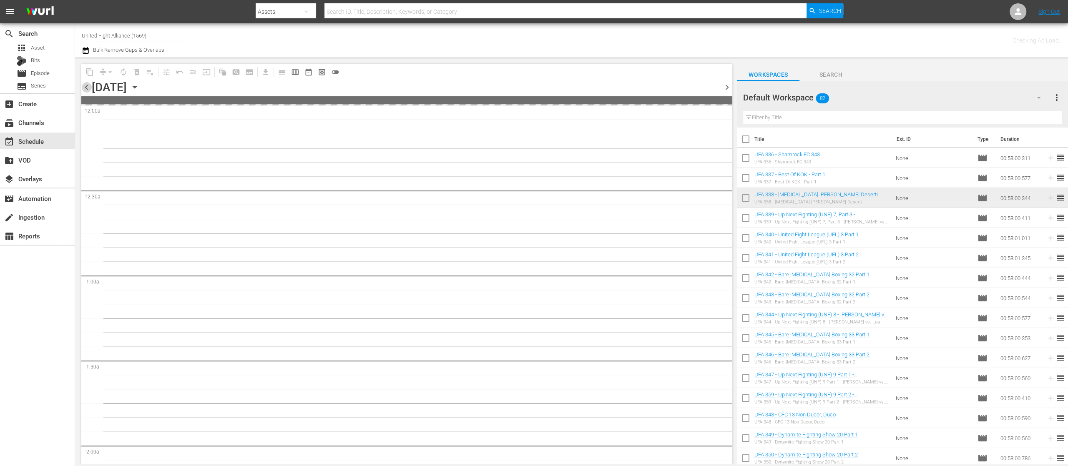
click at [87, 86] on span "chevron_left" at bounding box center [86, 87] width 10 height 10
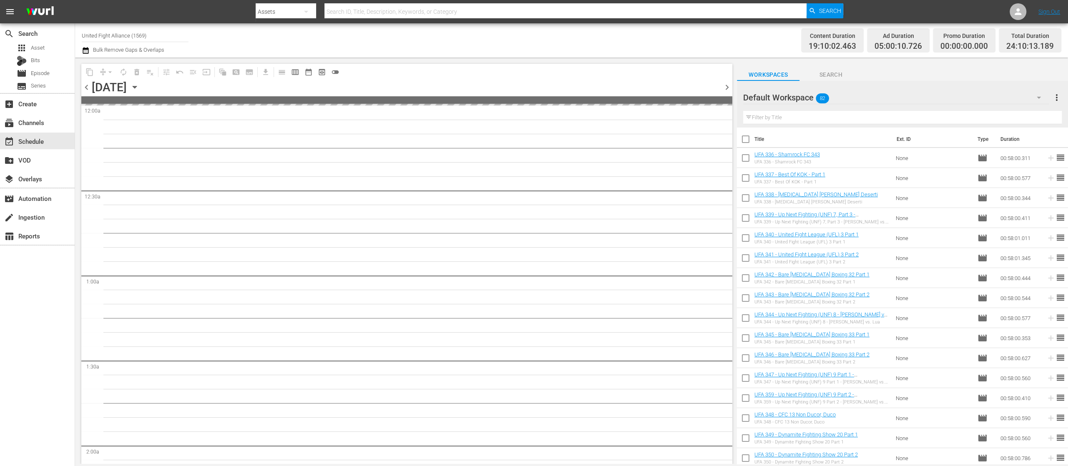
click at [87, 86] on span "chevron_left" at bounding box center [86, 87] width 10 height 10
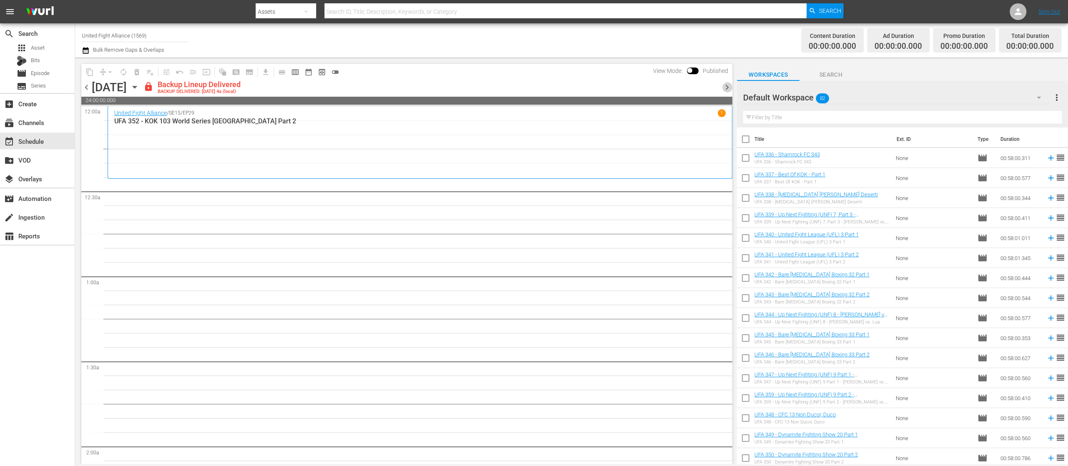
click at [725, 83] on span "chevron_right" at bounding box center [727, 87] width 10 height 10
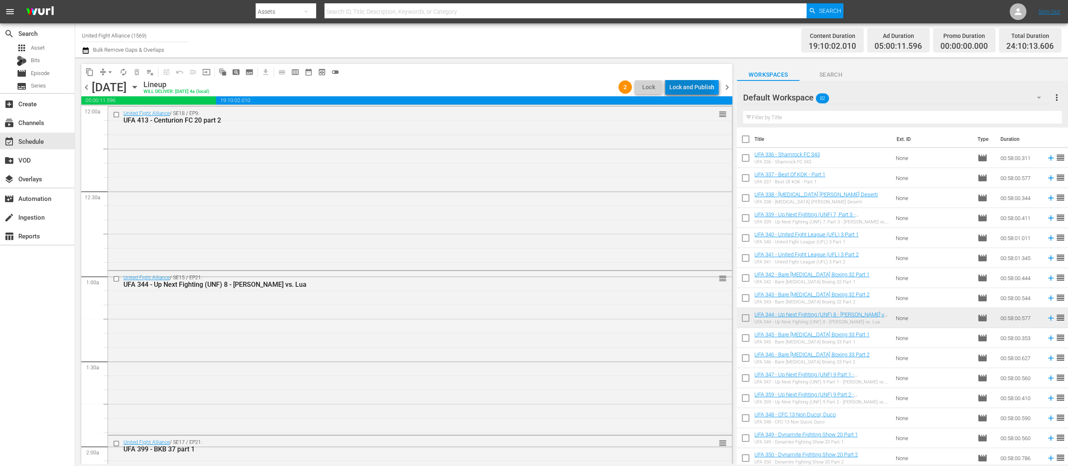
click at [691, 87] on div "Lock and Publish" at bounding box center [691, 87] width 45 height 15
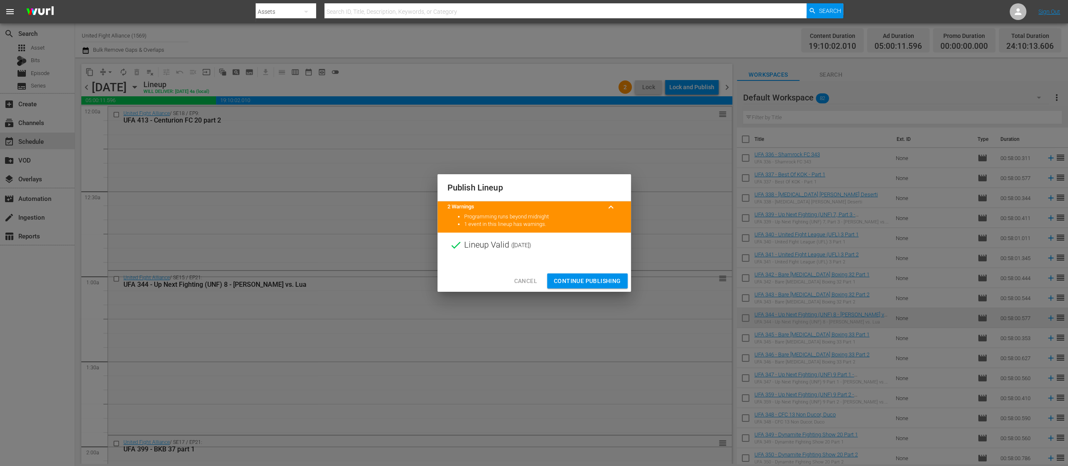
click at [605, 277] on span "Continue Publishing" at bounding box center [587, 281] width 67 height 10
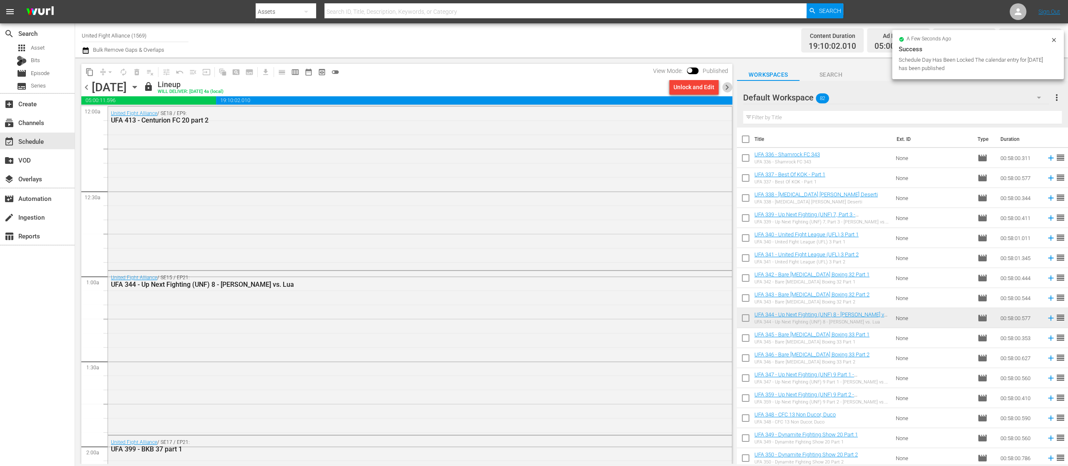
click at [726, 87] on span "chevron_right" at bounding box center [727, 87] width 10 height 10
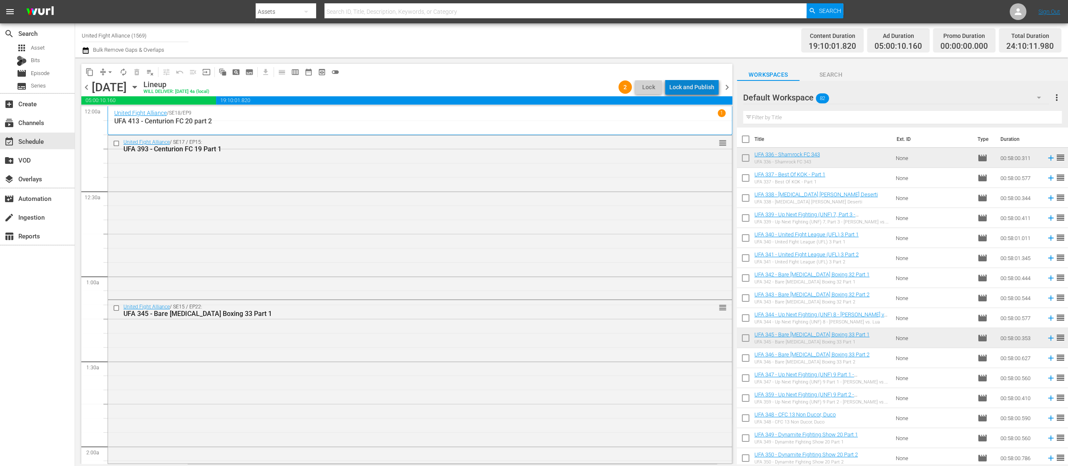
click at [703, 85] on div "Lock and Publish" at bounding box center [691, 87] width 45 height 15
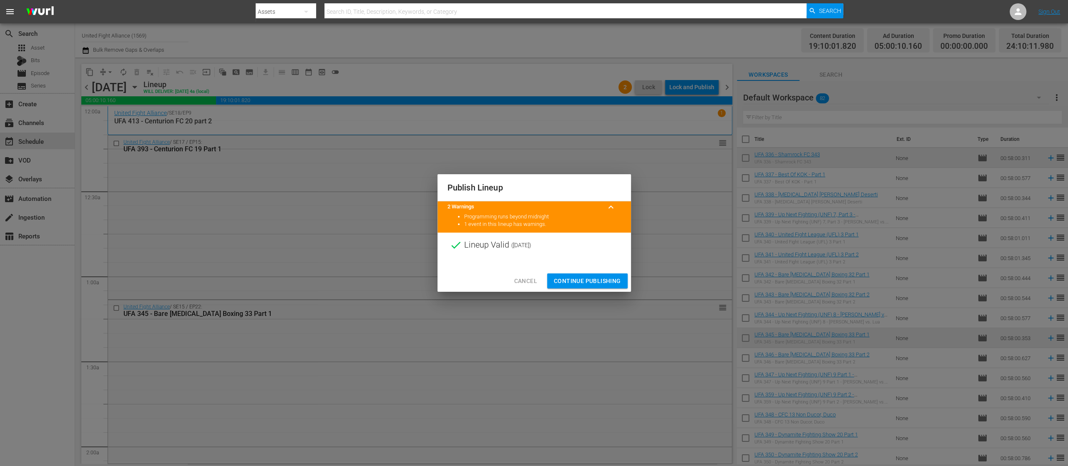
click at [591, 278] on span "Continue Publishing" at bounding box center [587, 281] width 67 height 10
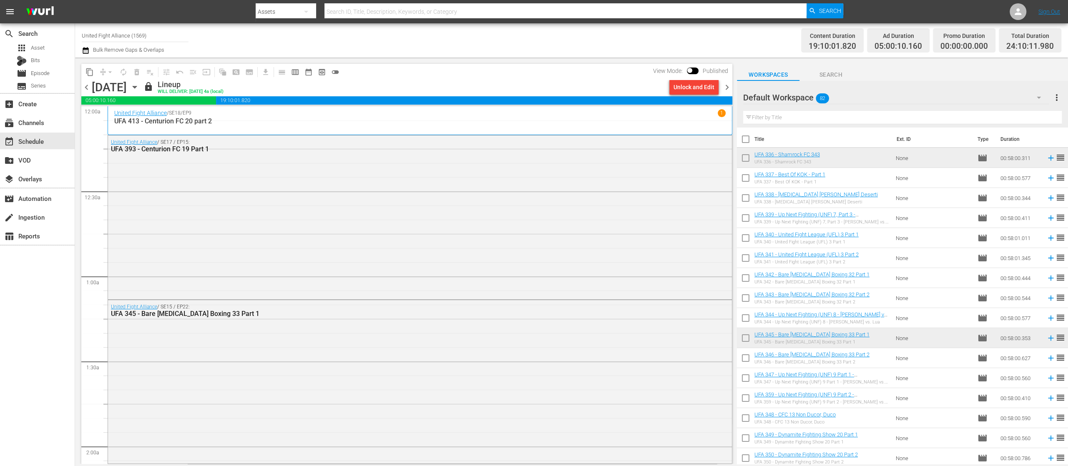
click at [725, 87] on span "chevron_right" at bounding box center [727, 87] width 10 height 10
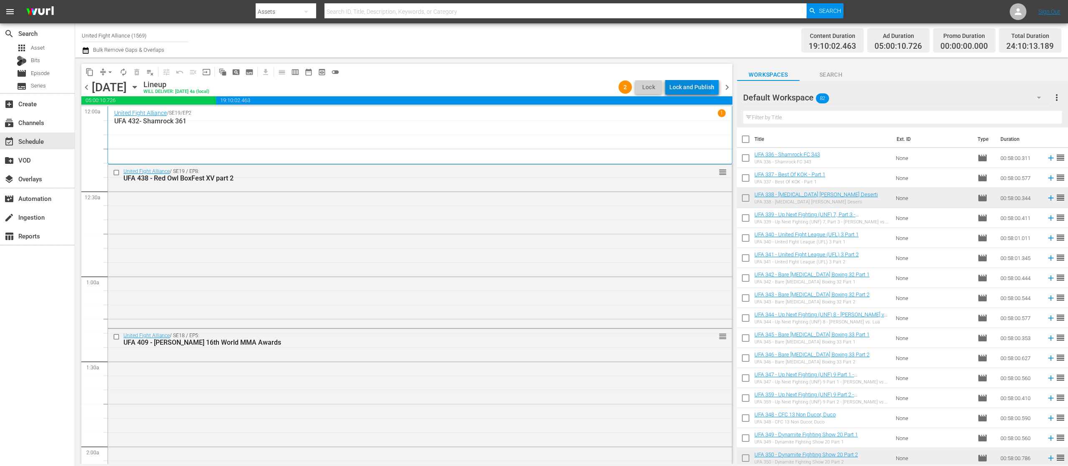
click at [691, 87] on div "Lock and Publish" at bounding box center [691, 87] width 45 height 15
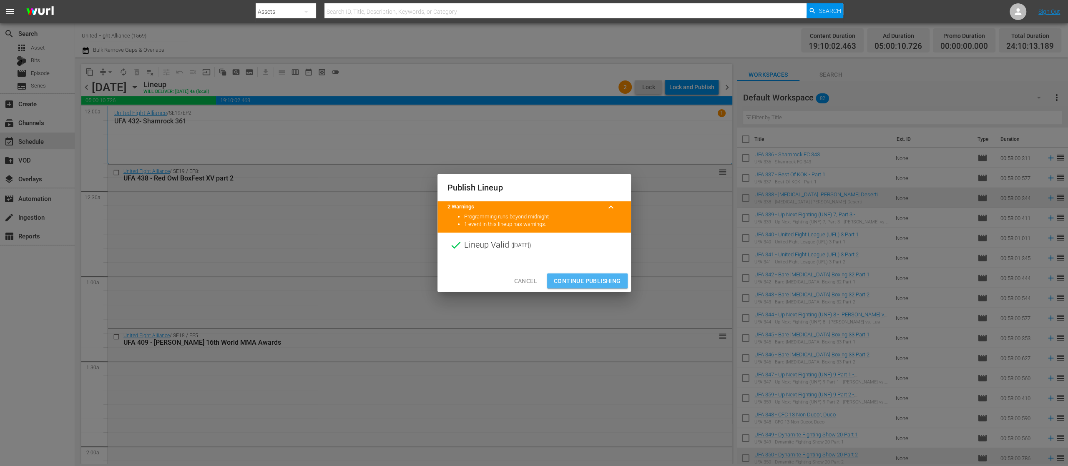
click at [591, 279] on span "Continue Publishing" at bounding box center [587, 281] width 67 height 10
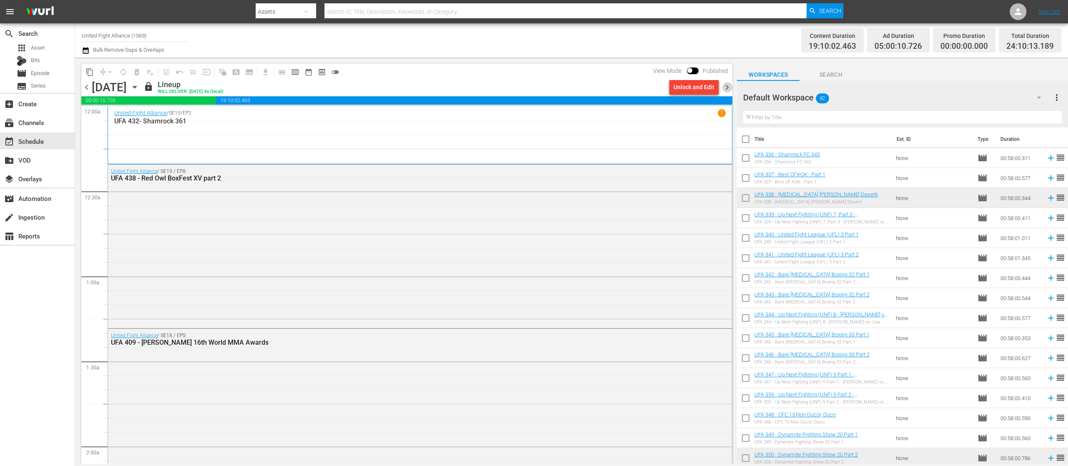
click at [725, 83] on span "chevron_right" at bounding box center [727, 87] width 10 height 10
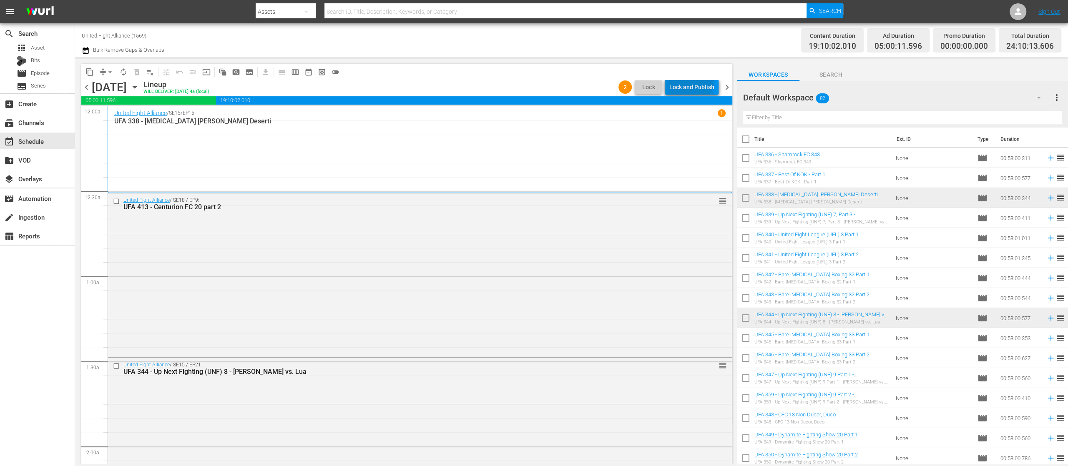
click at [690, 80] on div "Lock and Publish" at bounding box center [691, 87] width 45 height 15
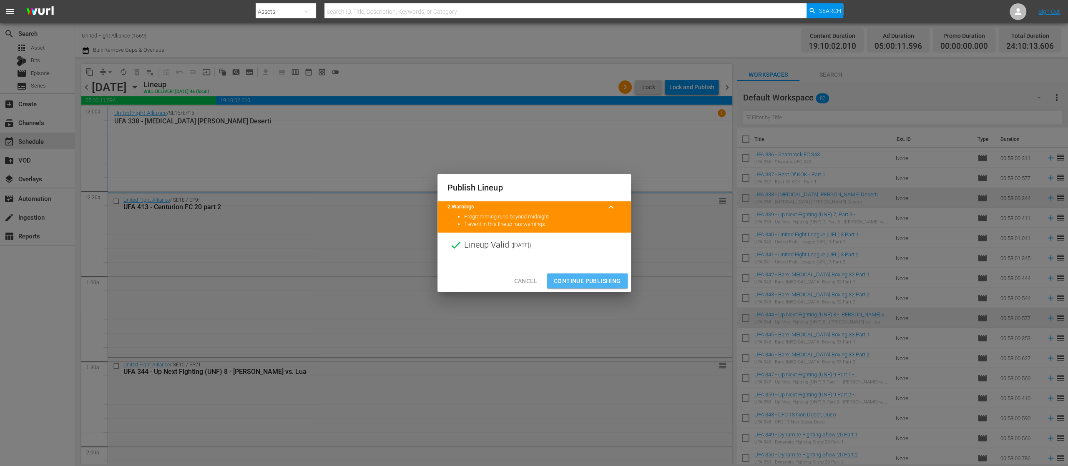
click at [602, 280] on span "Continue Publishing" at bounding box center [587, 281] width 67 height 10
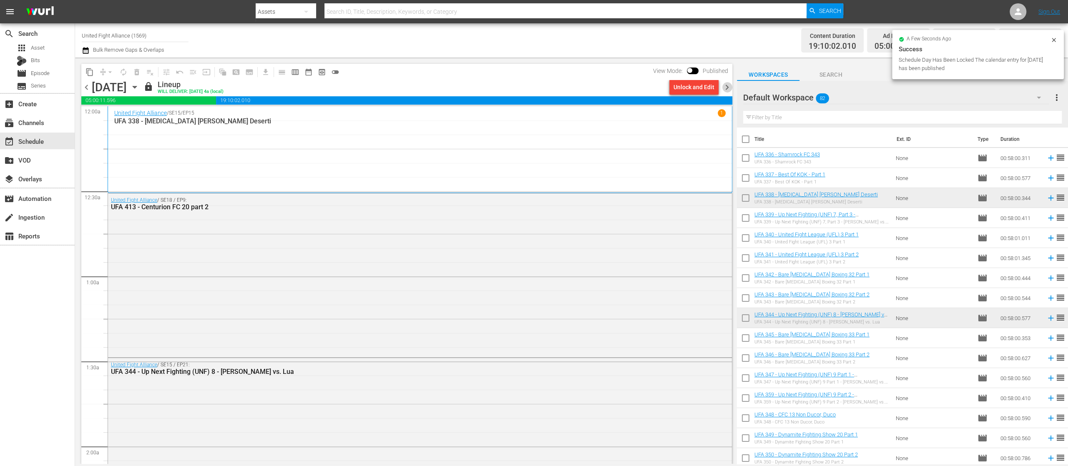
click at [727, 83] on span "chevron_right" at bounding box center [727, 87] width 10 height 10
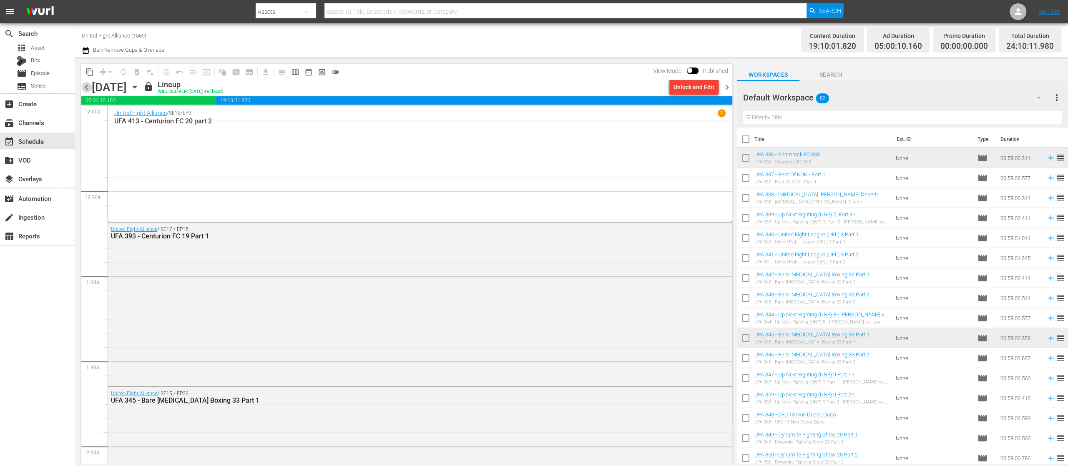
click at [83, 87] on span "chevron_left" at bounding box center [86, 87] width 10 height 10
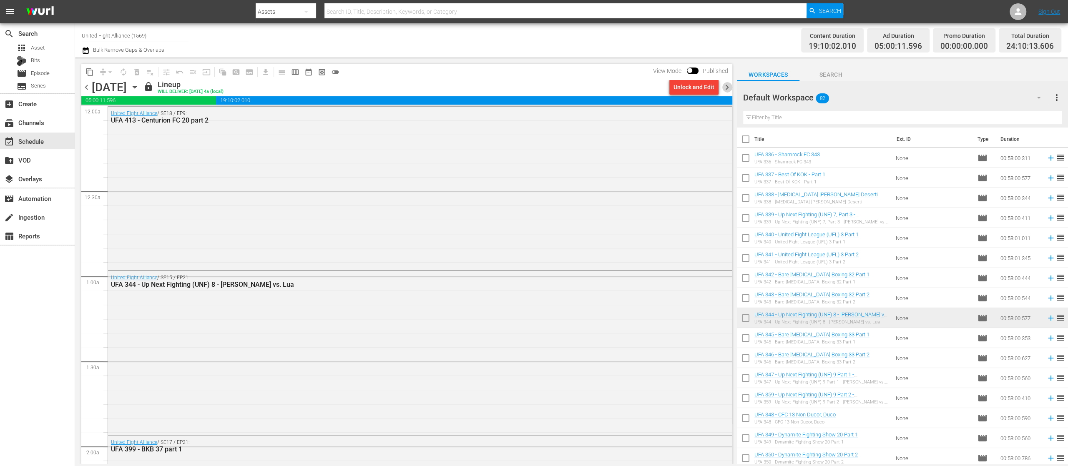
click at [727, 83] on span "chevron_right" at bounding box center [727, 87] width 10 height 10
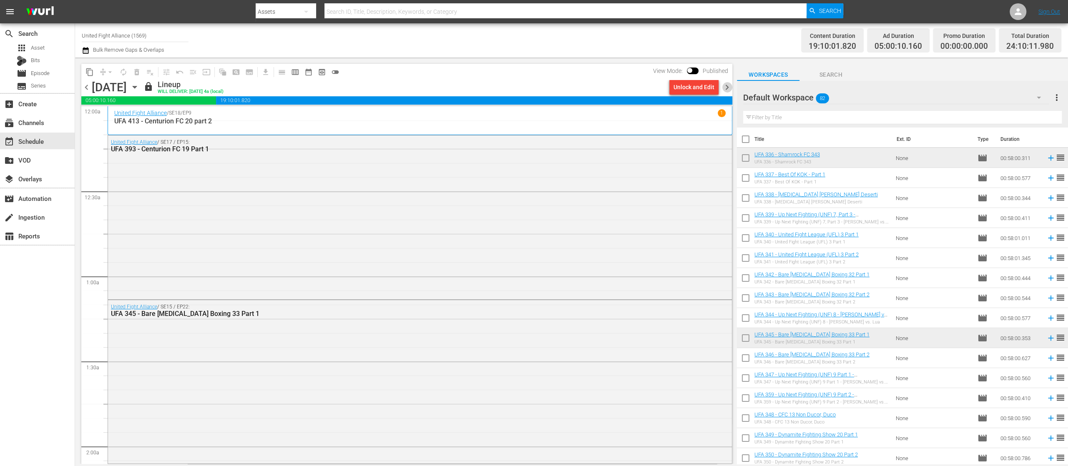
click at [727, 83] on span "chevron_right" at bounding box center [727, 87] width 10 height 10
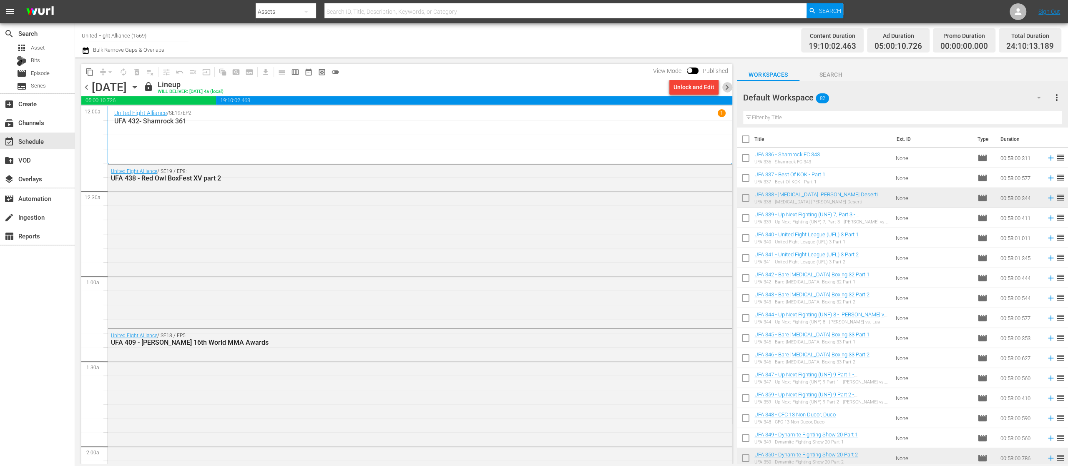
click at [727, 83] on span "chevron_right" at bounding box center [727, 87] width 10 height 10
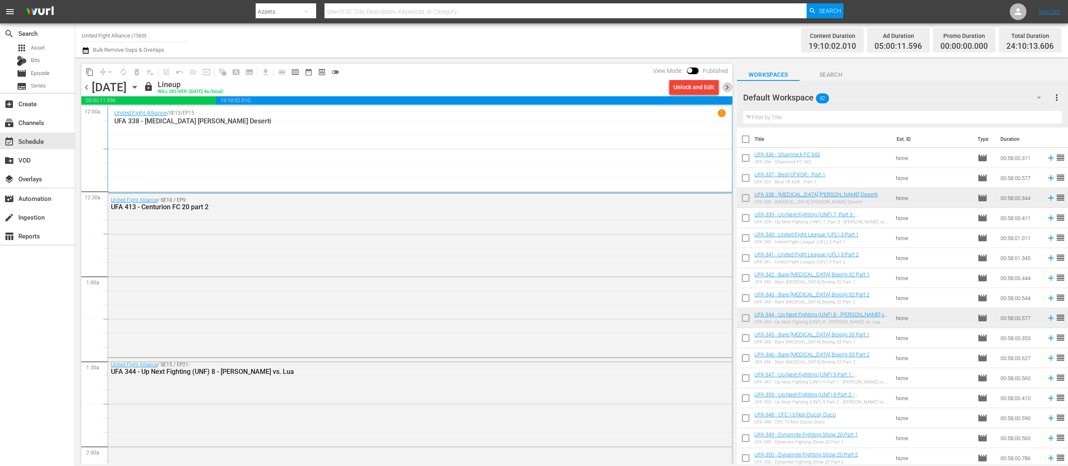
click at [727, 83] on span "chevron_right" at bounding box center [727, 87] width 10 height 10
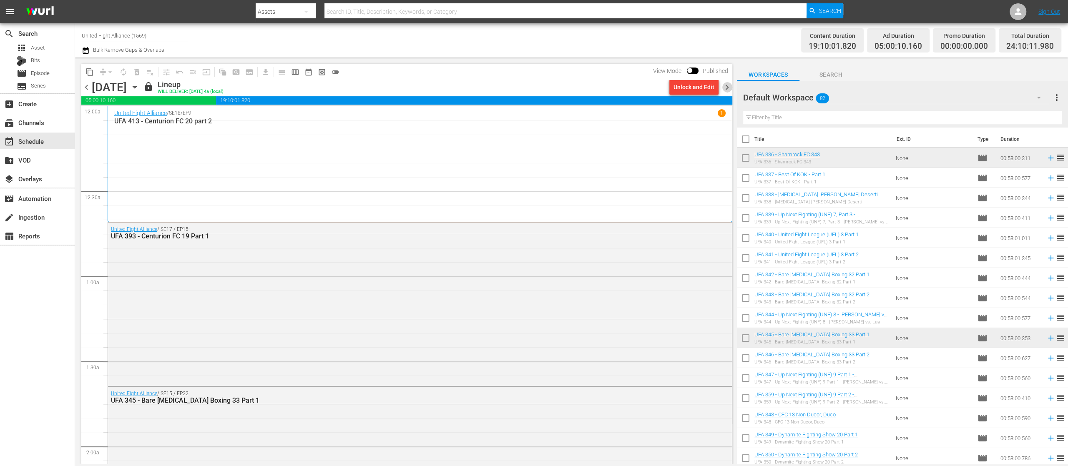
click at [727, 83] on span "chevron_right" at bounding box center [727, 87] width 10 height 10
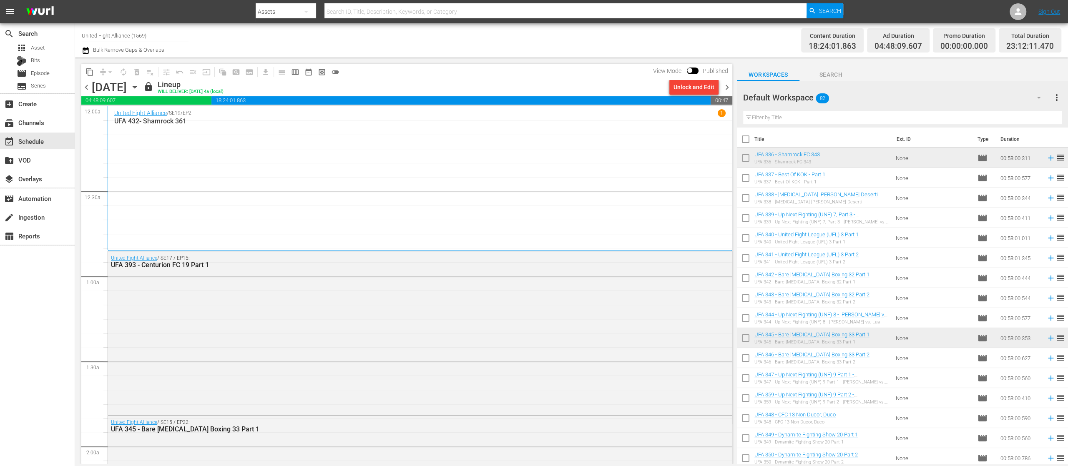
click at [727, 83] on span "chevron_right" at bounding box center [727, 87] width 10 height 10
